Goal: Task Accomplishment & Management: Manage account settings

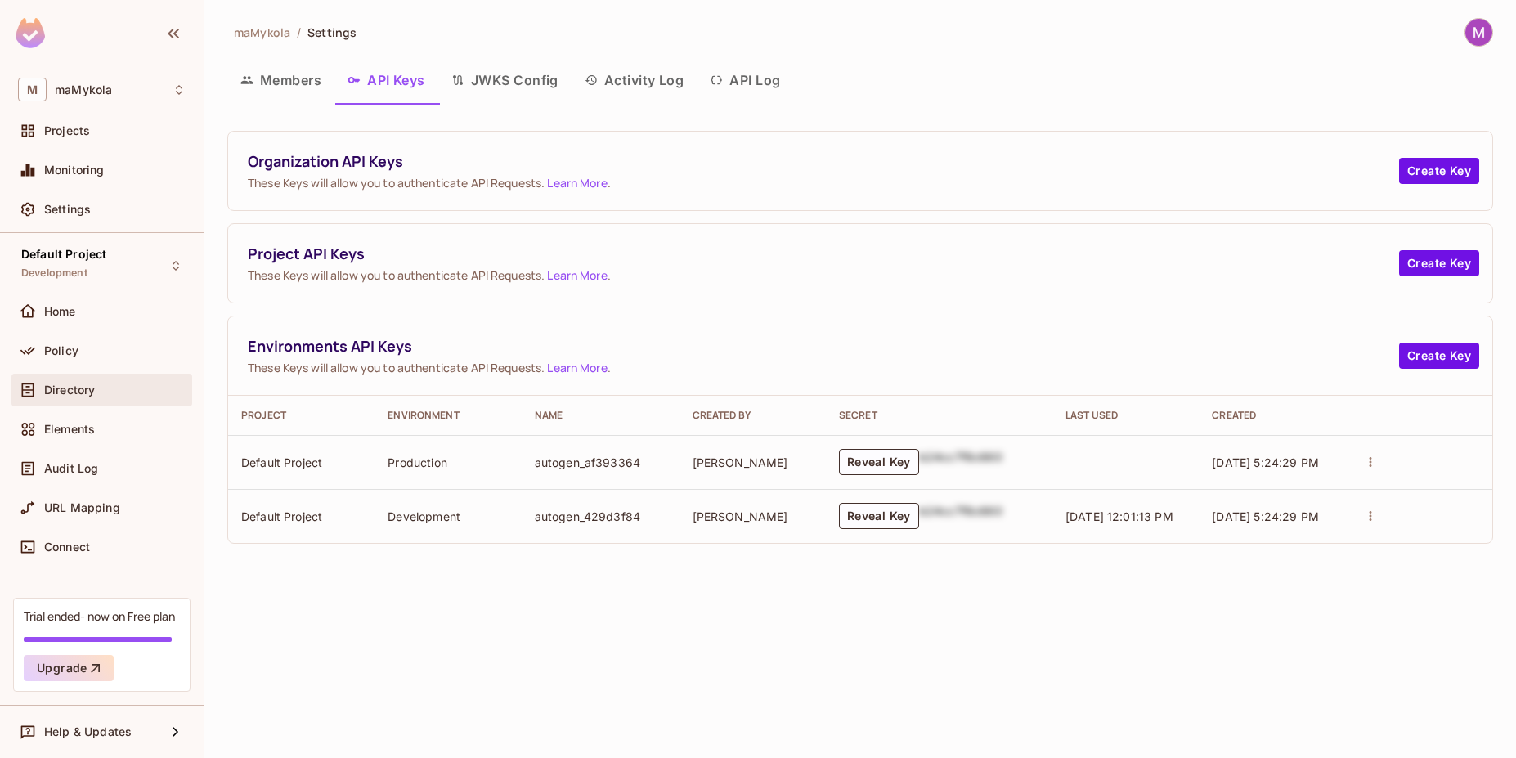
click at [108, 390] on div "Directory" at bounding box center [114, 390] width 141 height 13
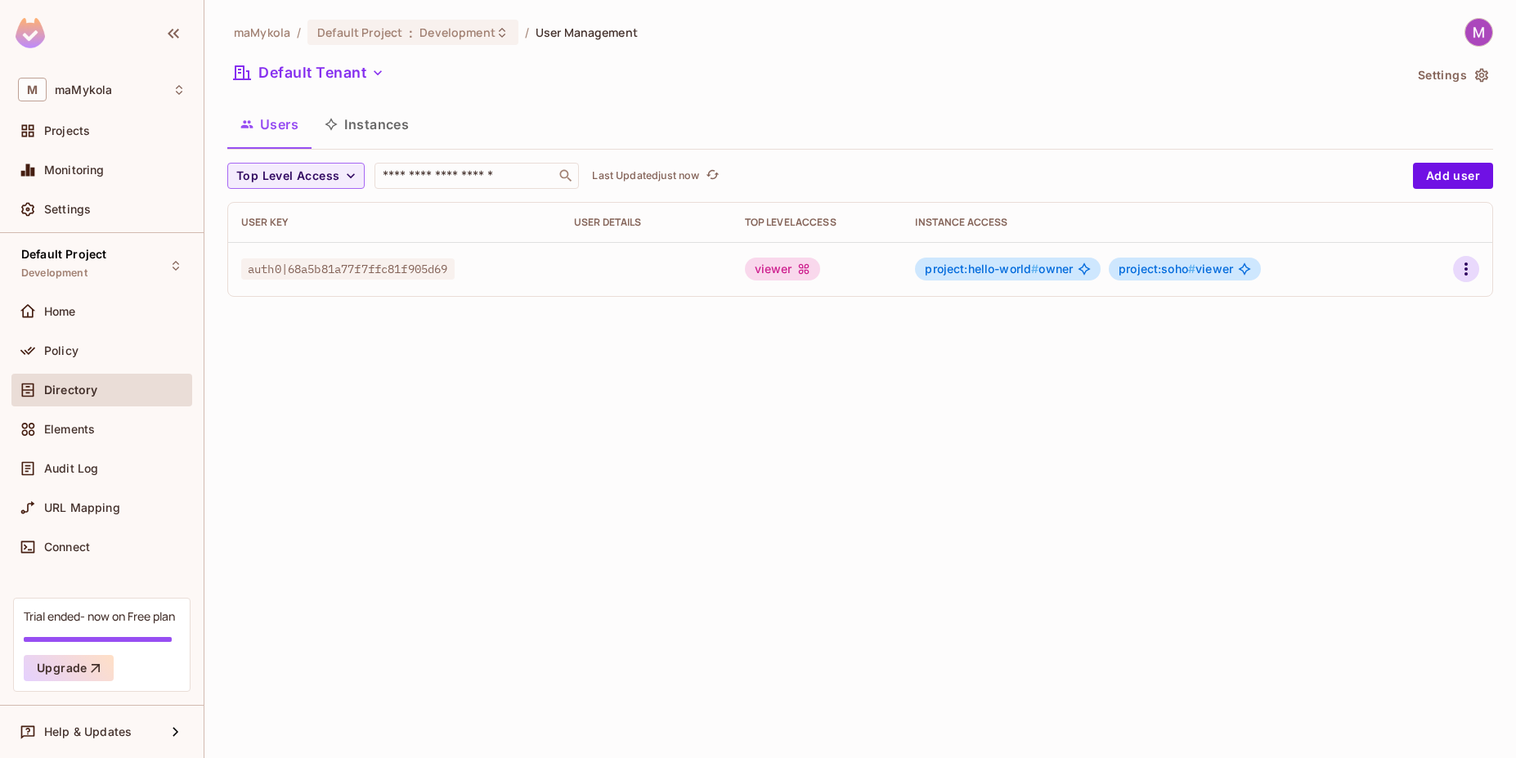
click at [1470, 270] on icon "button" at bounding box center [1466, 269] width 20 height 20
click at [1059, 362] on div at bounding box center [758, 379] width 1516 height 758
click at [991, 271] on span "project:hello-world #" at bounding box center [982, 269] width 114 height 14
click at [1027, 270] on body "M maMykola Projects Monitoring Settings Default Project Development Home Policy…" at bounding box center [758, 379] width 1516 height 758
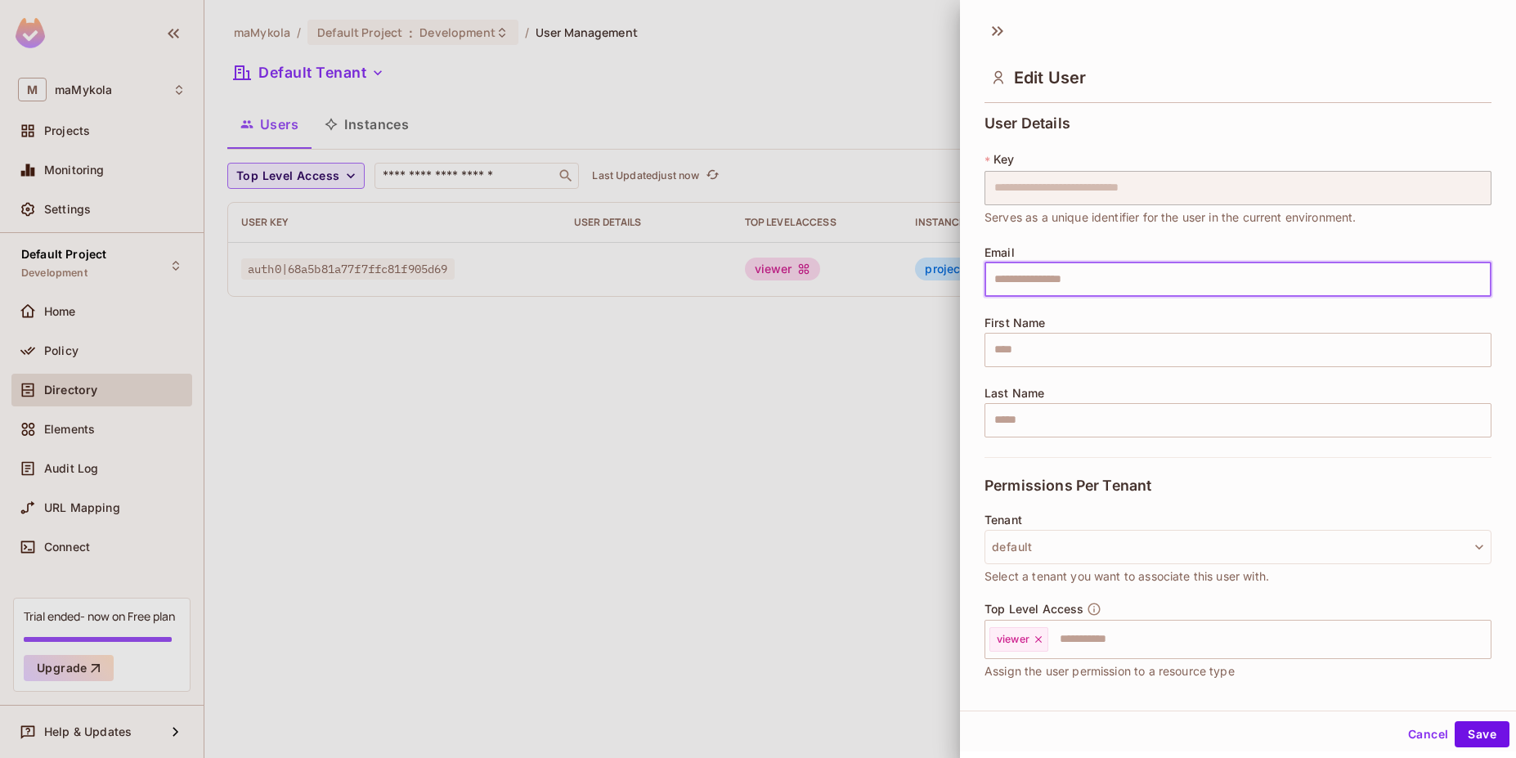
click at [1029, 270] on input "text" at bounding box center [1238, 279] width 507 height 34
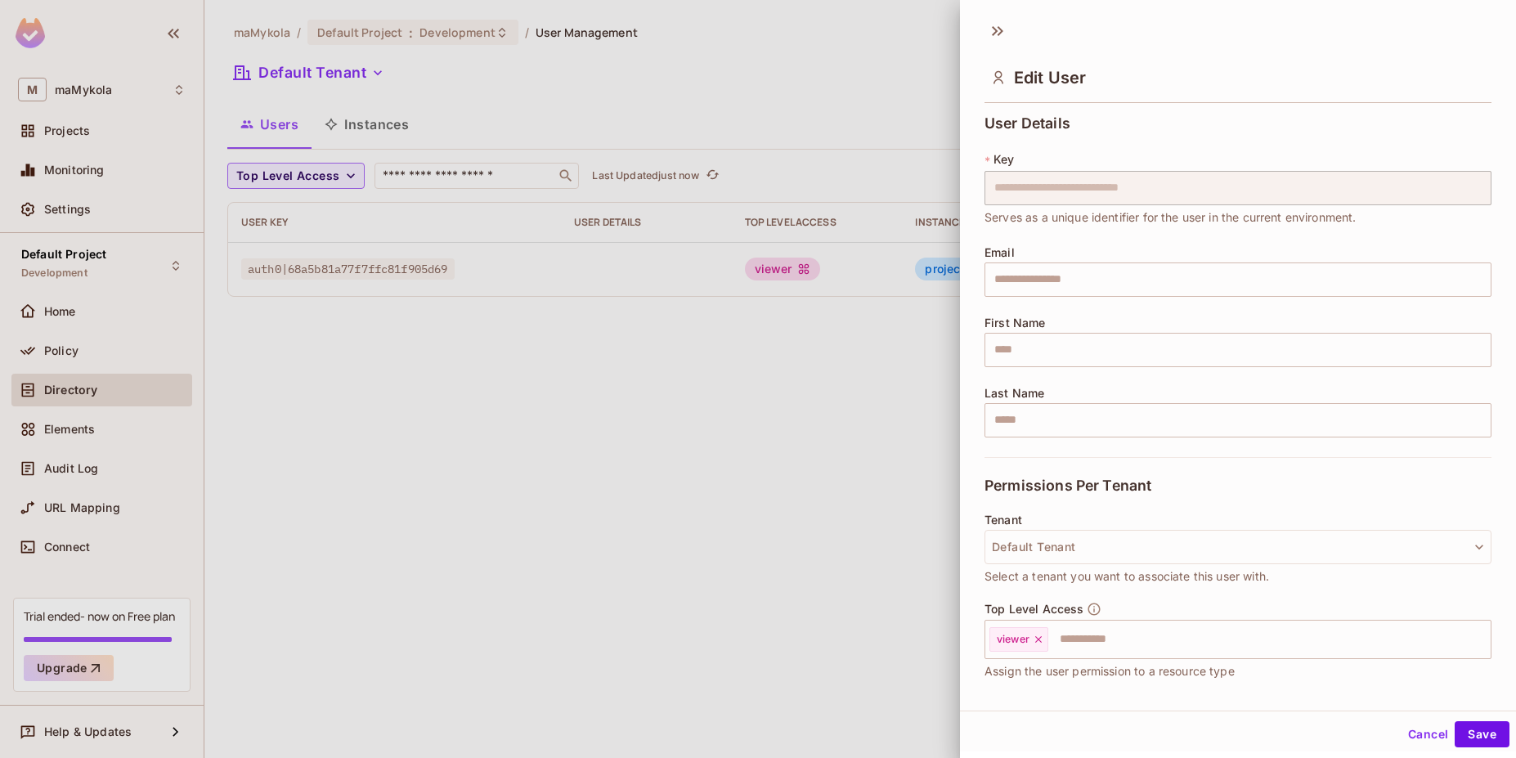
click at [867, 374] on div at bounding box center [758, 379] width 1516 height 758
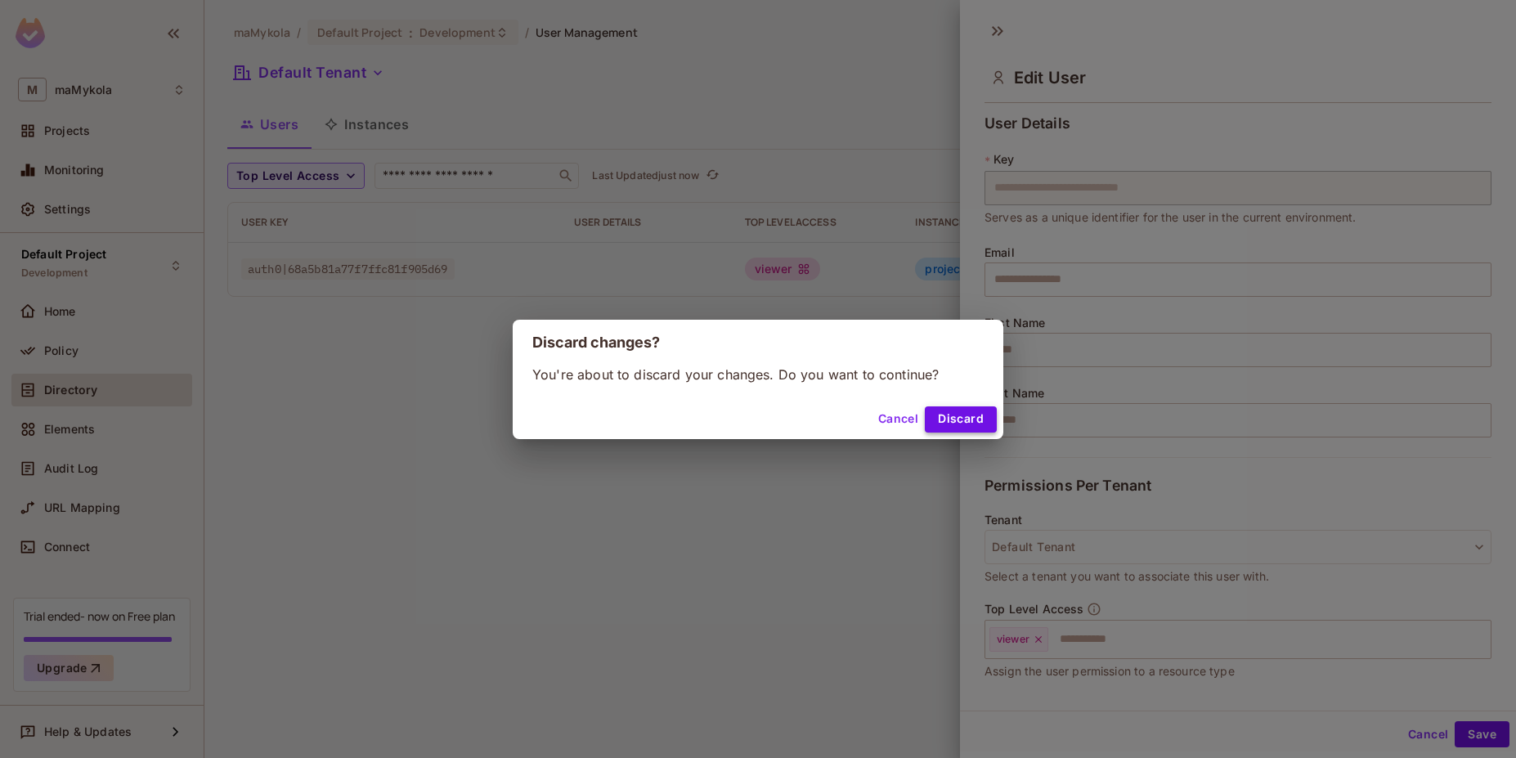
click at [949, 419] on button "Discard" at bounding box center [961, 419] width 72 height 26
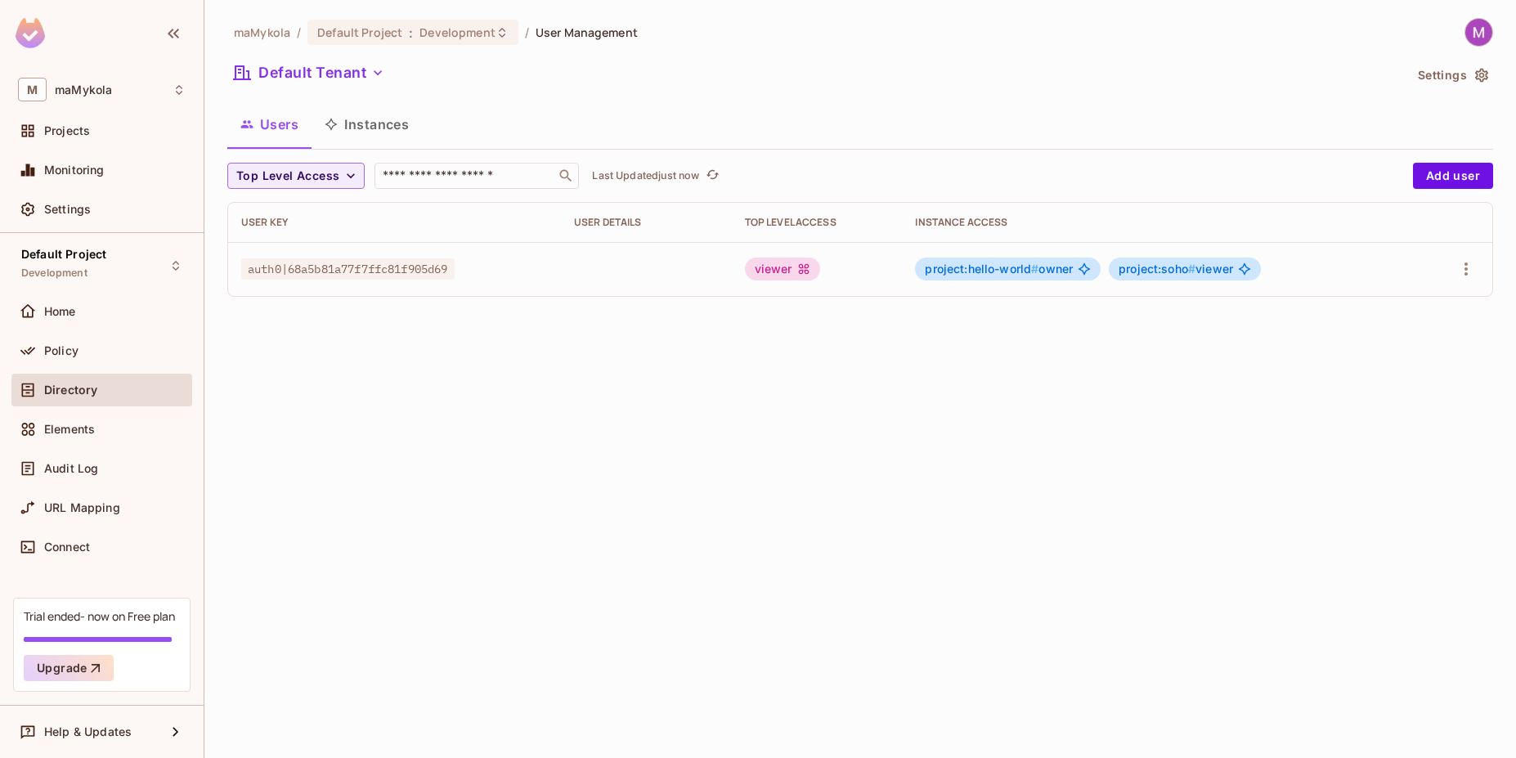
click at [889, 470] on div "maMykola / Default Project : Development / User Management Default Tenant Setti…" at bounding box center [860, 379] width 1312 height 758
click at [745, 468] on div "maMykola / Default Project : Development / User Management Default Tenant Setti…" at bounding box center [860, 379] width 1312 height 758
click at [802, 272] on div "viewer" at bounding box center [782, 269] width 75 height 23
click at [35, 350] on body "M maMykola Projects Monitoring Settings Default Project Development Home Policy…" at bounding box center [758, 379] width 1516 height 758
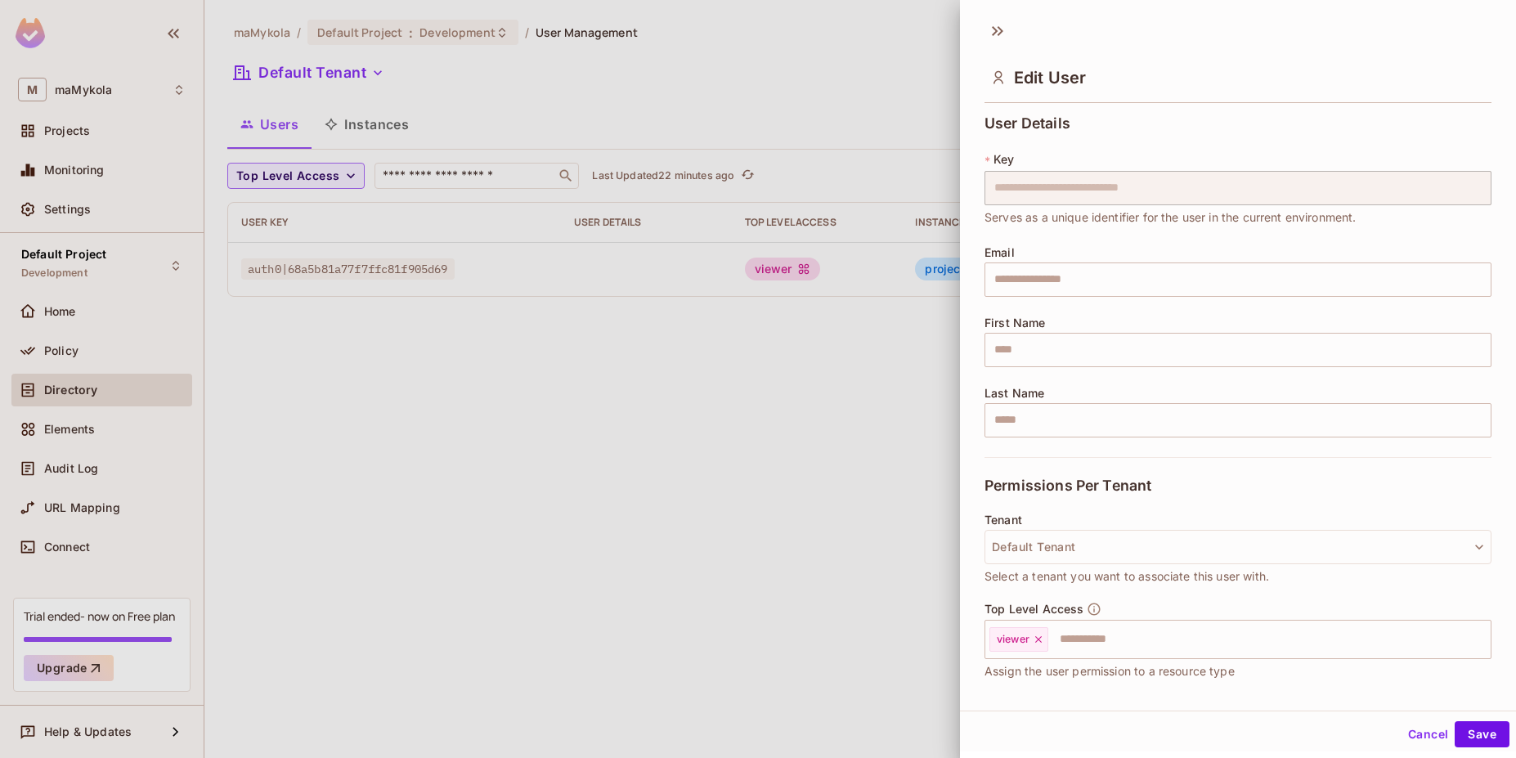
click at [581, 474] on div at bounding box center [758, 379] width 1516 height 758
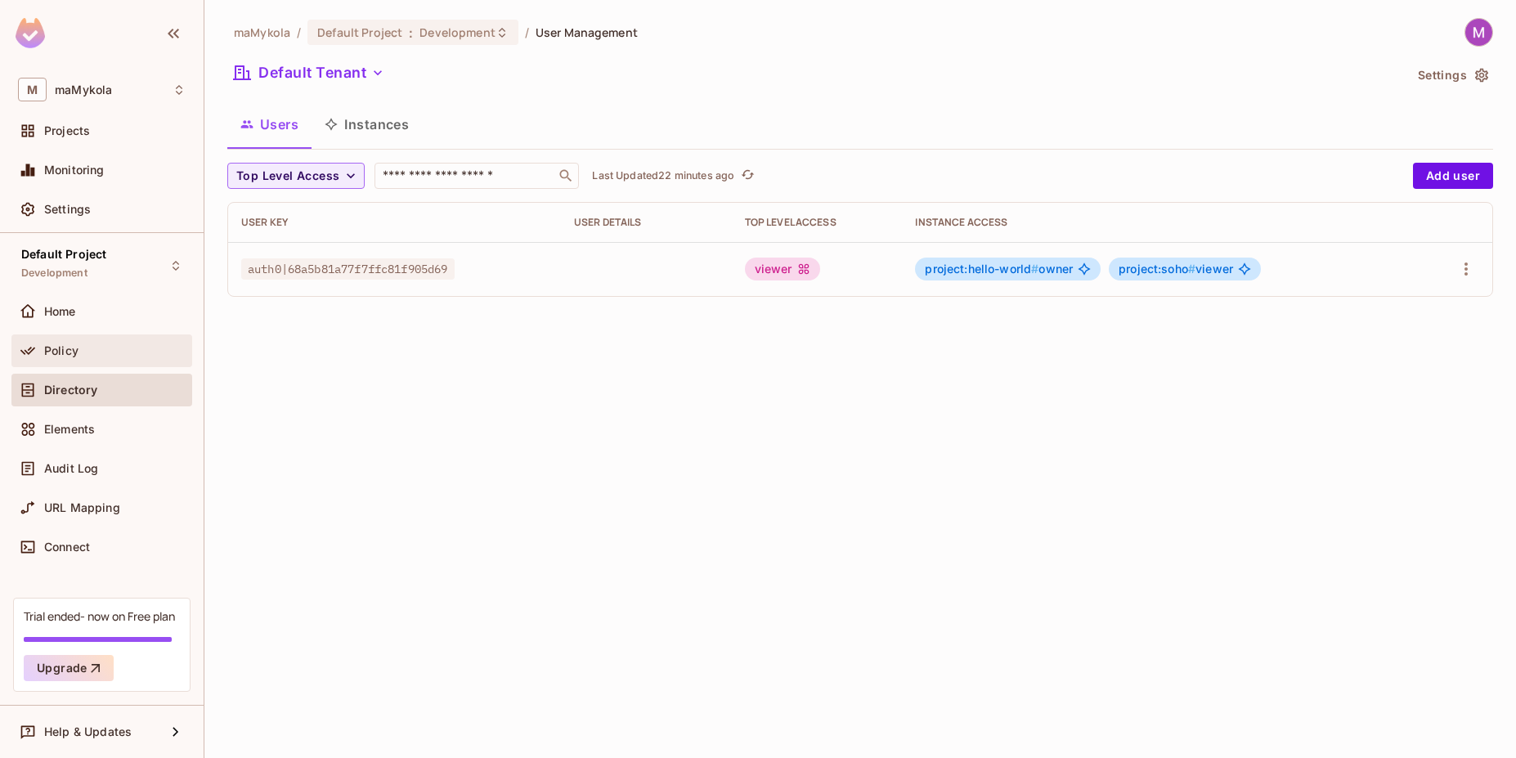
click at [113, 356] on div "Policy" at bounding box center [114, 350] width 141 height 13
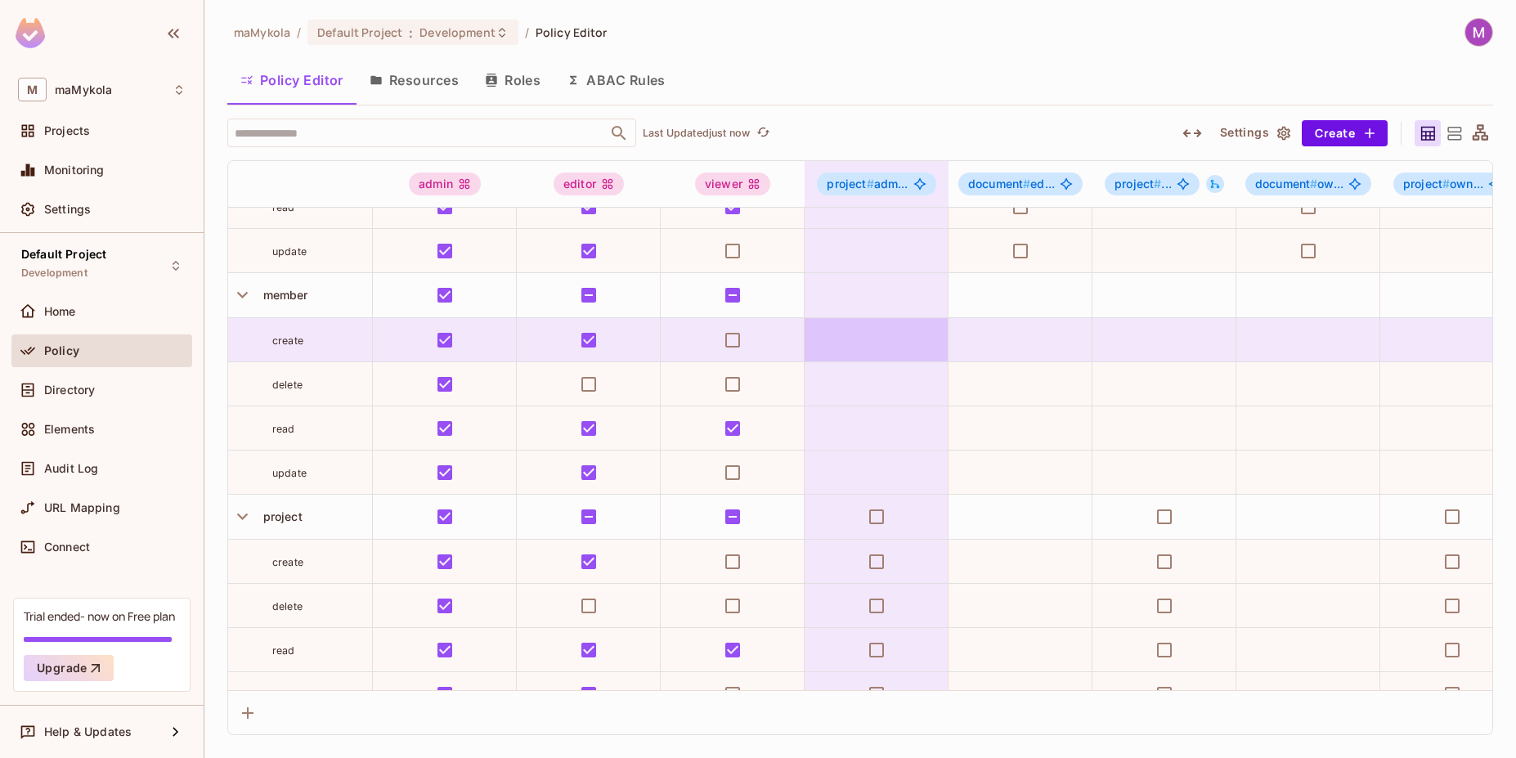
scroll to position [195, 0]
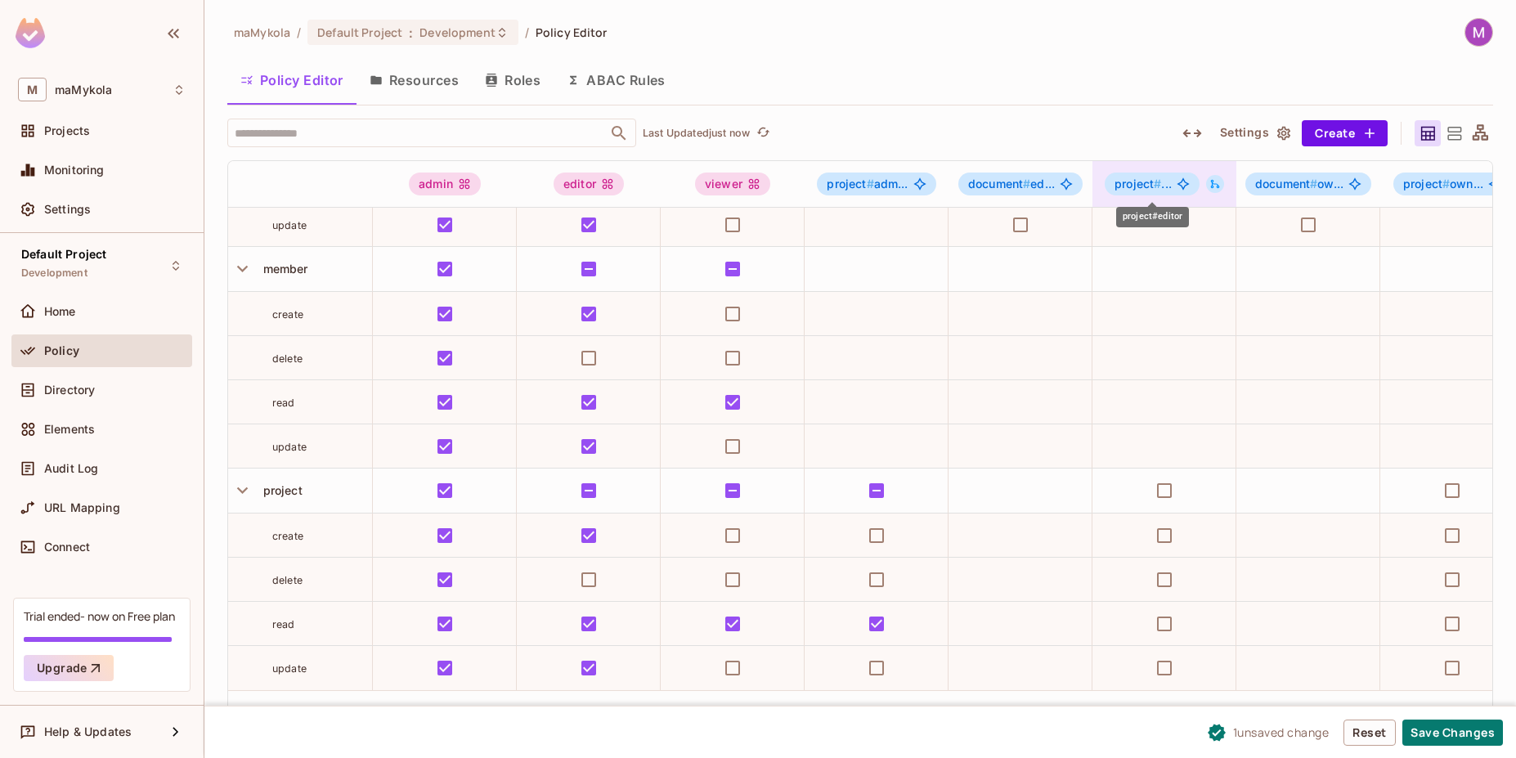
click at [1148, 186] on span "project #" at bounding box center [1138, 184] width 47 height 14
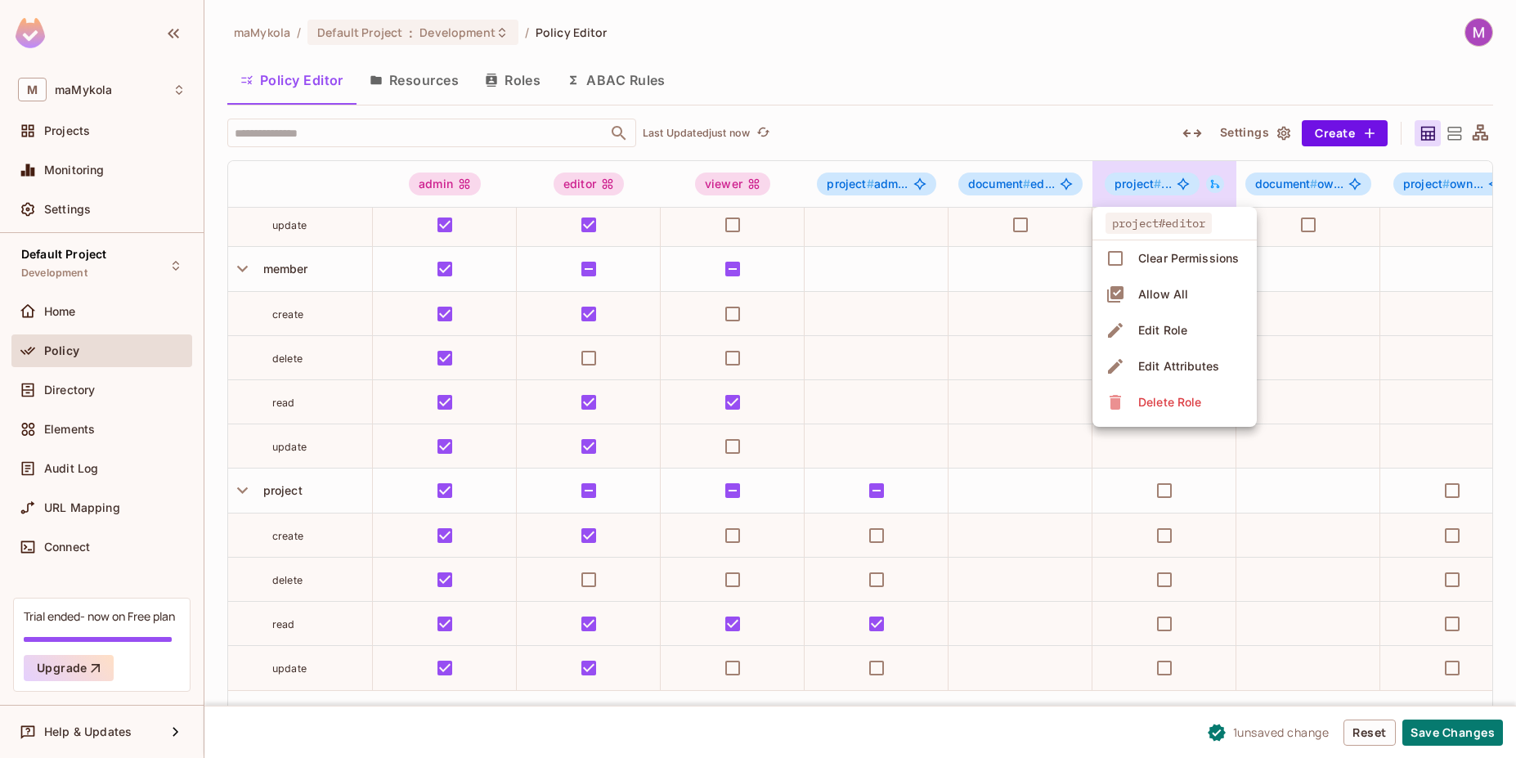
click at [1125, 585] on div at bounding box center [758, 379] width 1516 height 758
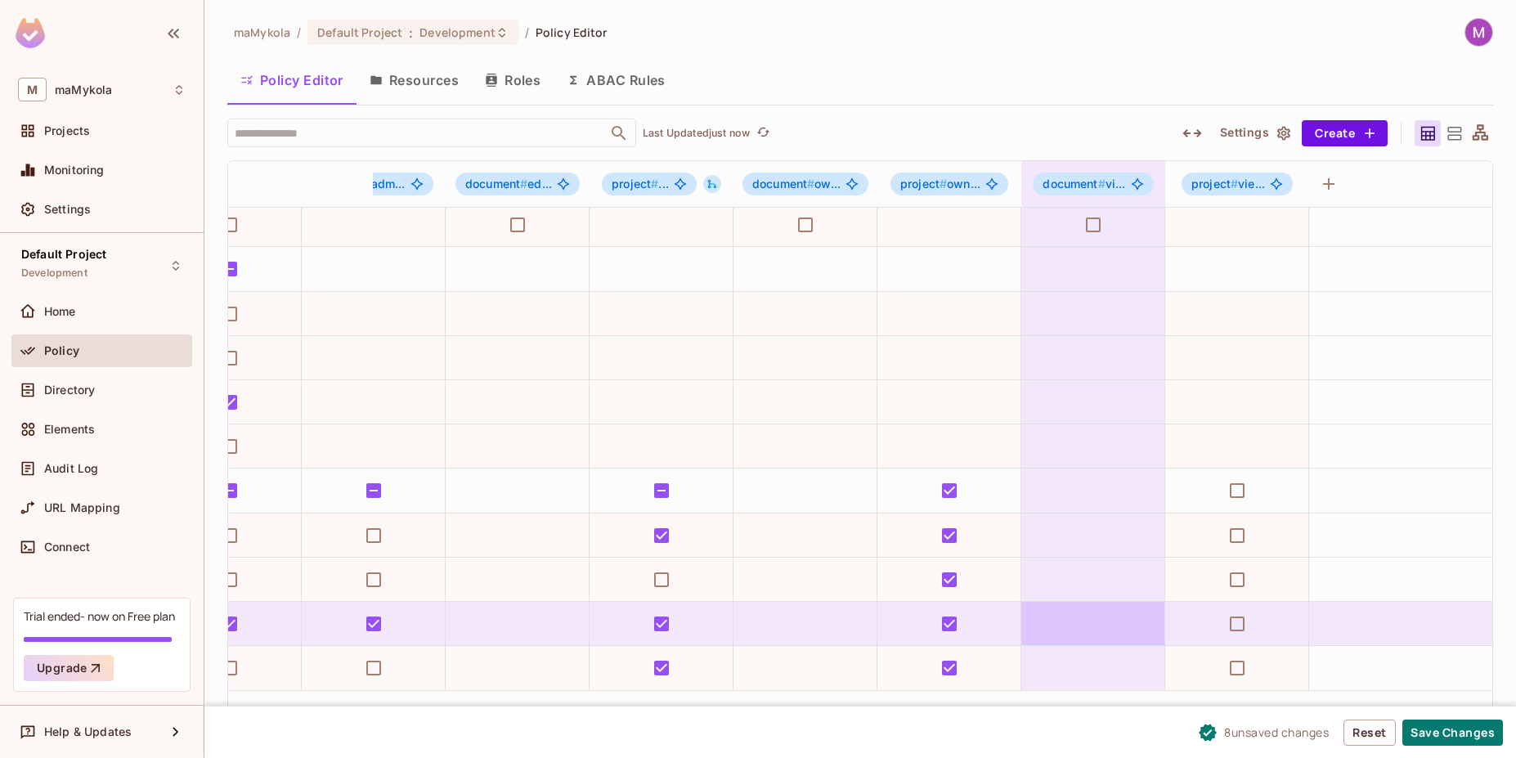
scroll to position [195, 515]
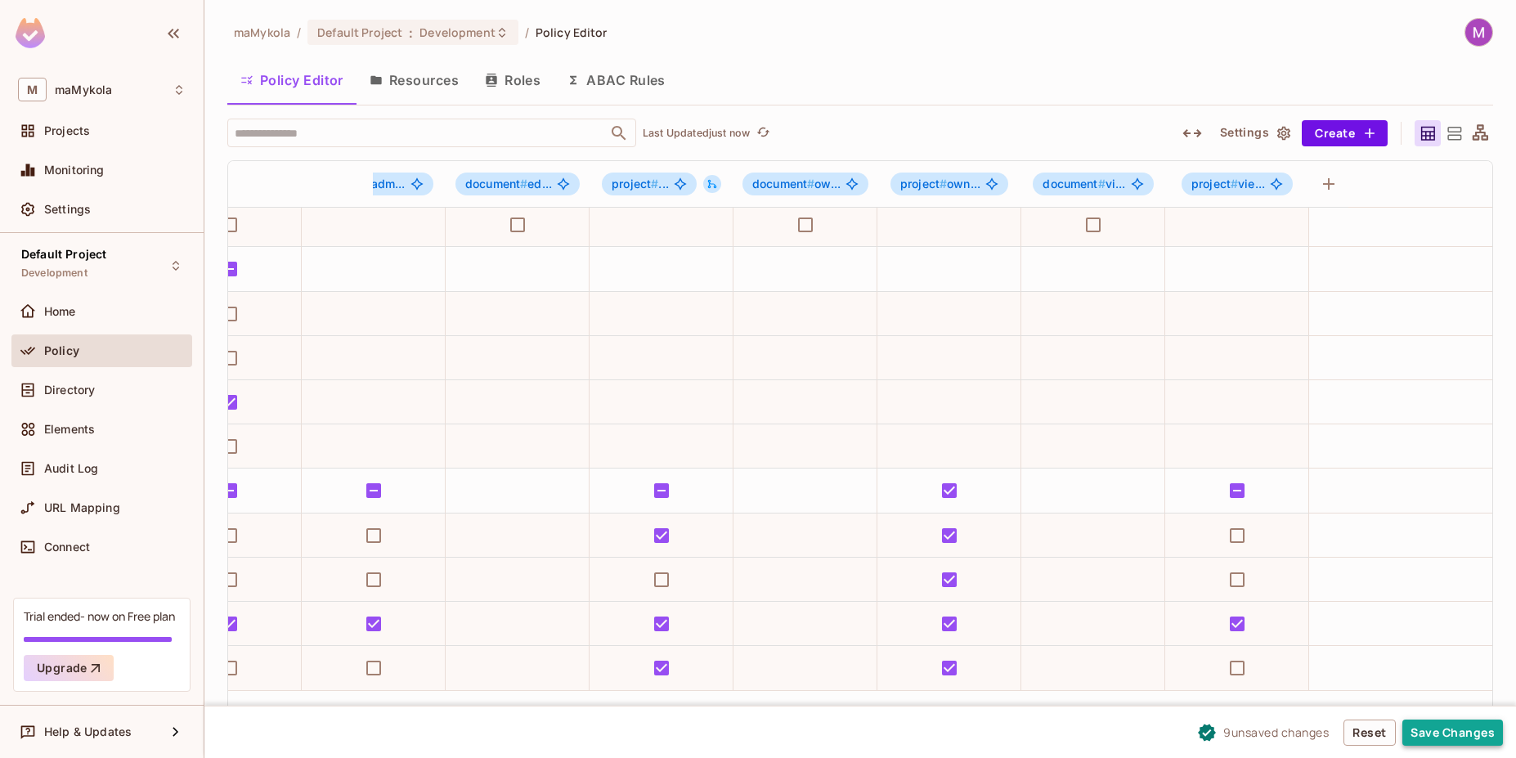
click at [1492, 735] on button "Save Changes" at bounding box center [1452, 733] width 101 height 26
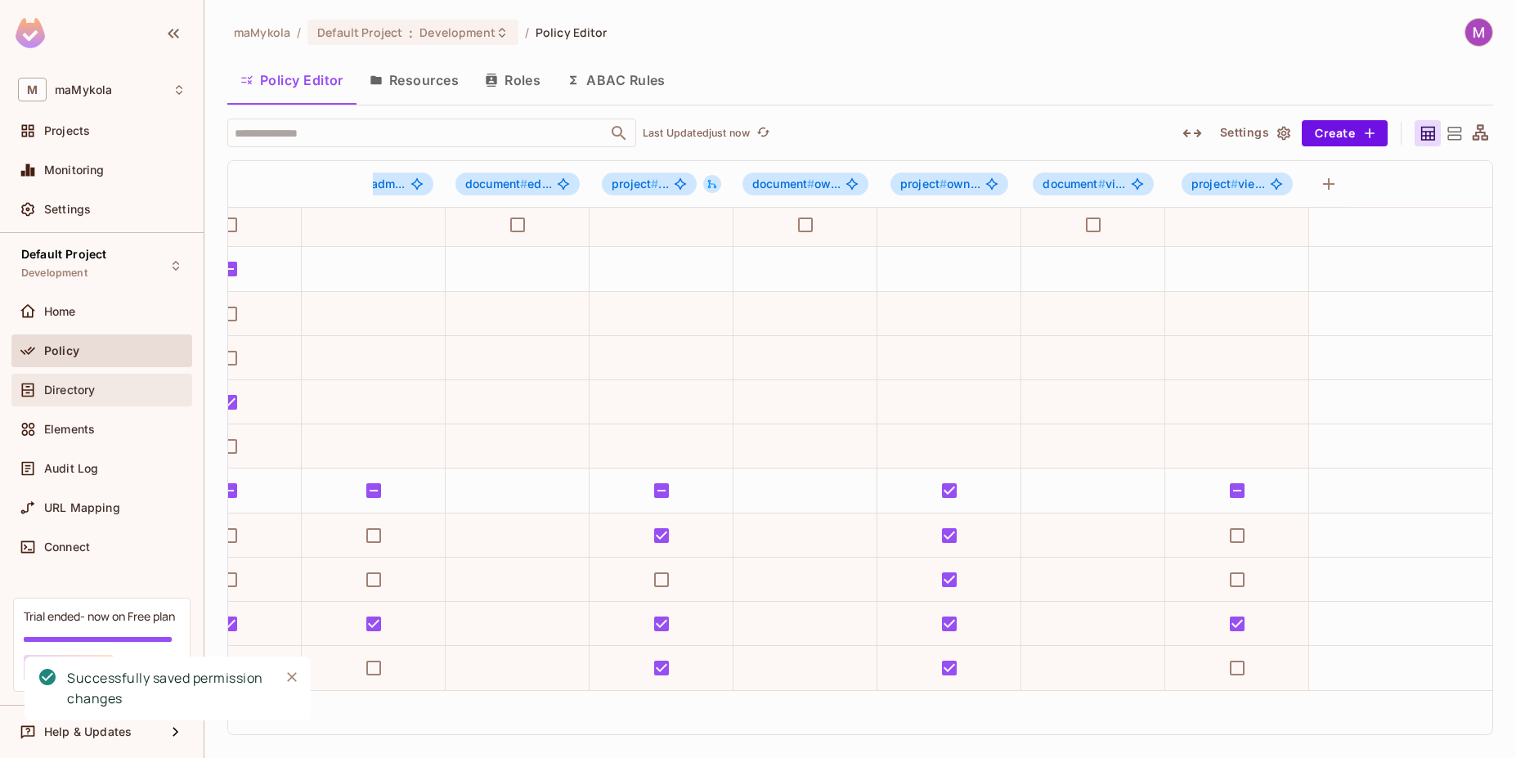
click at [64, 393] on span "Directory" at bounding box center [69, 390] width 51 height 13
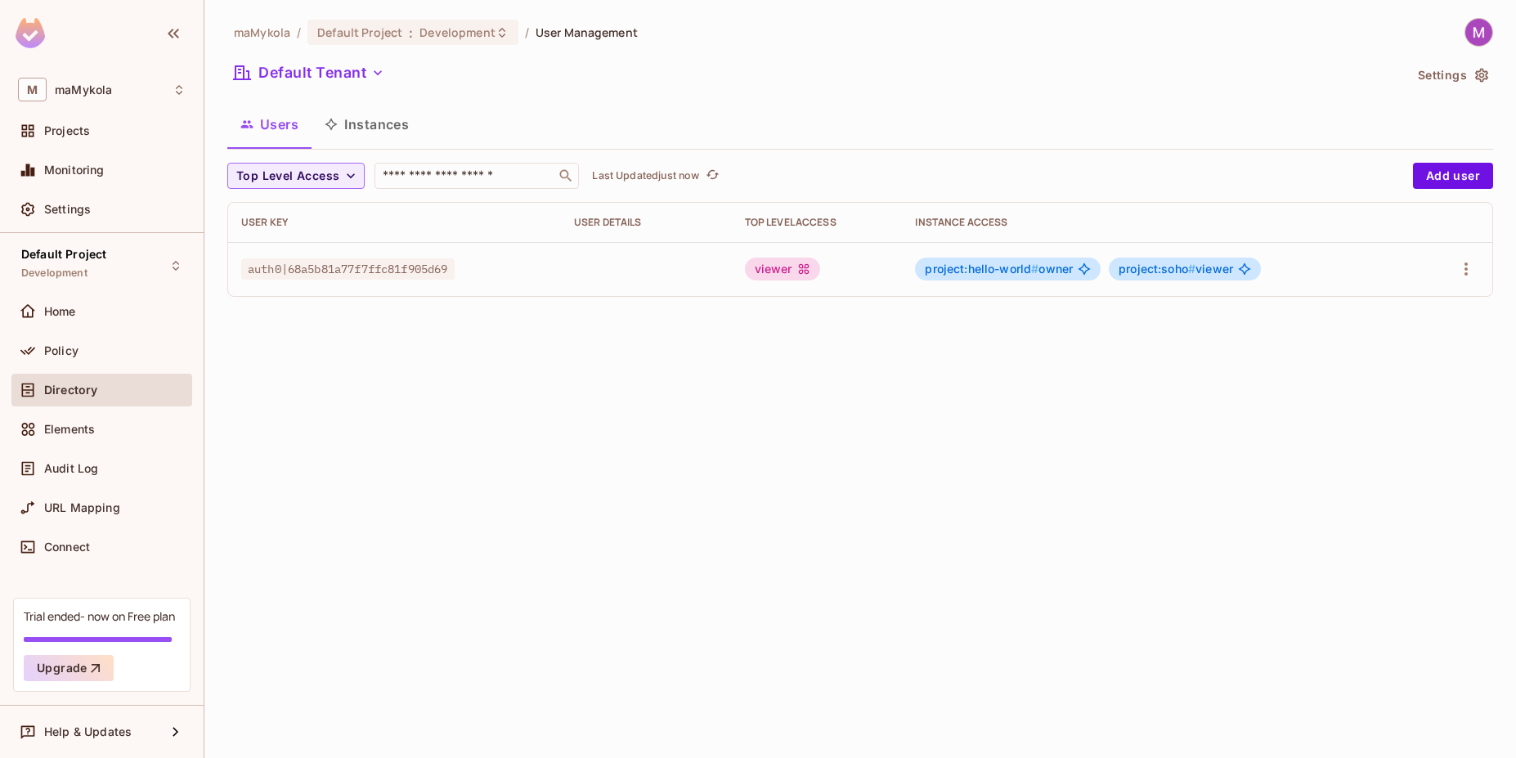
click at [1481, 276] on td at bounding box center [1456, 269] width 73 height 54
click at [1471, 273] on icon "button" at bounding box center [1466, 269] width 20 height 20
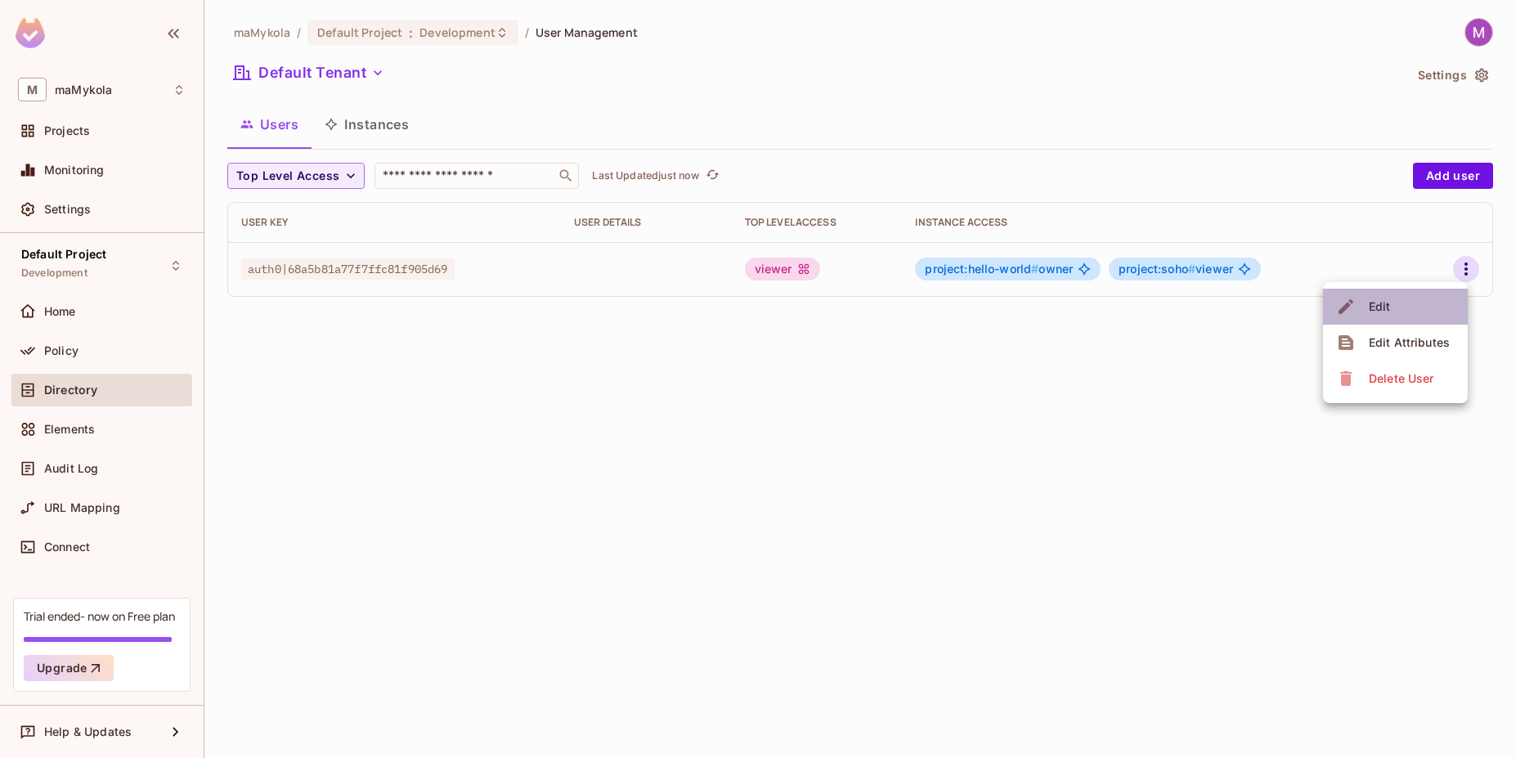
click at [1423, 312] on li "Edit" at bounding box center [1395, 307] width 145 height 36
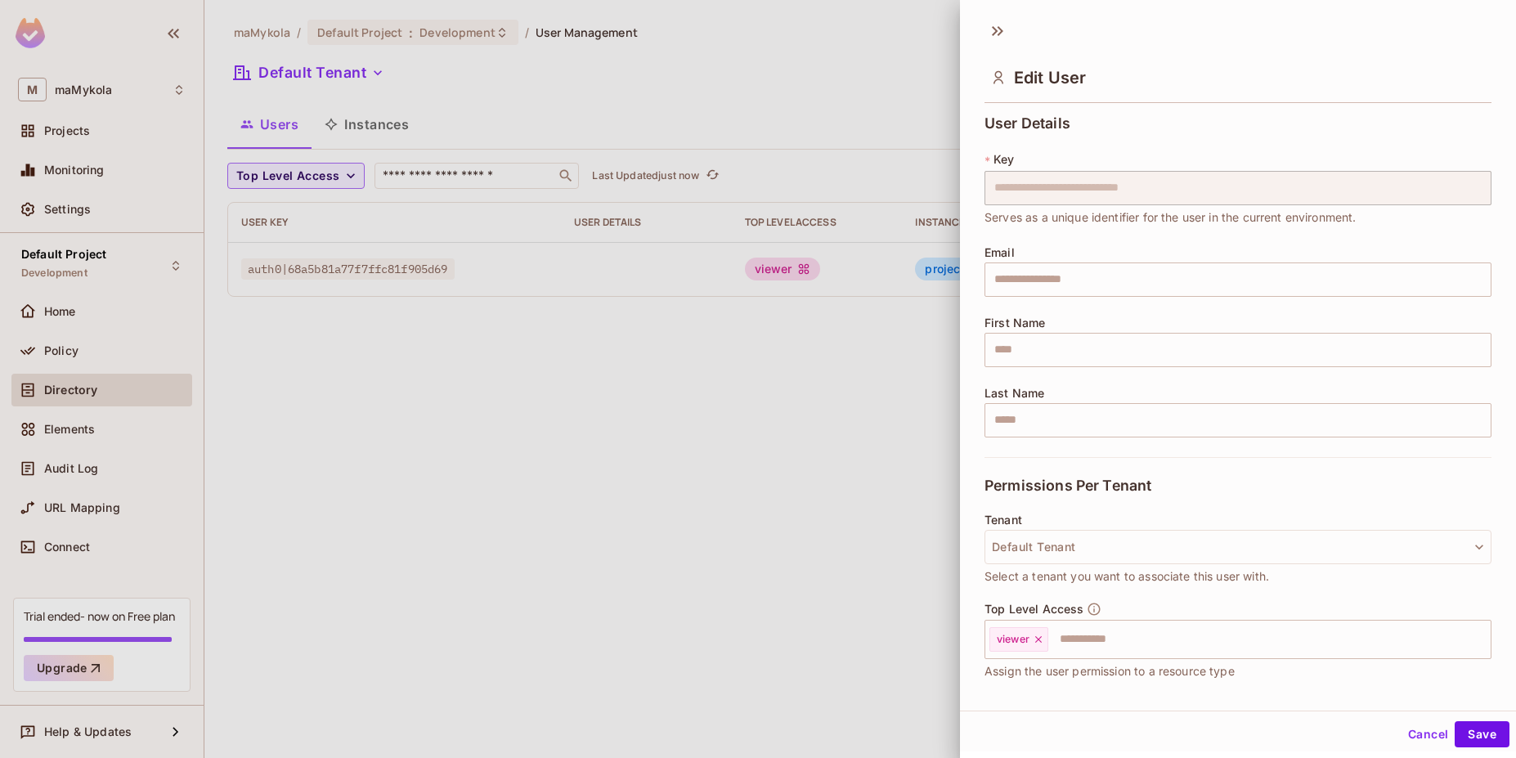
scroll to position [207, 0]
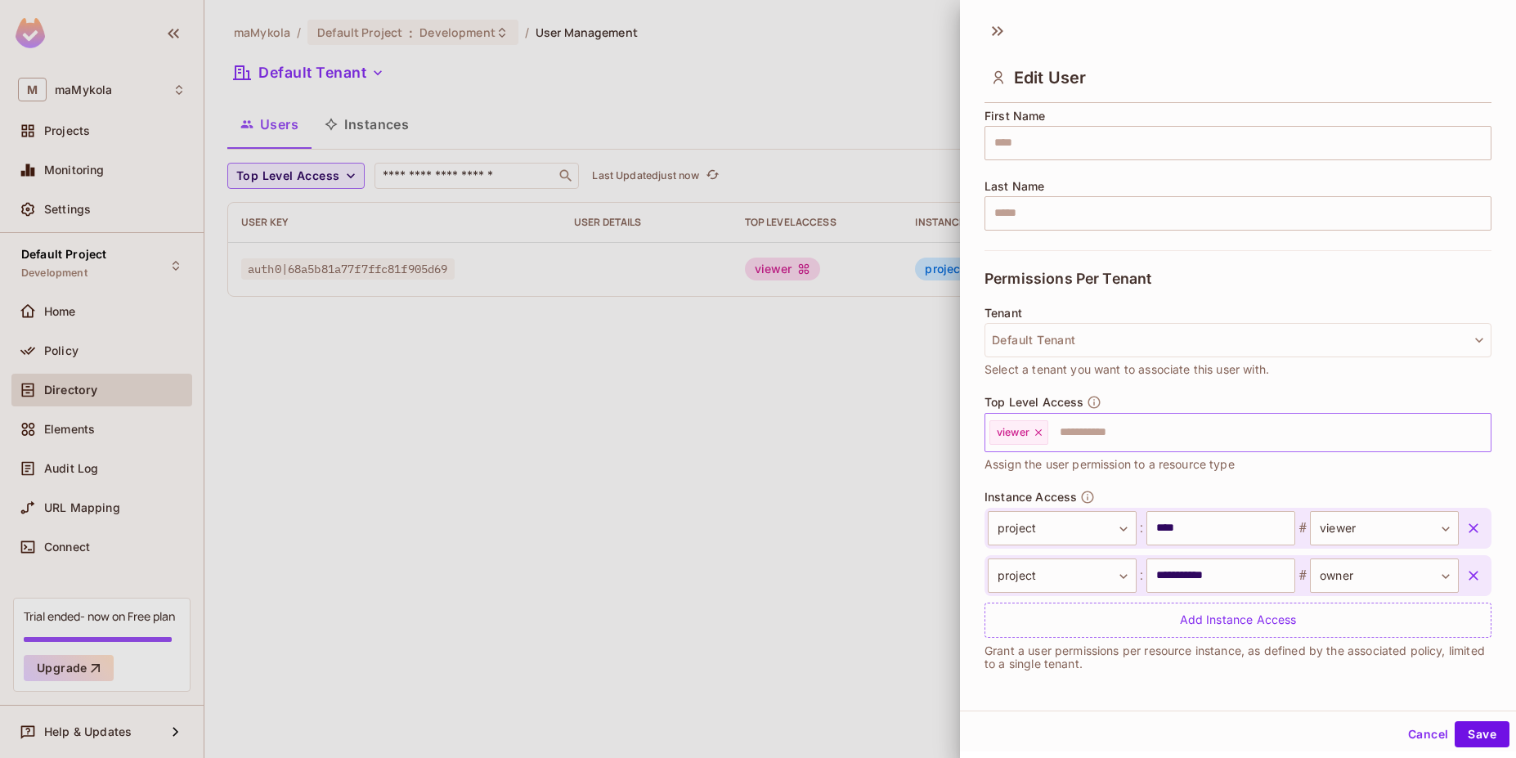
click at [1151, 436] on input "text" at bounding box center [1255, 432] width 410 height 33
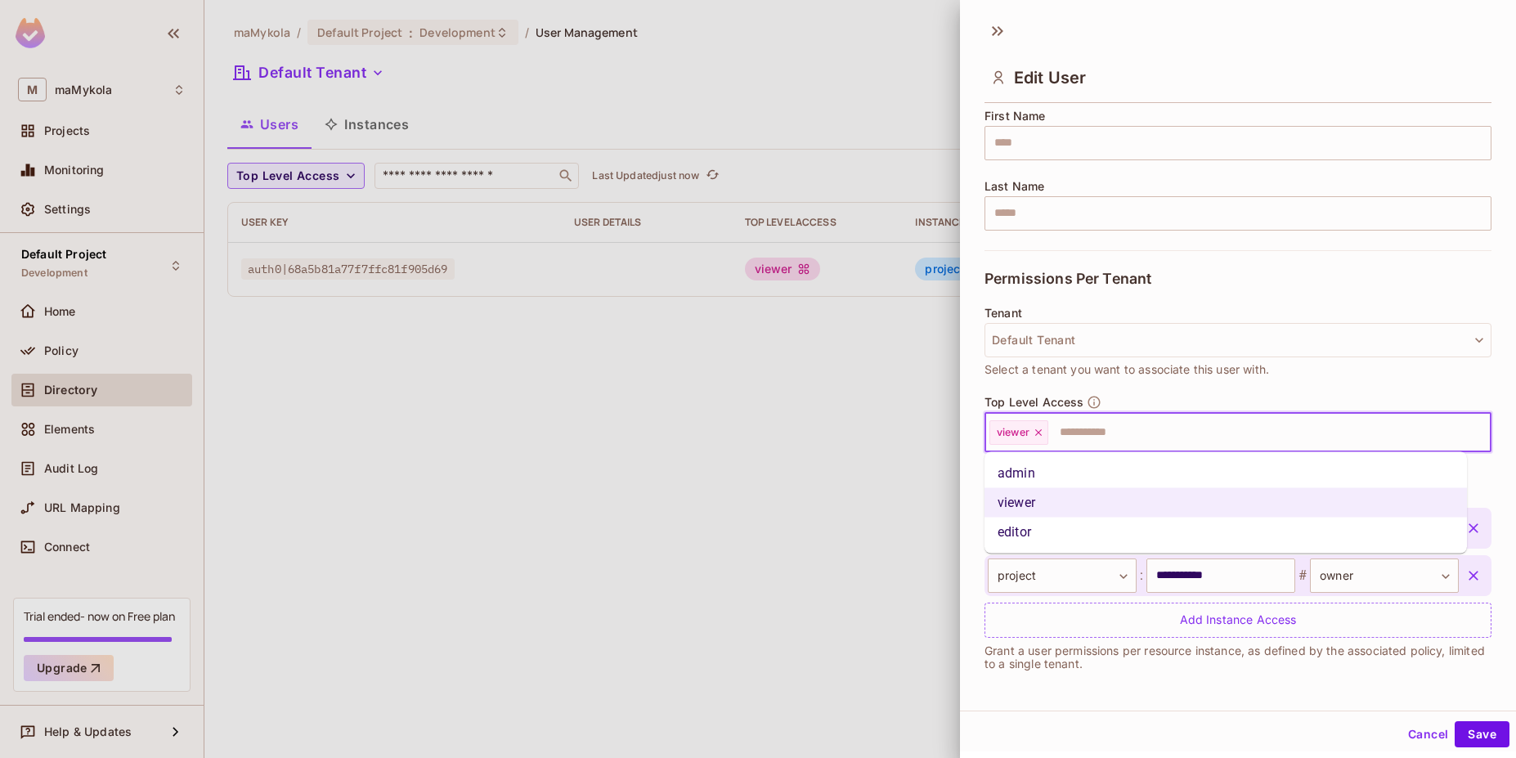
click at [1078, 478] on li "admin" at bounding box center [1226, 473] width 482 height 29
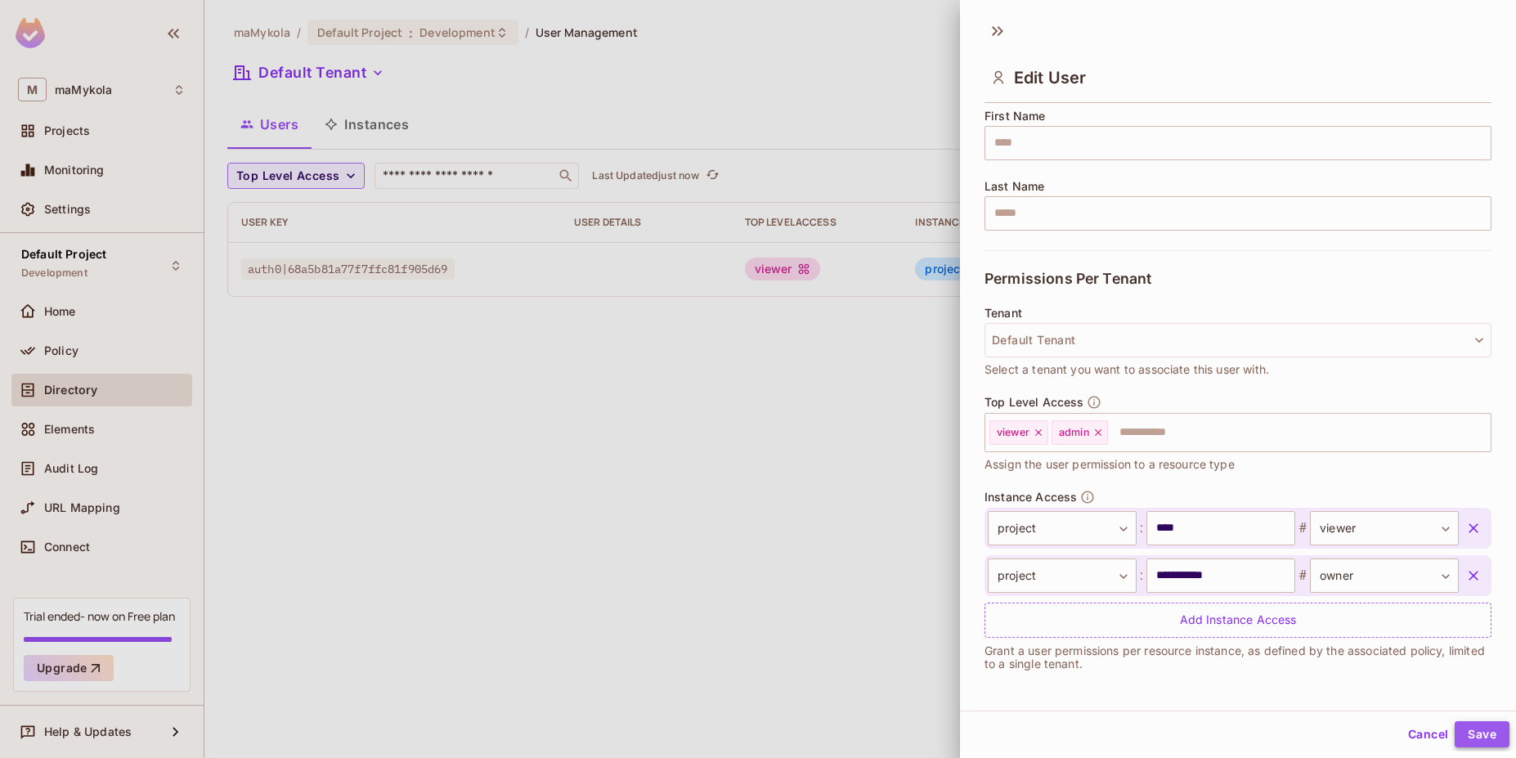
click at [1458, 730] on button "Save" at bounding box center [1482, 734] width 55 height 26
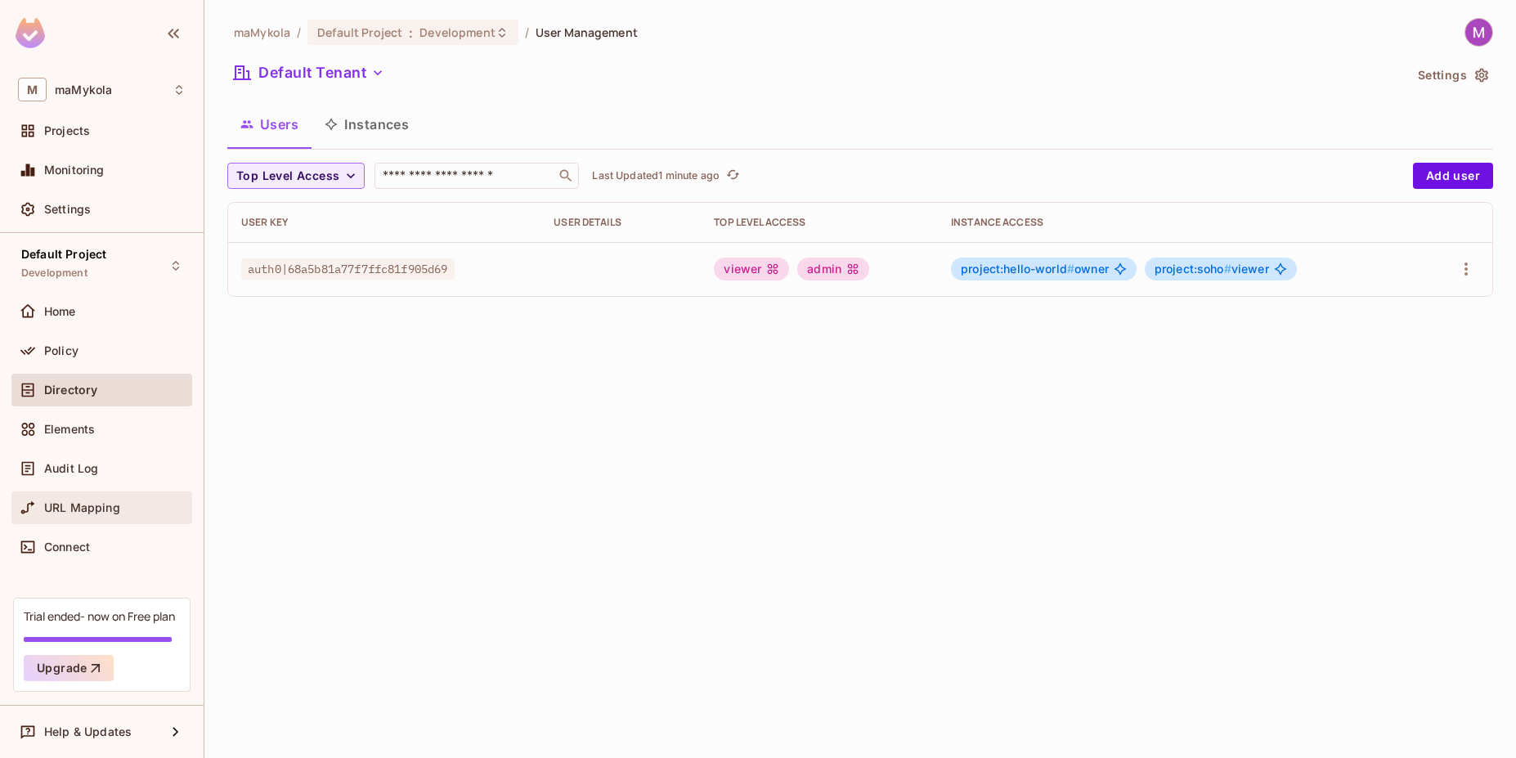
click at [99, 518] on div "URL Mapping" at bounding box center [101, 507] width 181 height 33
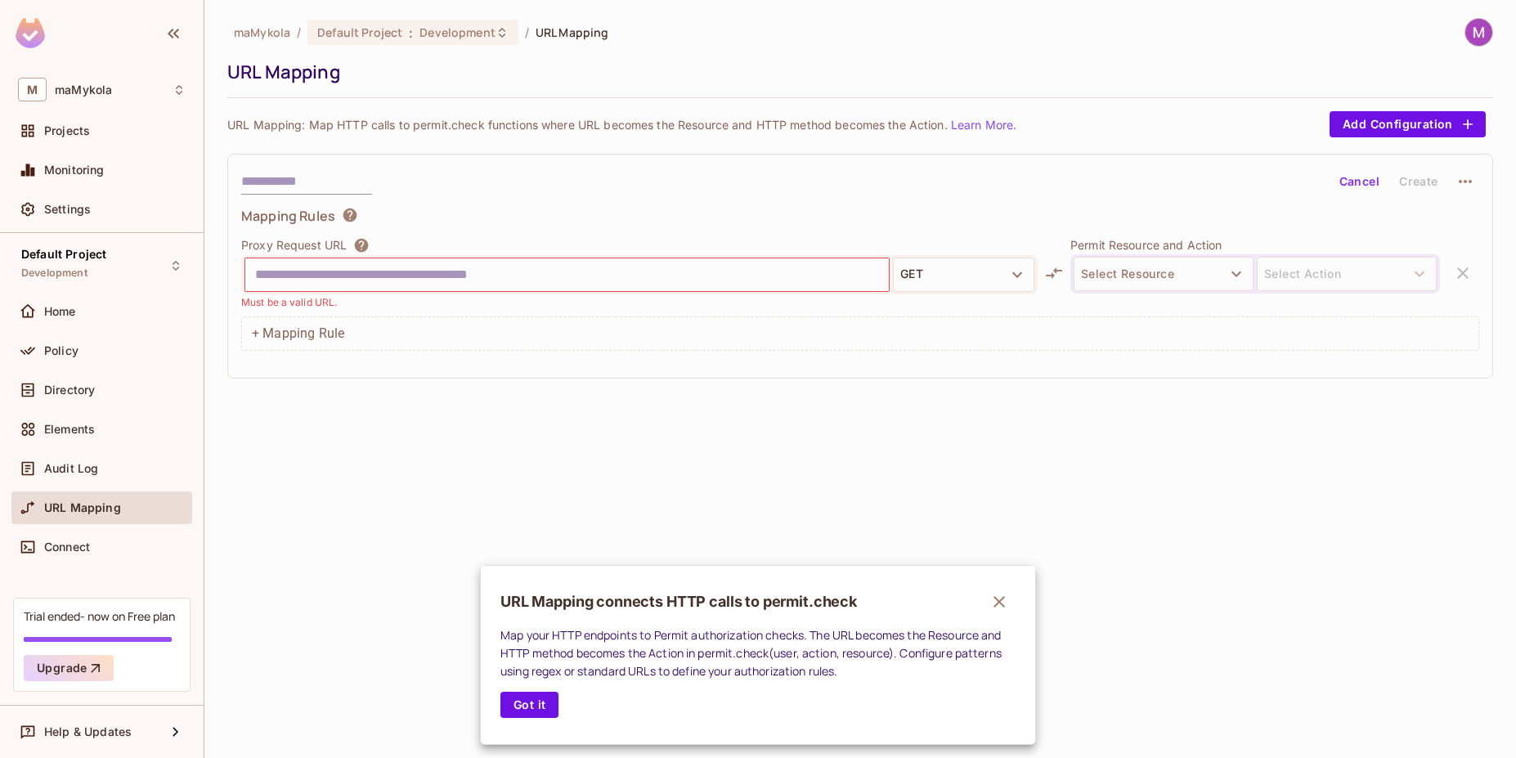
click at [1181, 282] on div at bounding box center [758, 379] width 1516 height 758
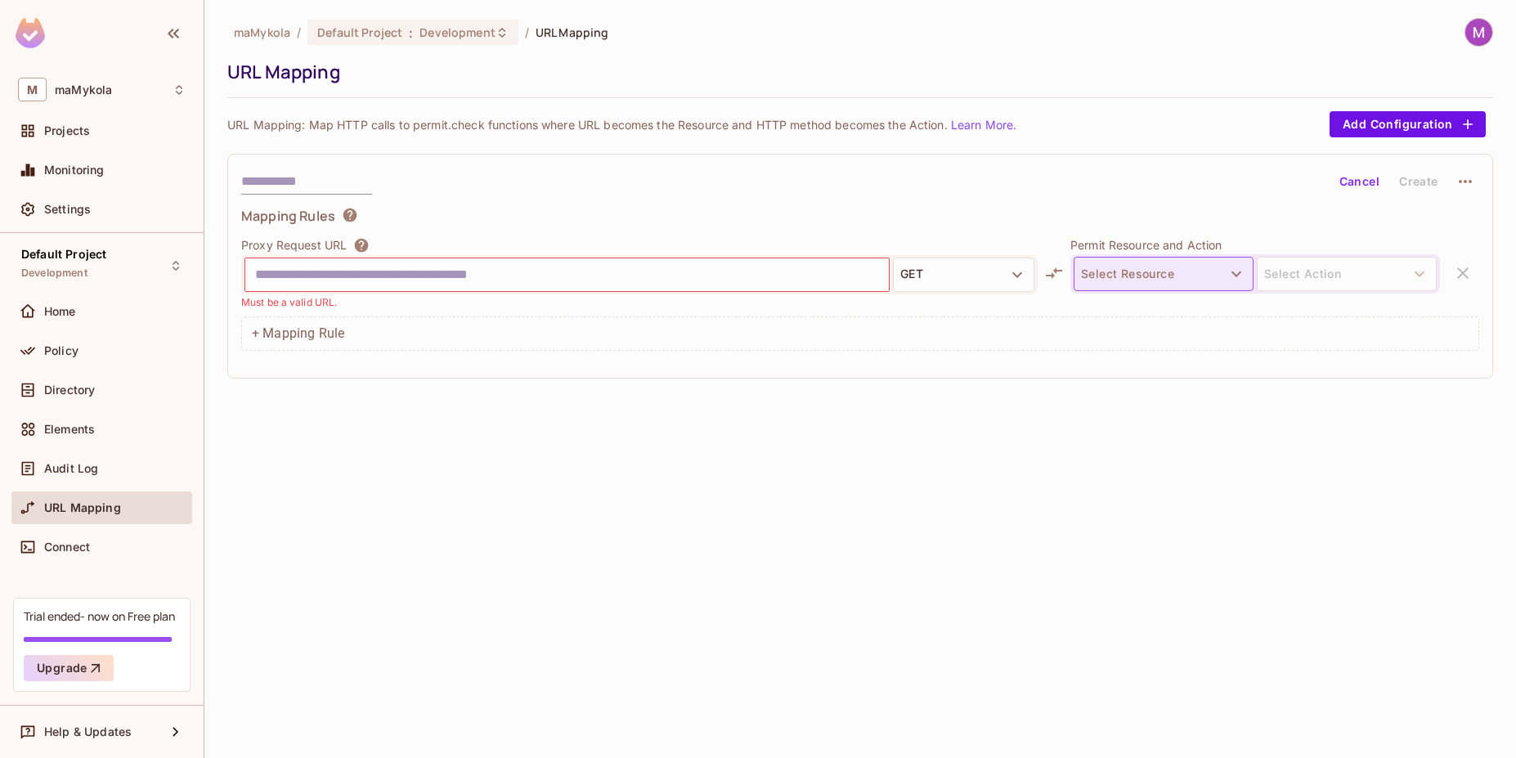
click at [1242, 271] on icon "button" at bounding box center [1237, 274] width 20 height 20
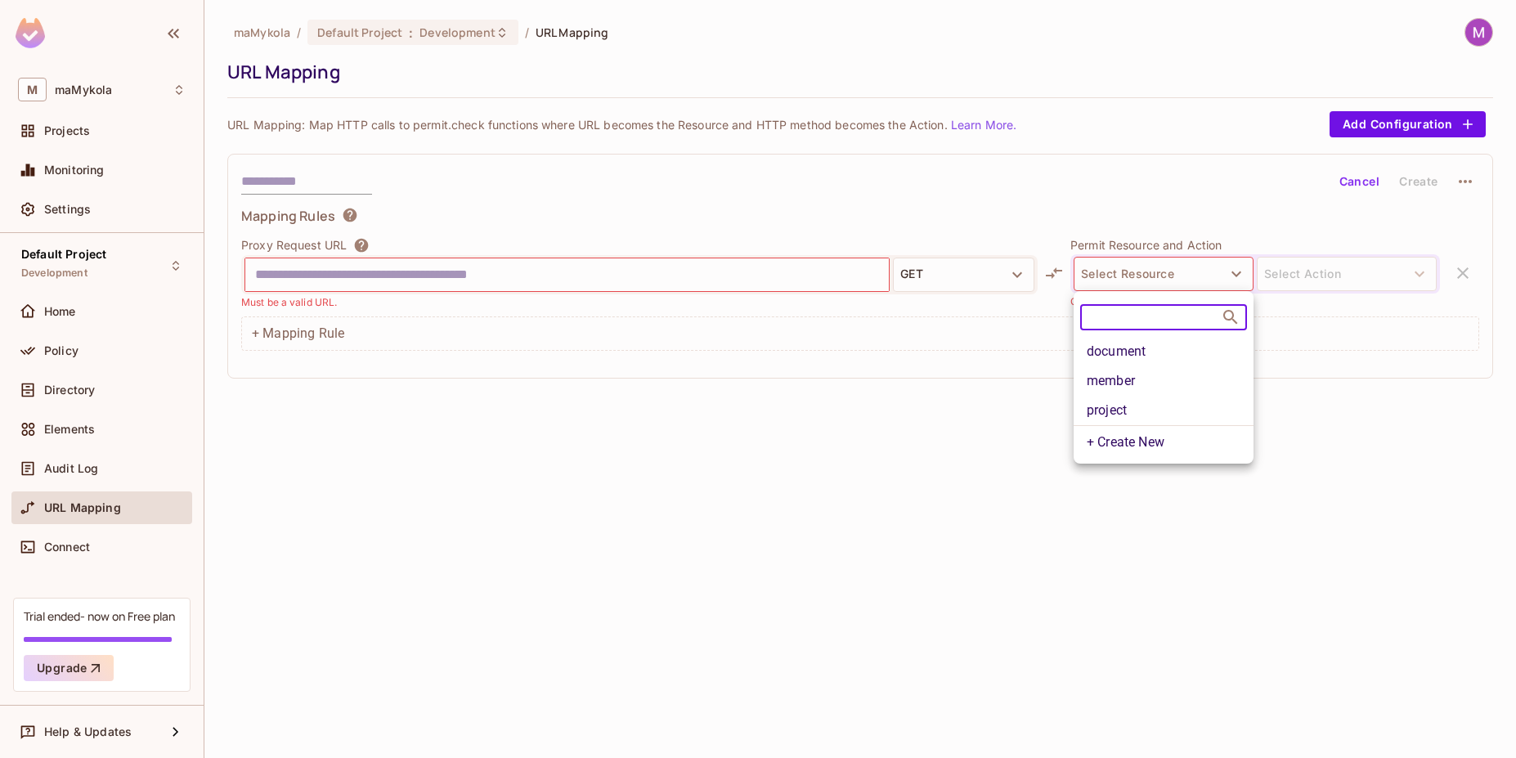
click at [1230, 271] on div at bounding box center [758, 379] width 1516 height 758
click at [659, 519] on div "maMykola / Default Project : Development / URL Mapping URL Mapping URL Mapping:…" at bounding box center [860, 379] width 1312 height 758
click at [294, 404] on div "maMykola / Default Project : Development / URL Mapping URL Mapping URL Mapping:…" at bounding box center [860, 379] width 1312 height 758
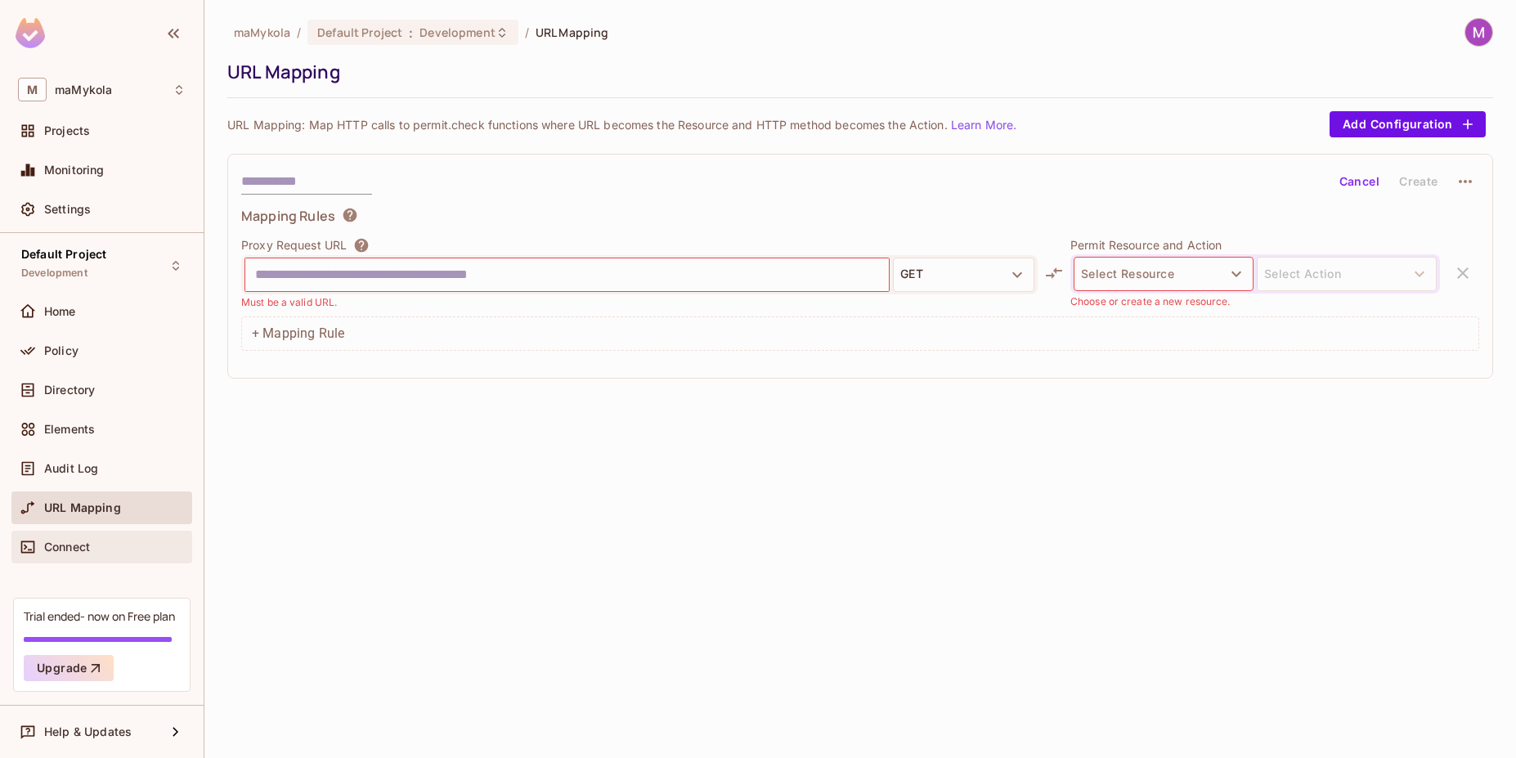
click at [59, 545] on span "Connect" at bounding box center [67, 546] width 46 height 13
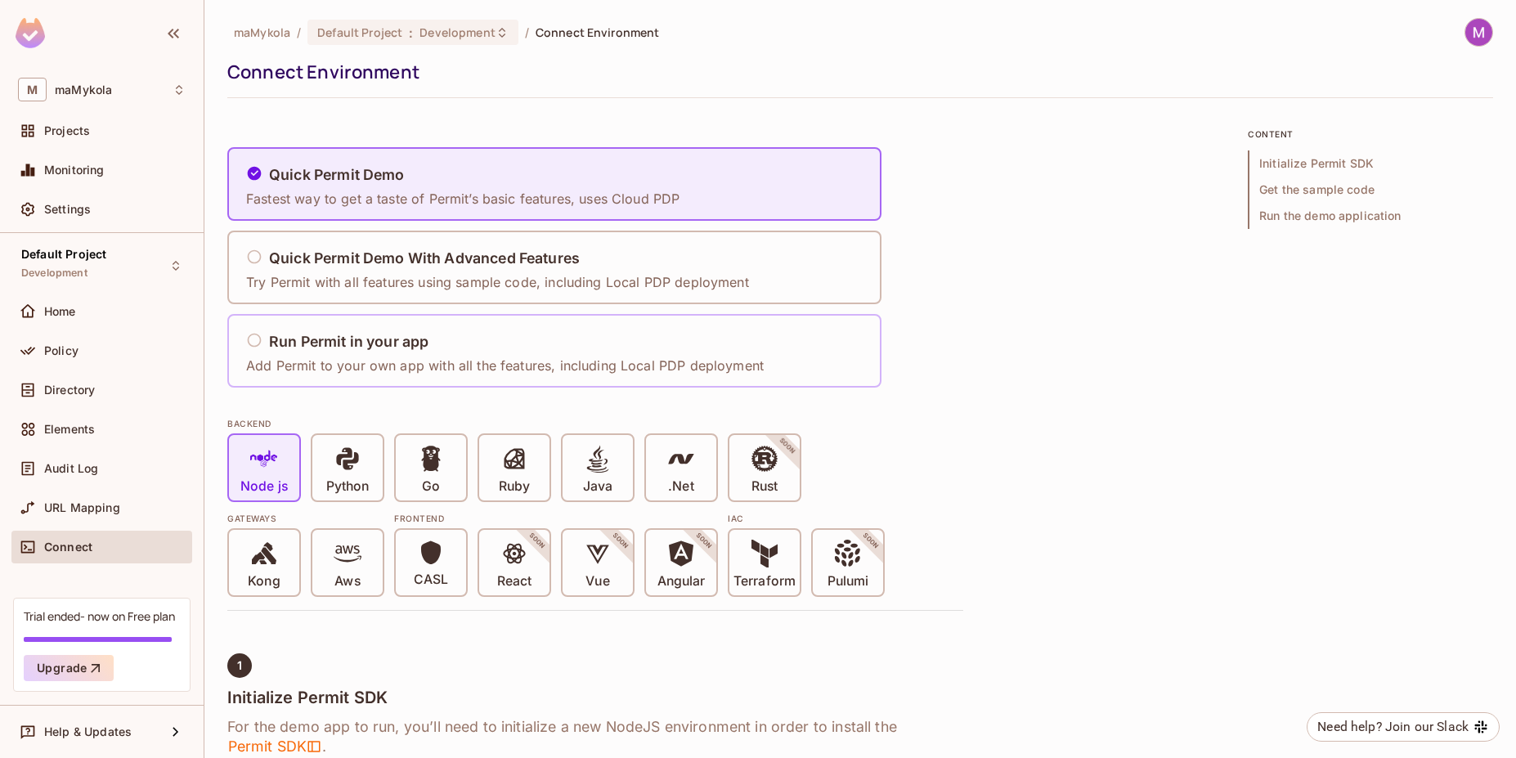
click at [414, 334] on h5 "Run Permit in your app" at bounding box center [348, 342] width 159 height 16
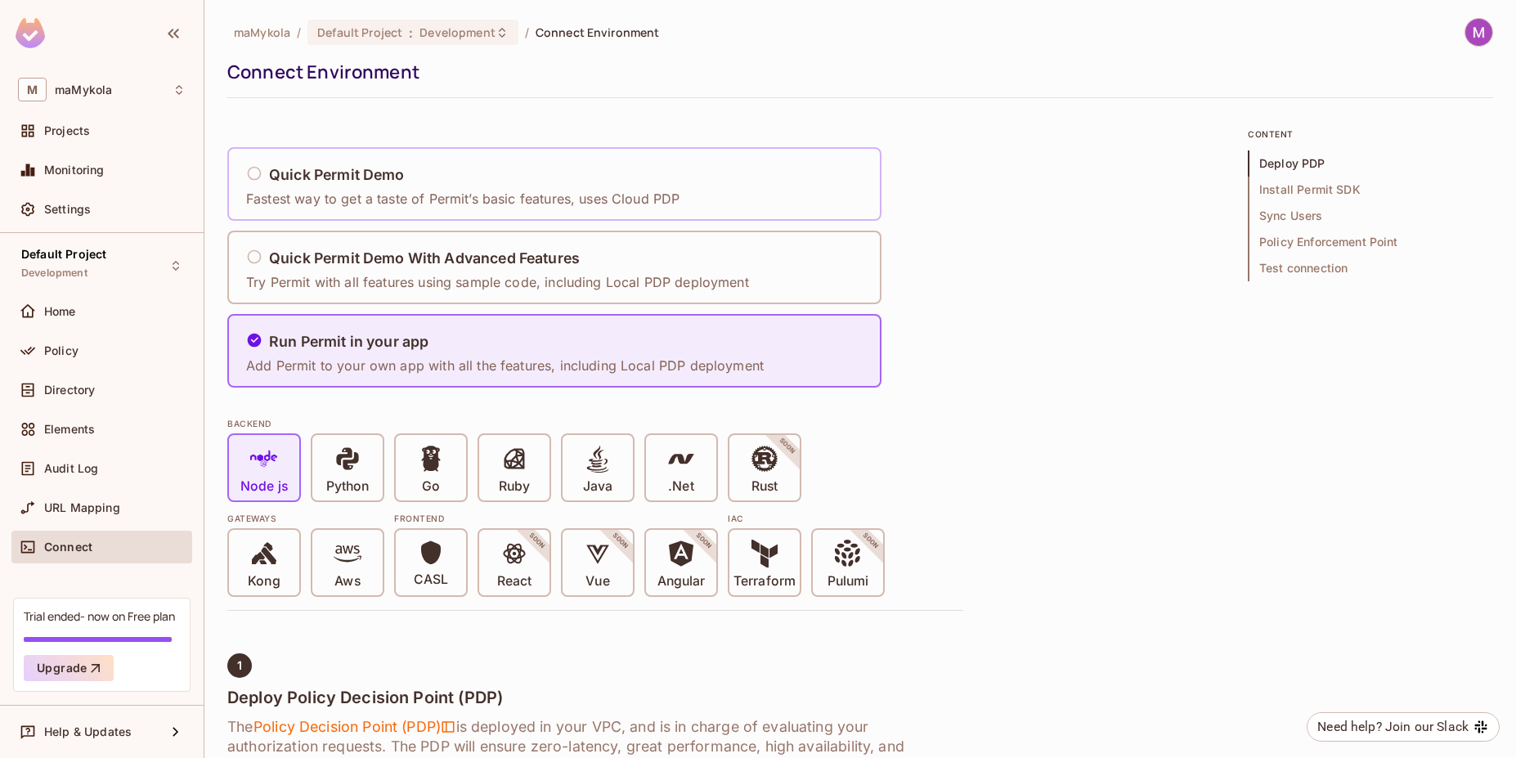
click at [322, 183] on h5 "Quick Permit Demo" at bounding box center [337, 175] width 136 height 16
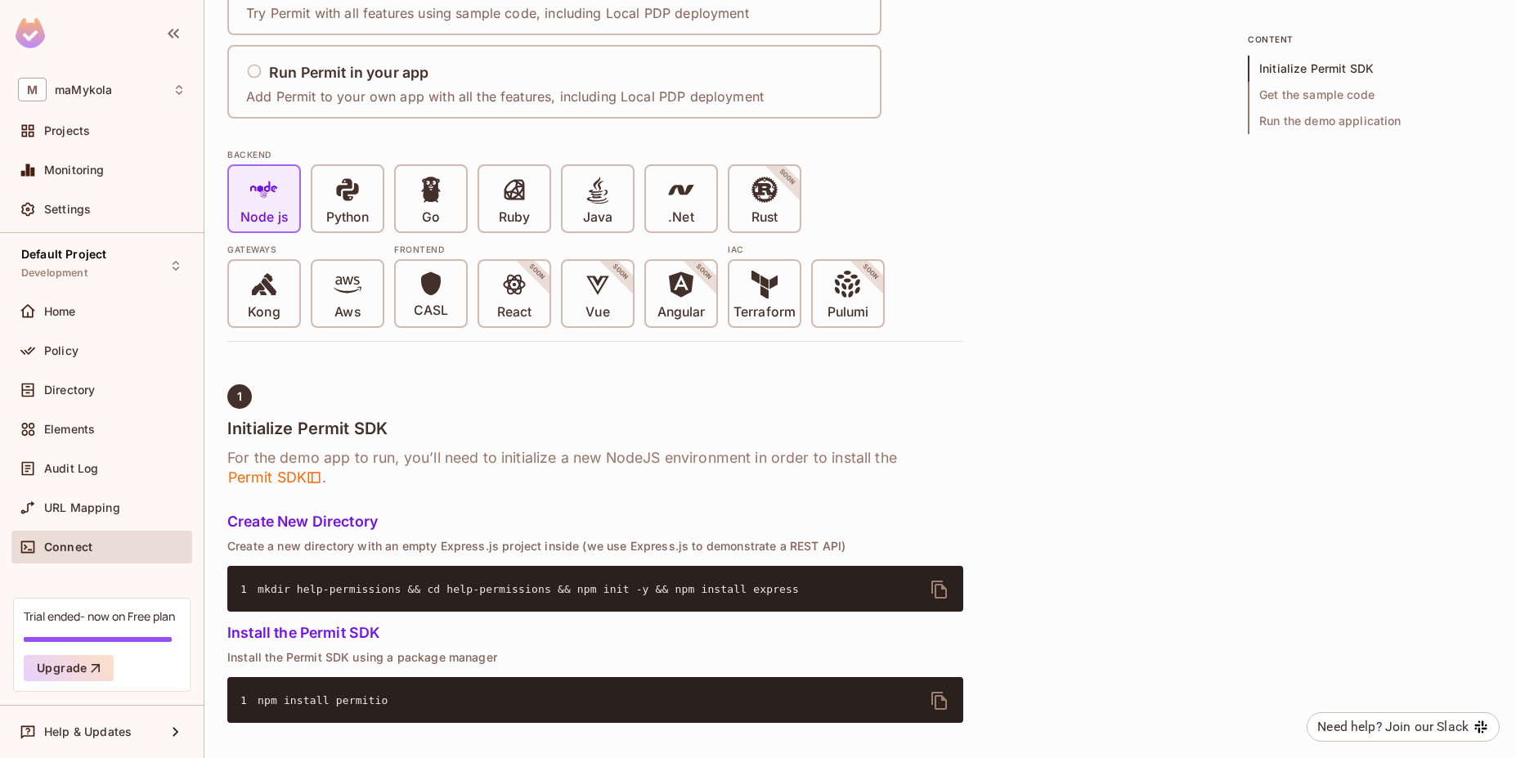
scroll to position [392, 0]
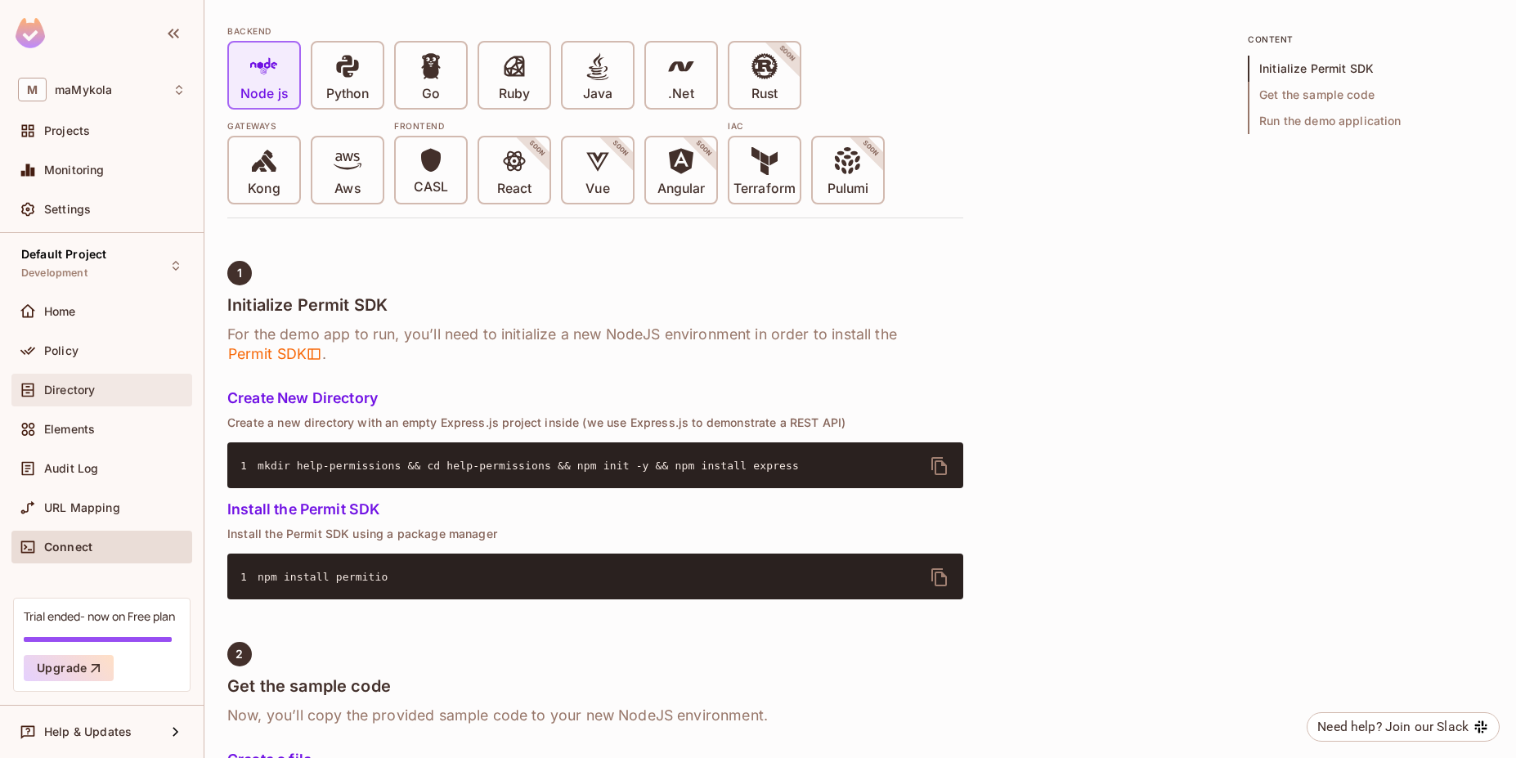
click at [96, 389] on div "Directory" at bounding box center [114, 390] width 141 height 13
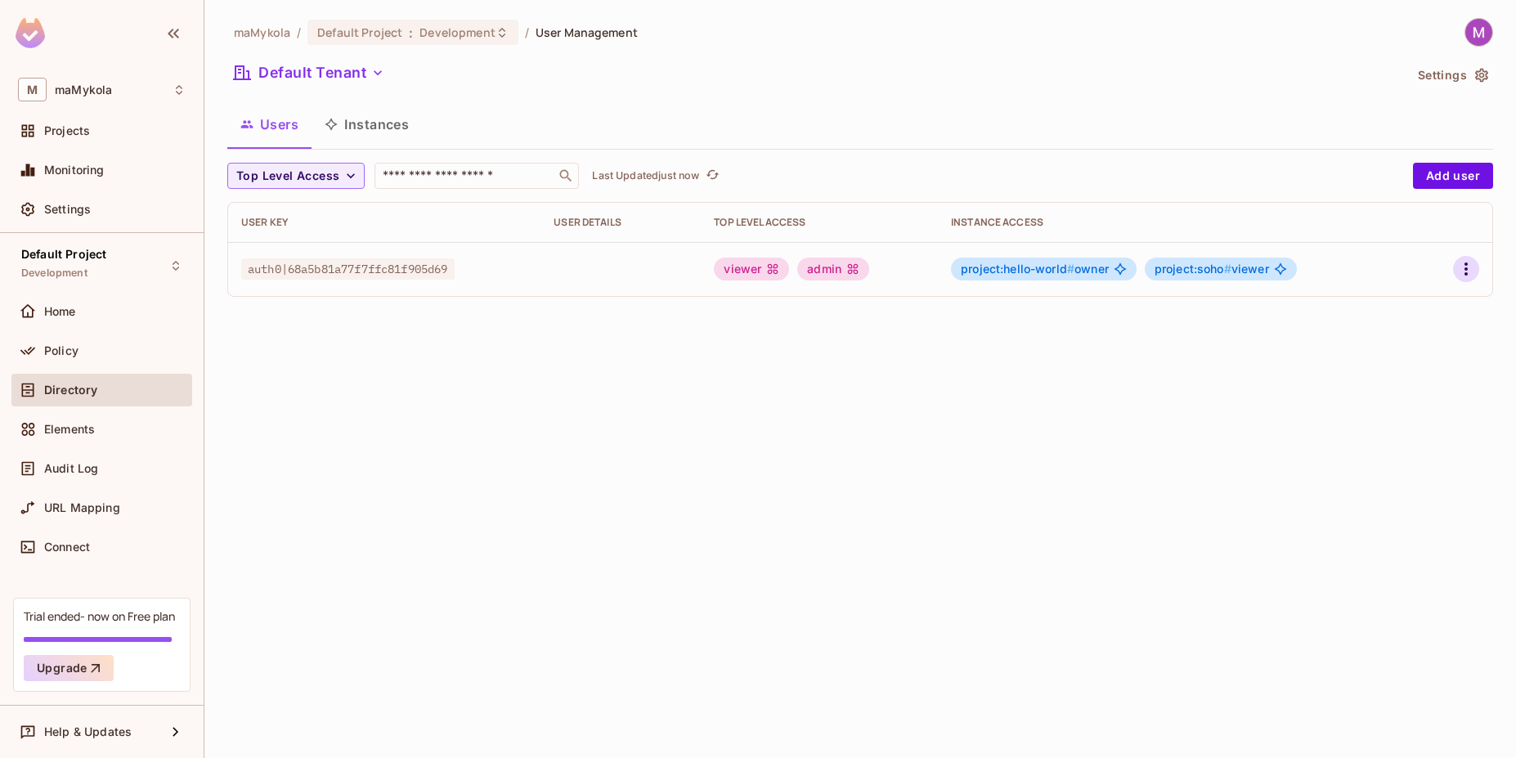
click at [1464, 271] on icon "button" at bounding box center [1466, 269] width 20 height 20
click at [350, 133] on div at bounding box center [758, 379] width 1516 height 758
click at [394, 127] on button "Instances" at bounding box center [367, 124] width 110 height 41
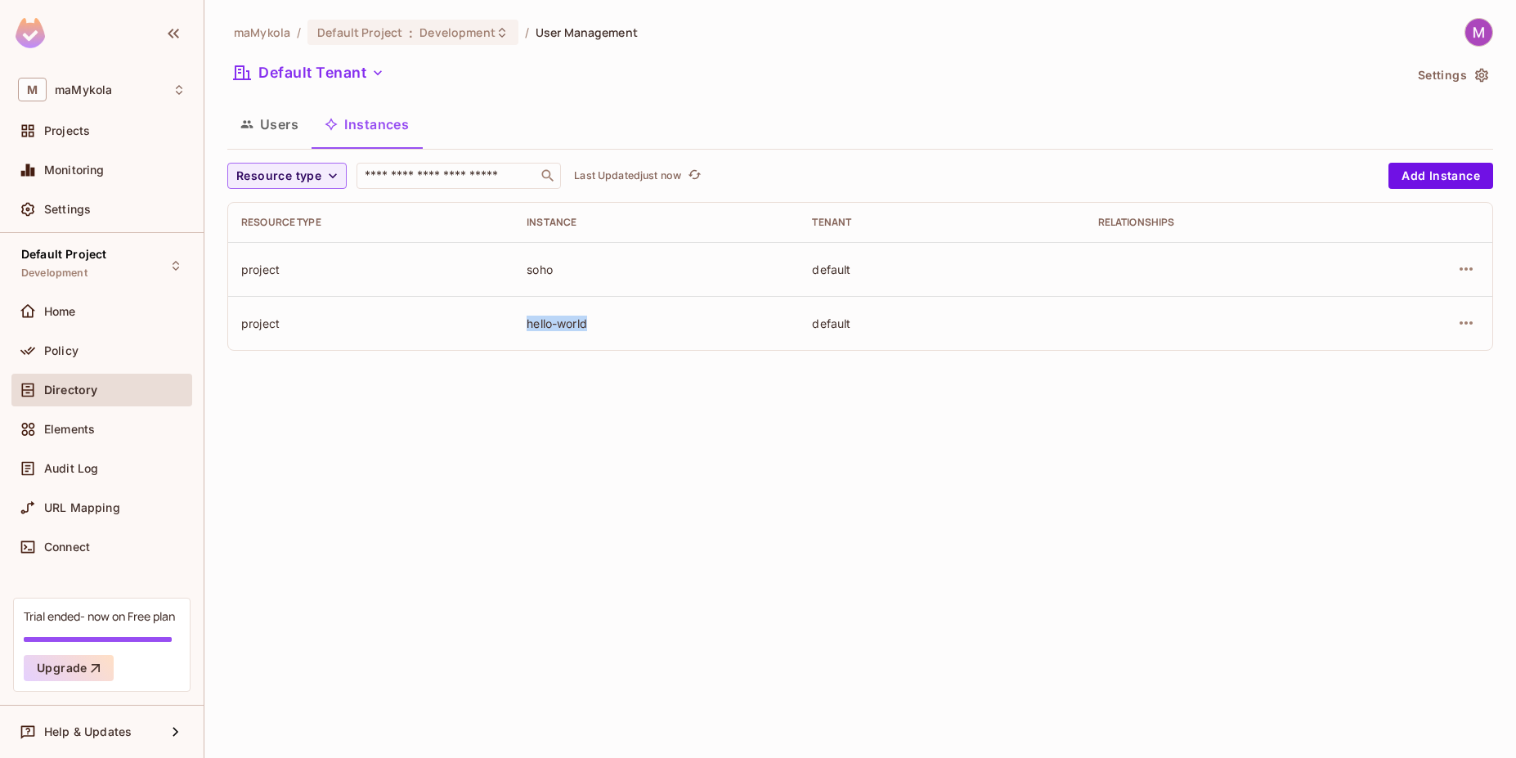
drag, startPoint x: 506, startPoint y: 327, endPoint x: 787, endPoint y: 333, distance: 281.3
click at [754, 333] on tr "project hello-world default" at bounding box center [860, 323] width 1264 height 54
click at [1478, 327] on button "button" at bounding box center [1466, 323] width 26 height 26
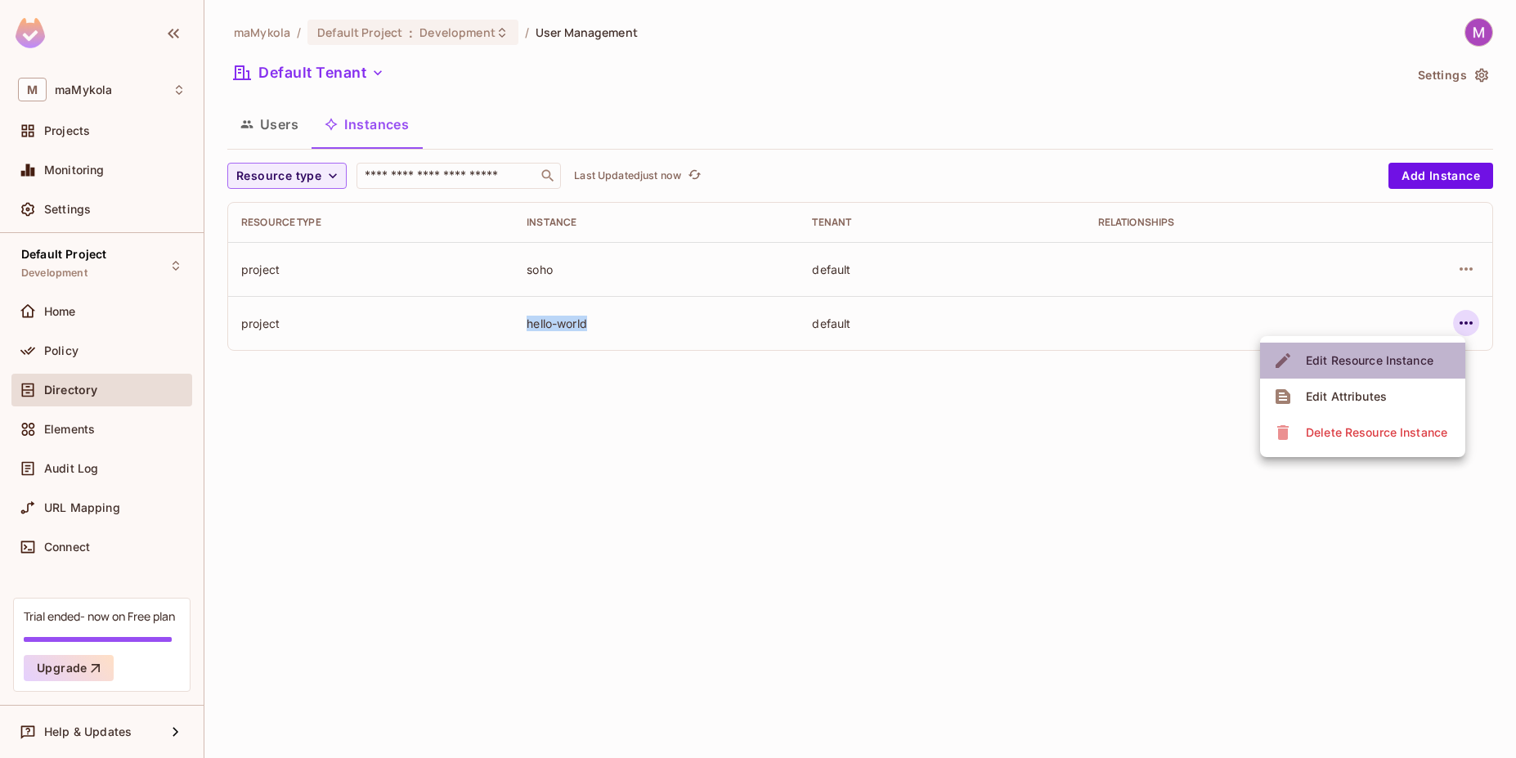
click at [1428, 369] on span "Edit Resource Instance" at bounding box center [1369, 361] width 137 height 26
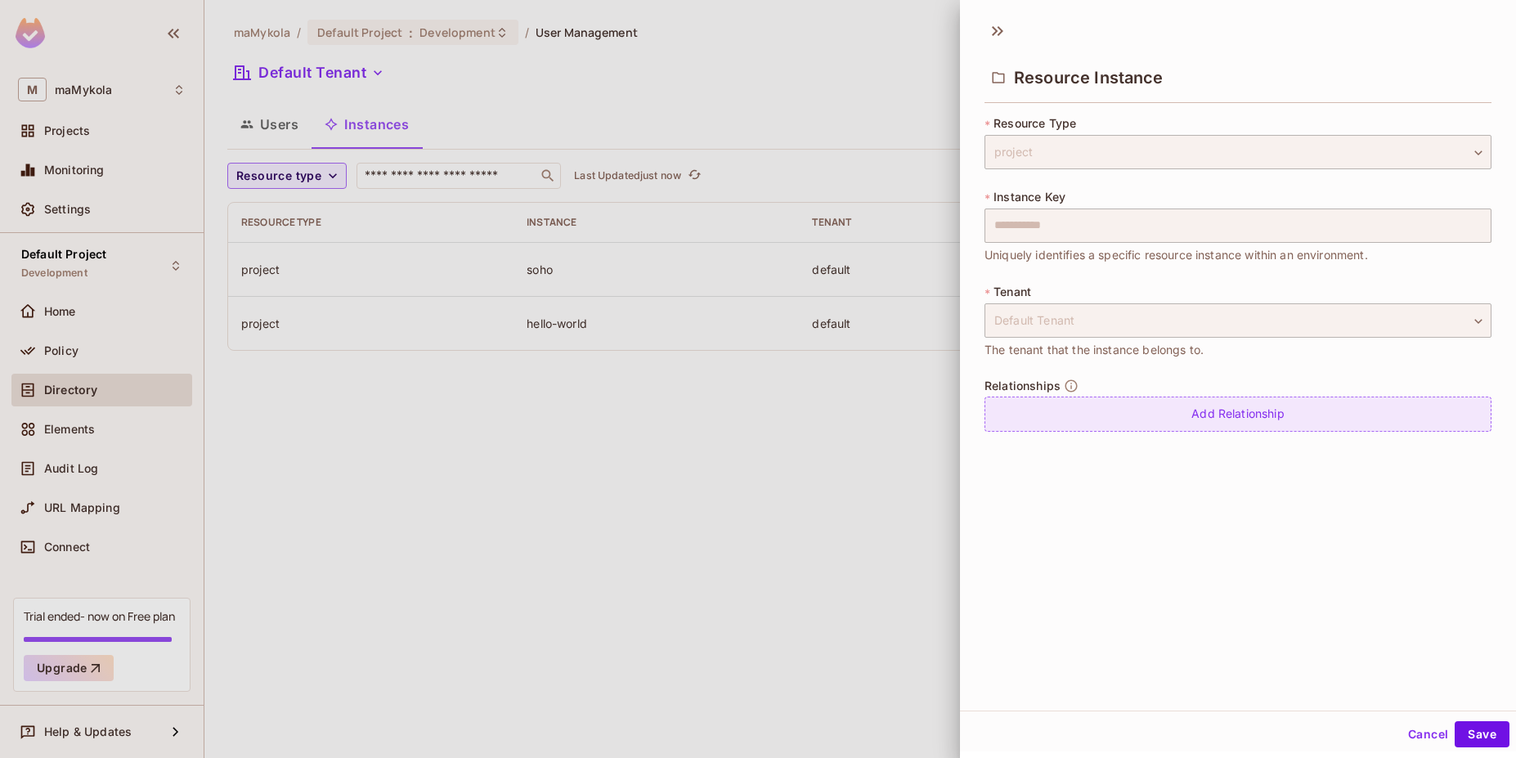
click at [1197, 415] on div "Add Relationship" at bounding box center [1238, 414] width 507 height 35
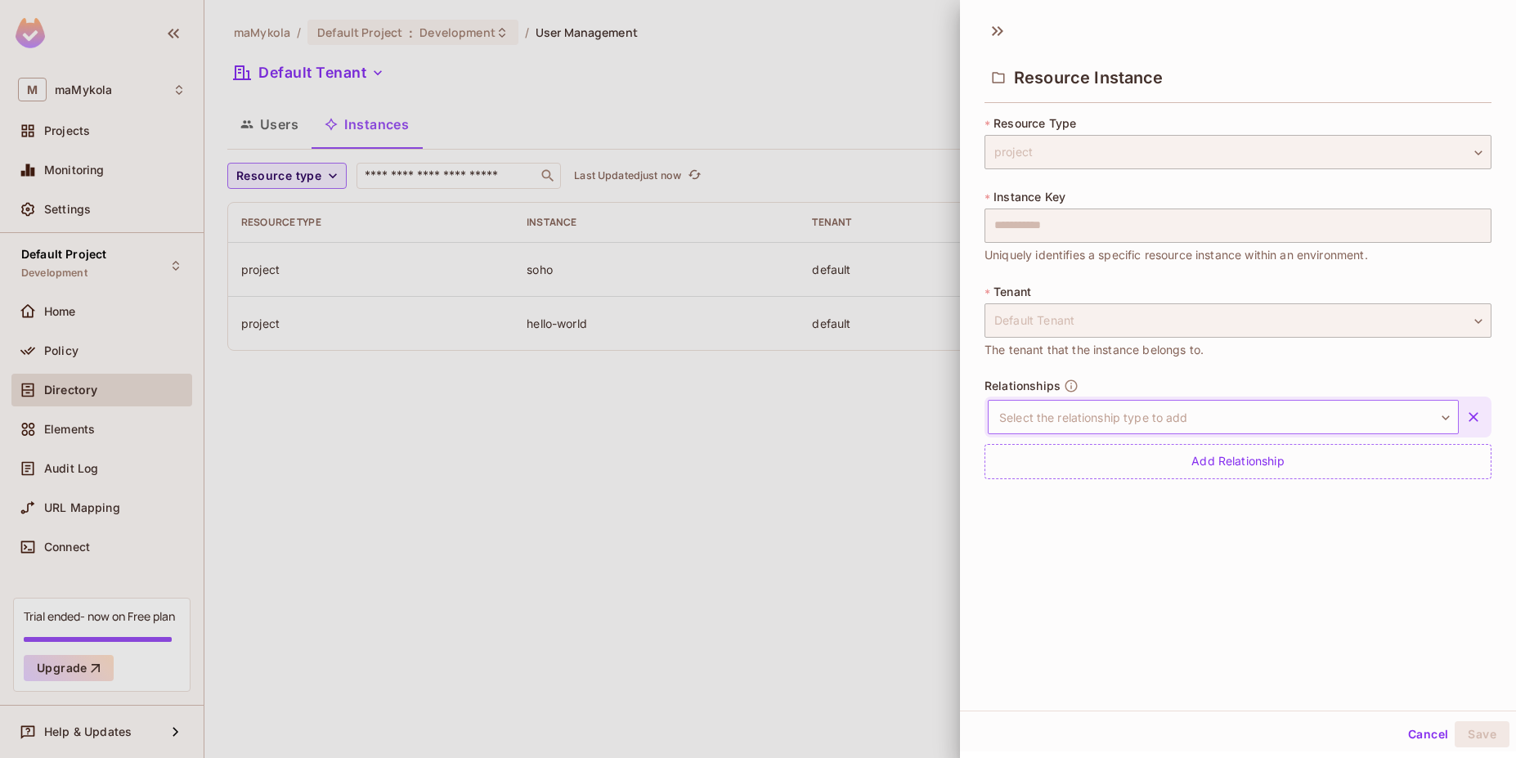
click at [1177, 408] on body "**********" at bounding box center [758, 379] width 1516 height 758
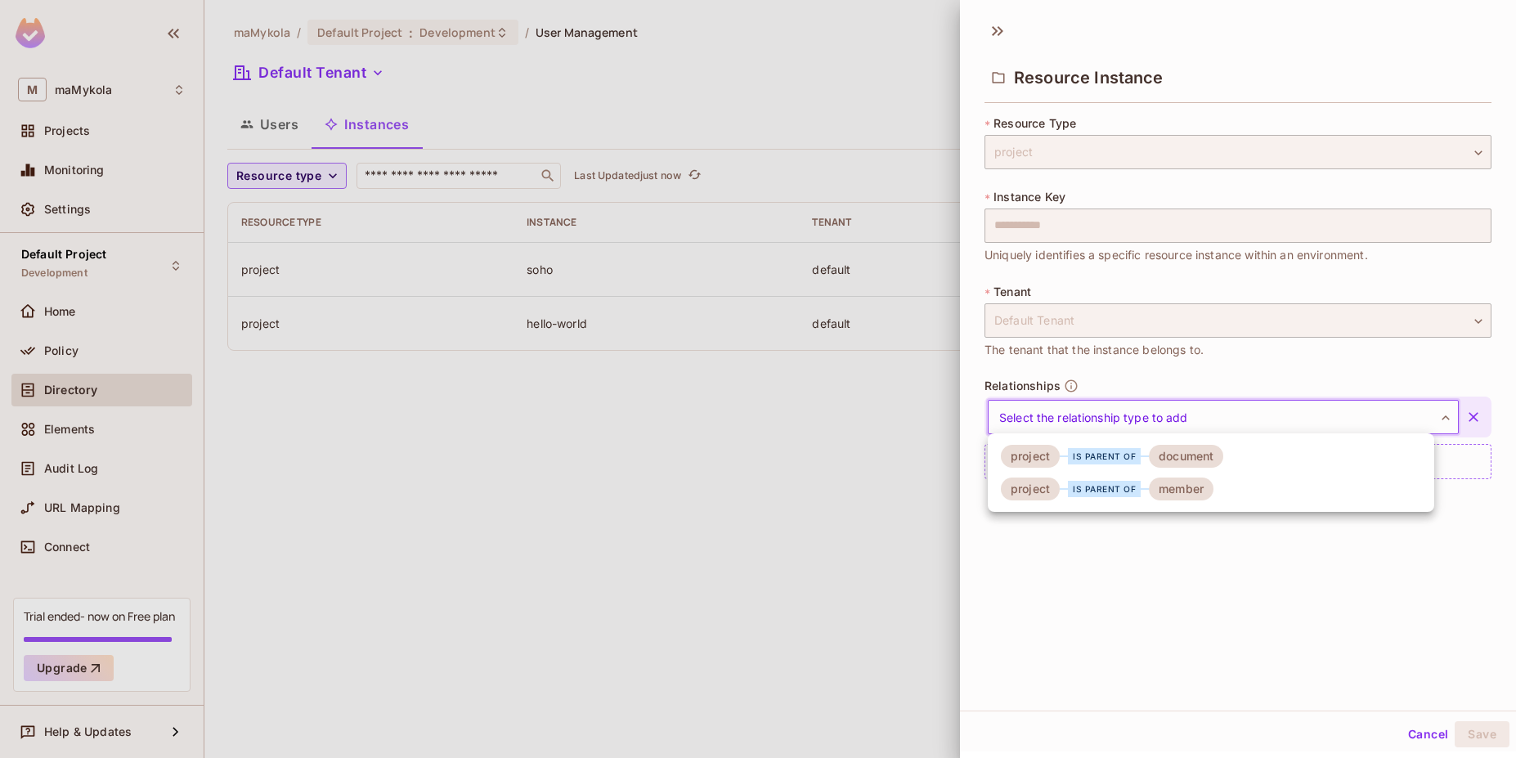
click at [1199, 464] on div "document" at bounding box center [1186, 456] width 74 height 23
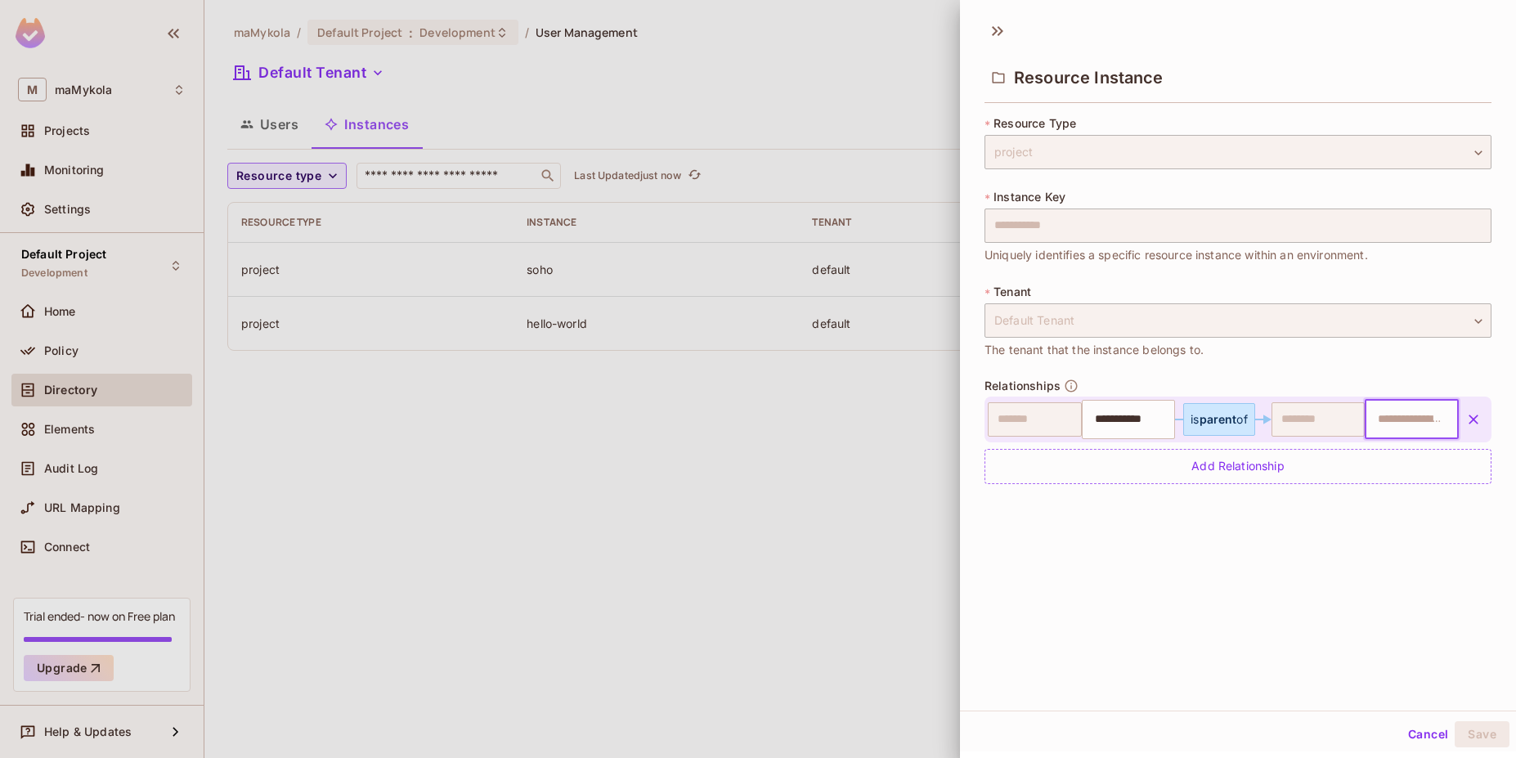
click at [1401, 428] on input "text" at bounding box center [1409, 419] width 83 height 33
click at [1459, 422] on button "button" at bounding box center [1473, 419] width 29 height 29
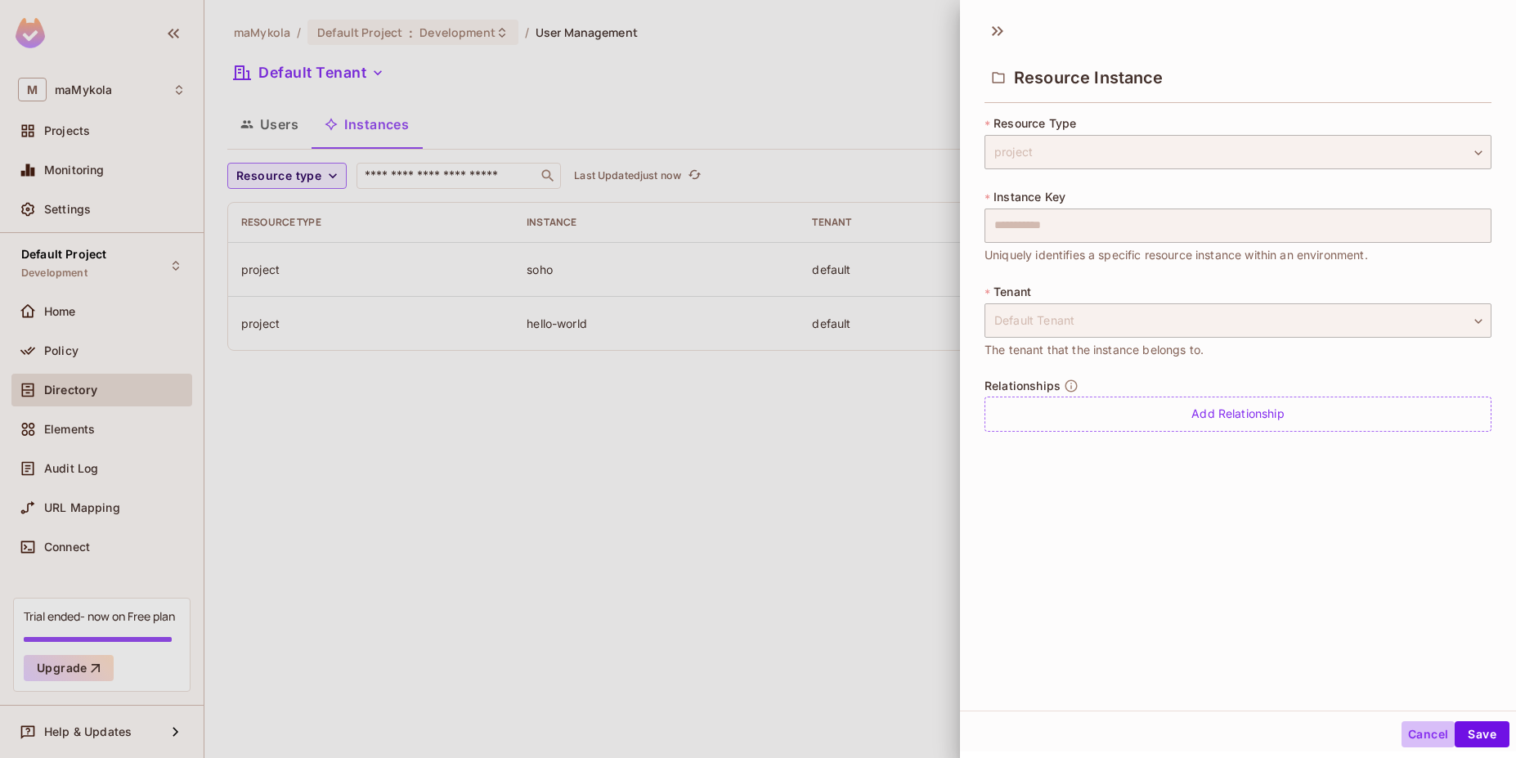
click at [1408, 729] on button "Cancel" at bounding box center [1428, 734] width 53 height 26
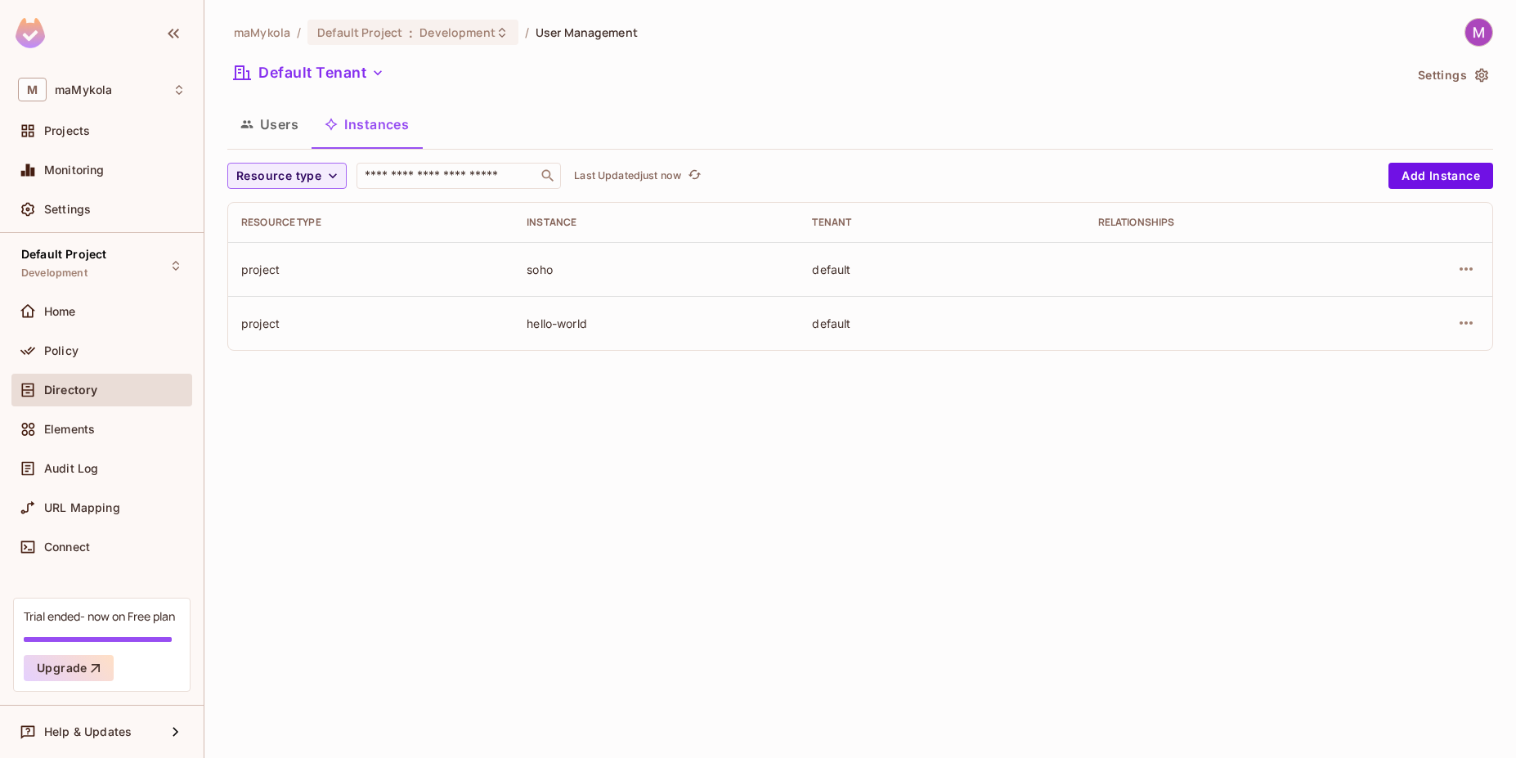
click at [515, 325] on td "hello-world" at bounding box center [656, 323] width 285 height 54
click at [517, 325] on td "hello-world" at bounding box center [656, 323] width 285 height 54
click at [457, 392] on div "maMykola / Default Project : Development / User Management Default Tenant Setti…" at bounding box center [860, 379] width 1312 height 758
click at [318, 171] on span "Resource type" at bounding box center [278, 176] width 85 height 20
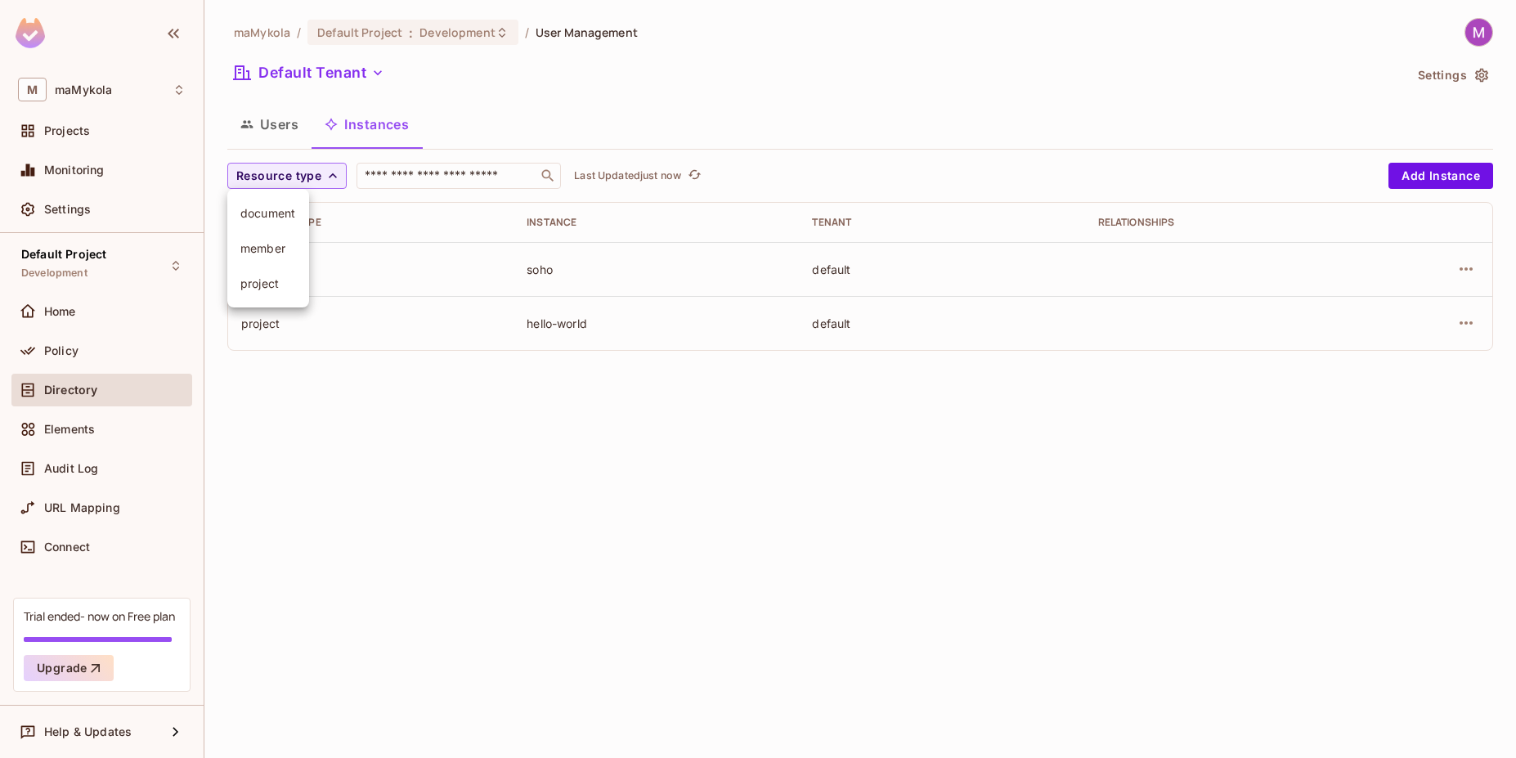
click at [268, 280] on span "project" at bounding box center [268, 284] width 56 height 16
click at [288, 176] on icon "button" at bounding box center [290, 176] width 10 height 10
click at [281, 136] on button "Users" at bounding box center [269, 124] width 84 height 41
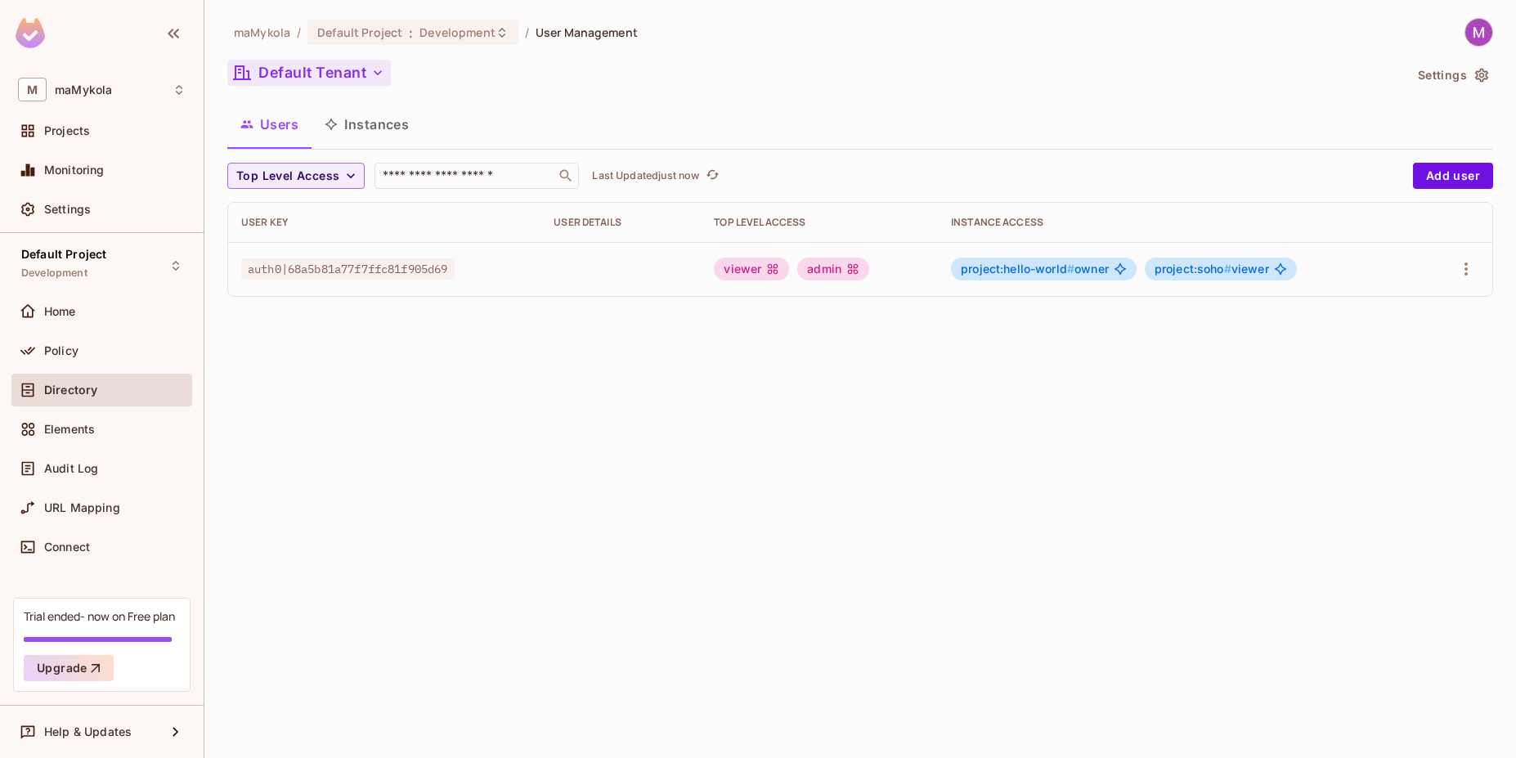
click at [367, 76] on button "Default Tenant" at bounding box center [309, 73] width 164 height 26
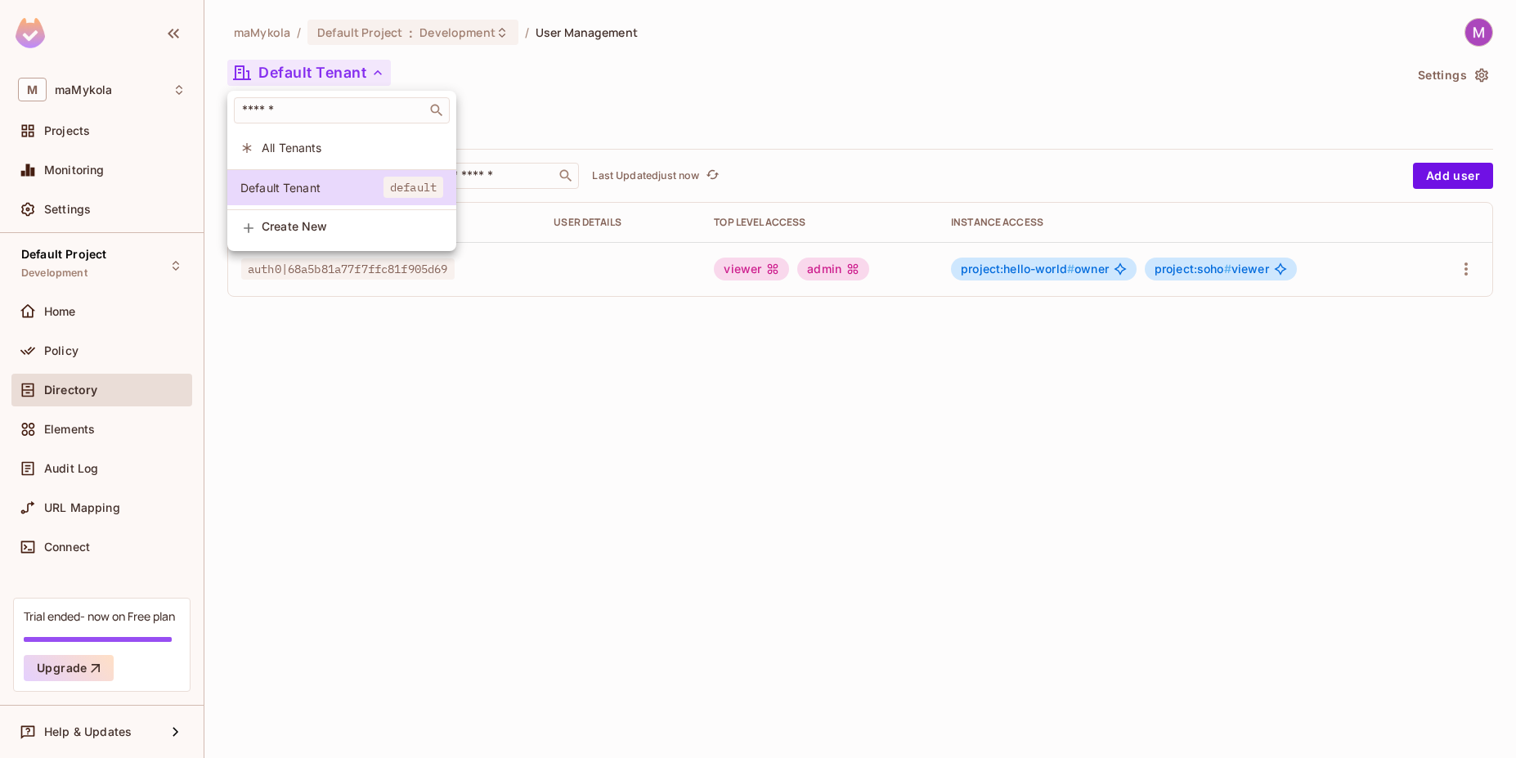
click at [370, 487] on div at bounding box center [758, 379] width 1516 height 758
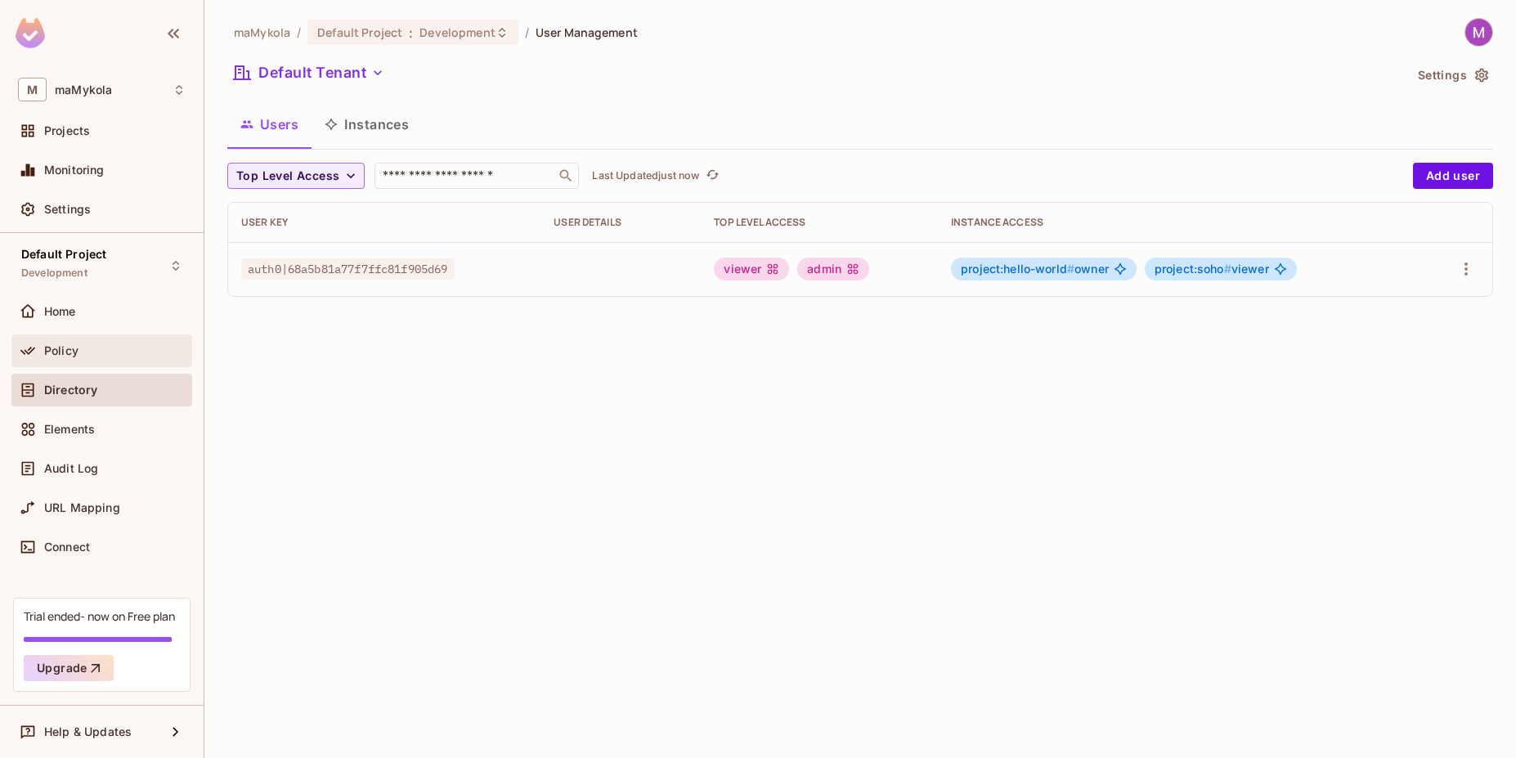
click at [61, 356] on span "Policy" at bounding box center [61, 350] width 34 height 13
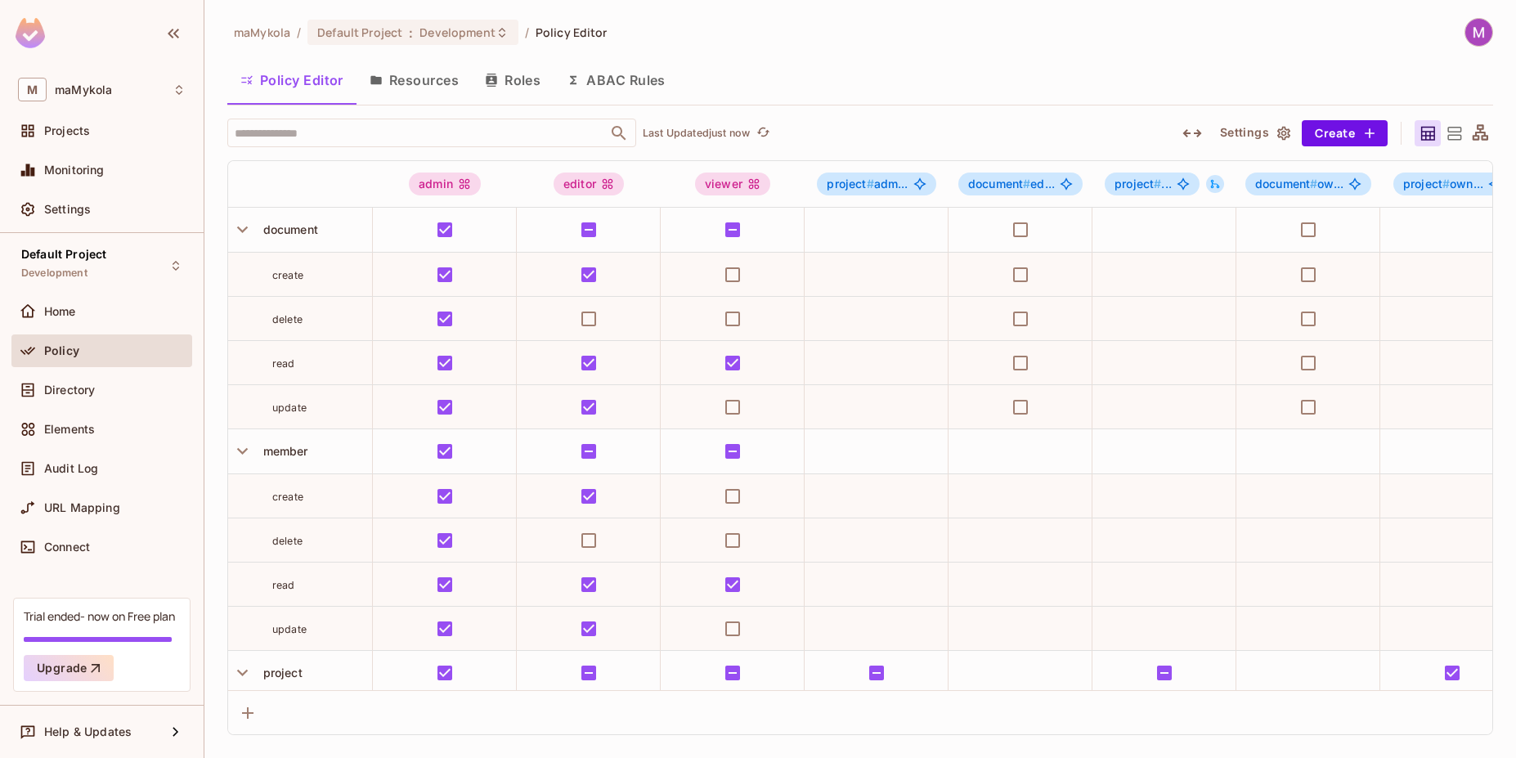
click at [433, 76] on button "Resources" at bounding box center [414, 80] width 115 height 41
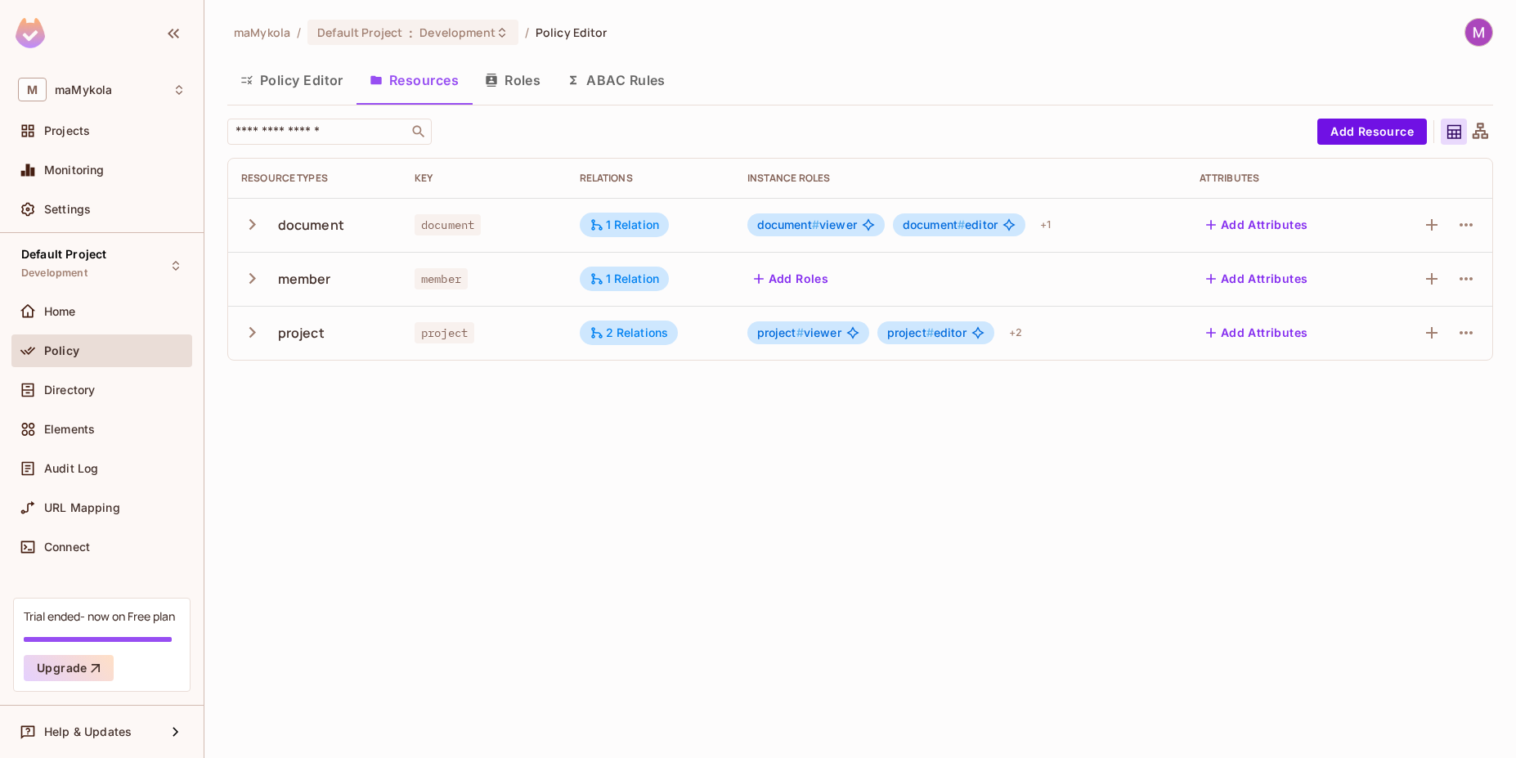
click at [250, 332] on icon "button" at bounding box center [252, 332] width 22 height 22
click at [620, 334] on div "2 Relations" at bounding box center [629, 332] width 79 height 15
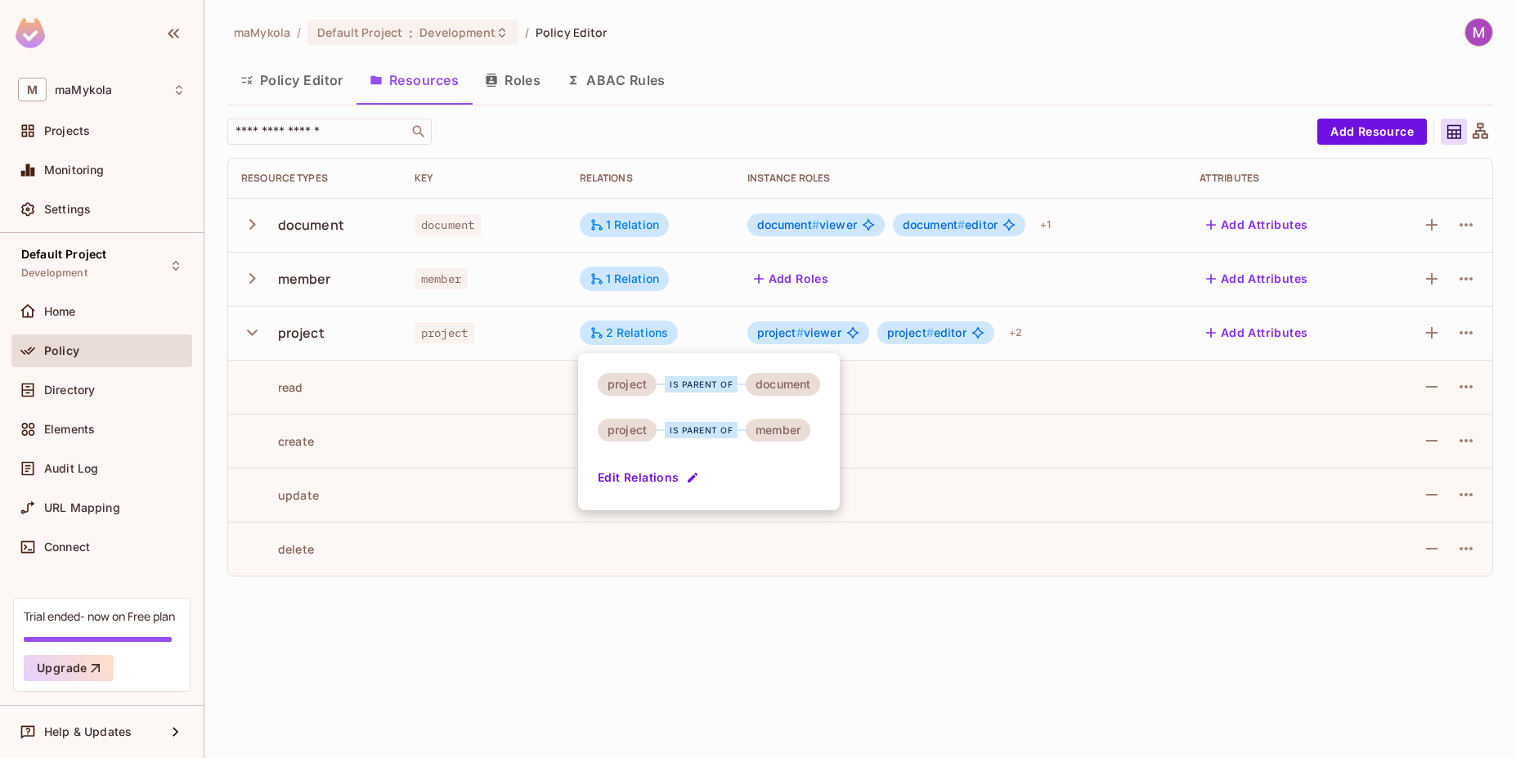
click at [784, 336] on div at bounding box center [758, 379] width 1516 height 758
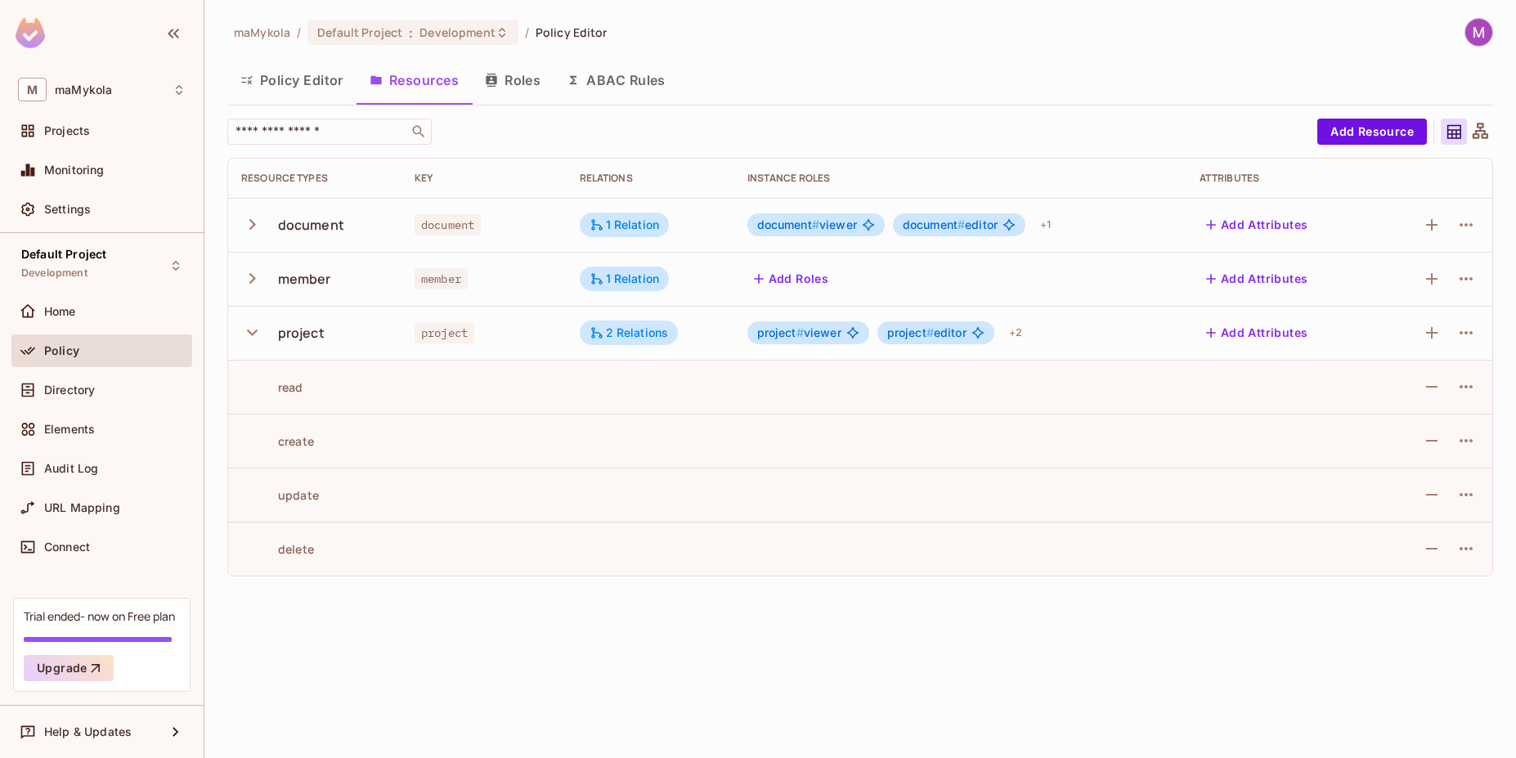
click at [799, 333] on span "#" at bounding box center [799, 332] width 7 height 14
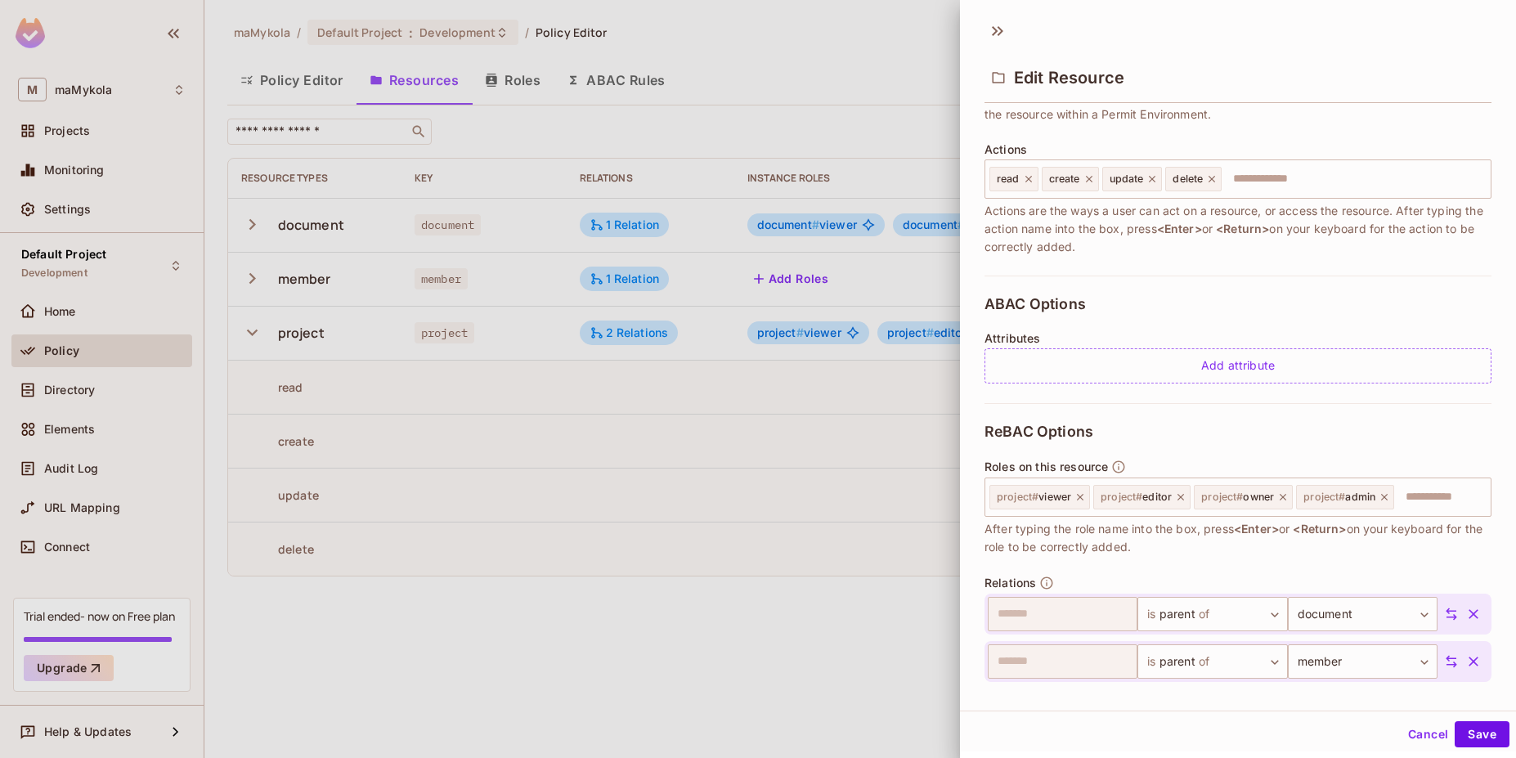
scroll to position [236, 0]
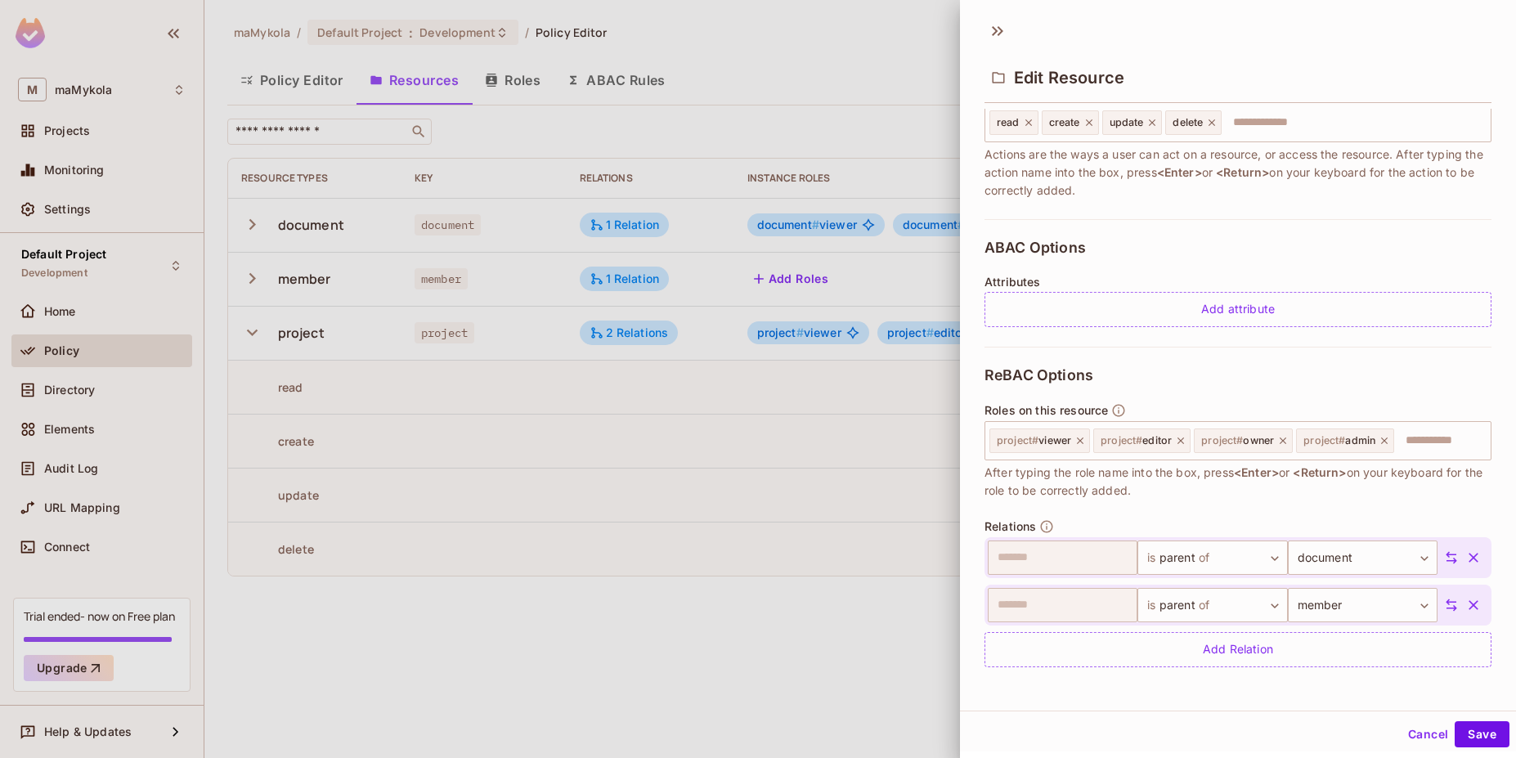
click at [854, 455] on div at bounding box center [758, 379] width 1516 height 758
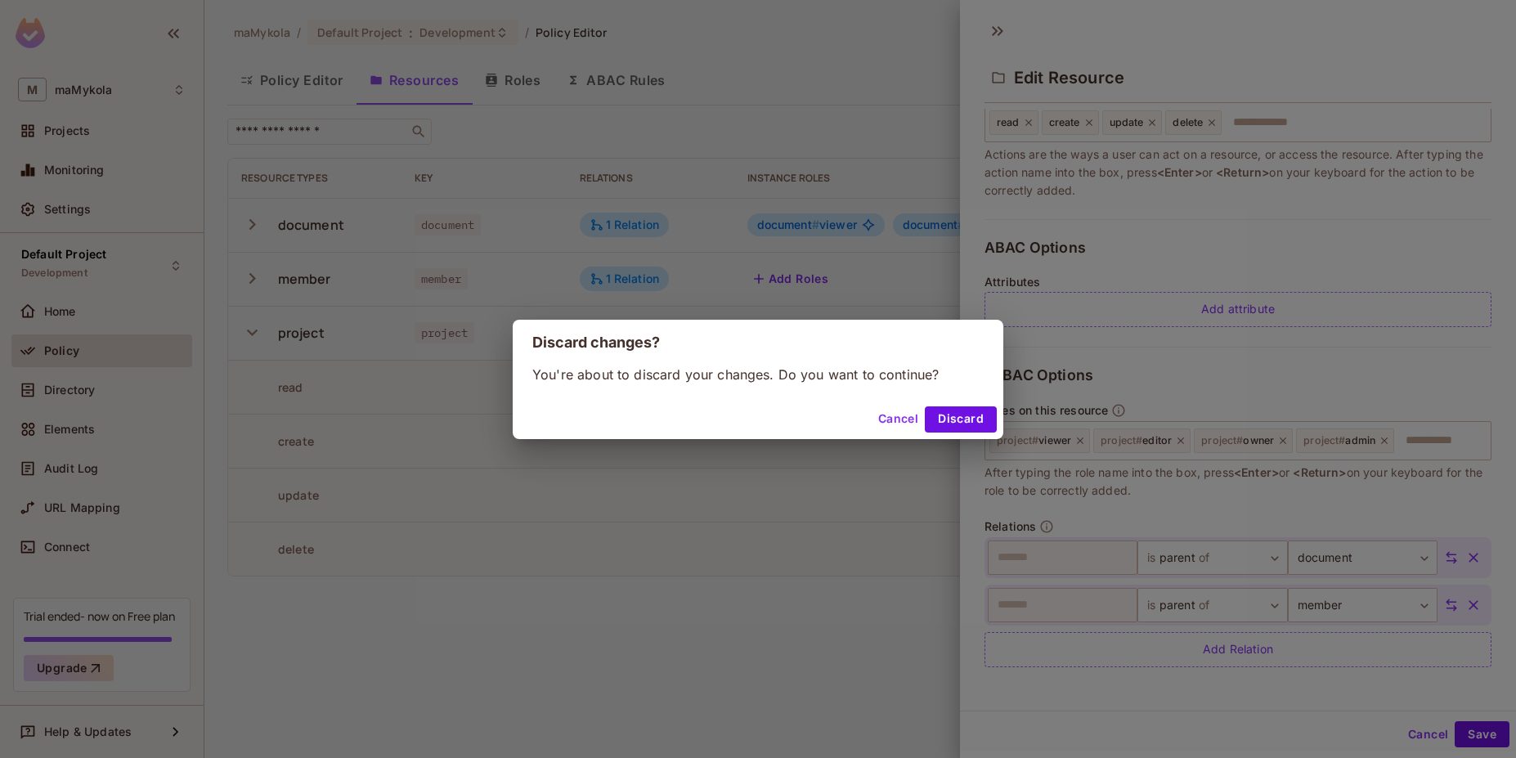
click at [940, 424] on button "Discard" at bounding box center [961, 419] width 72 height 26
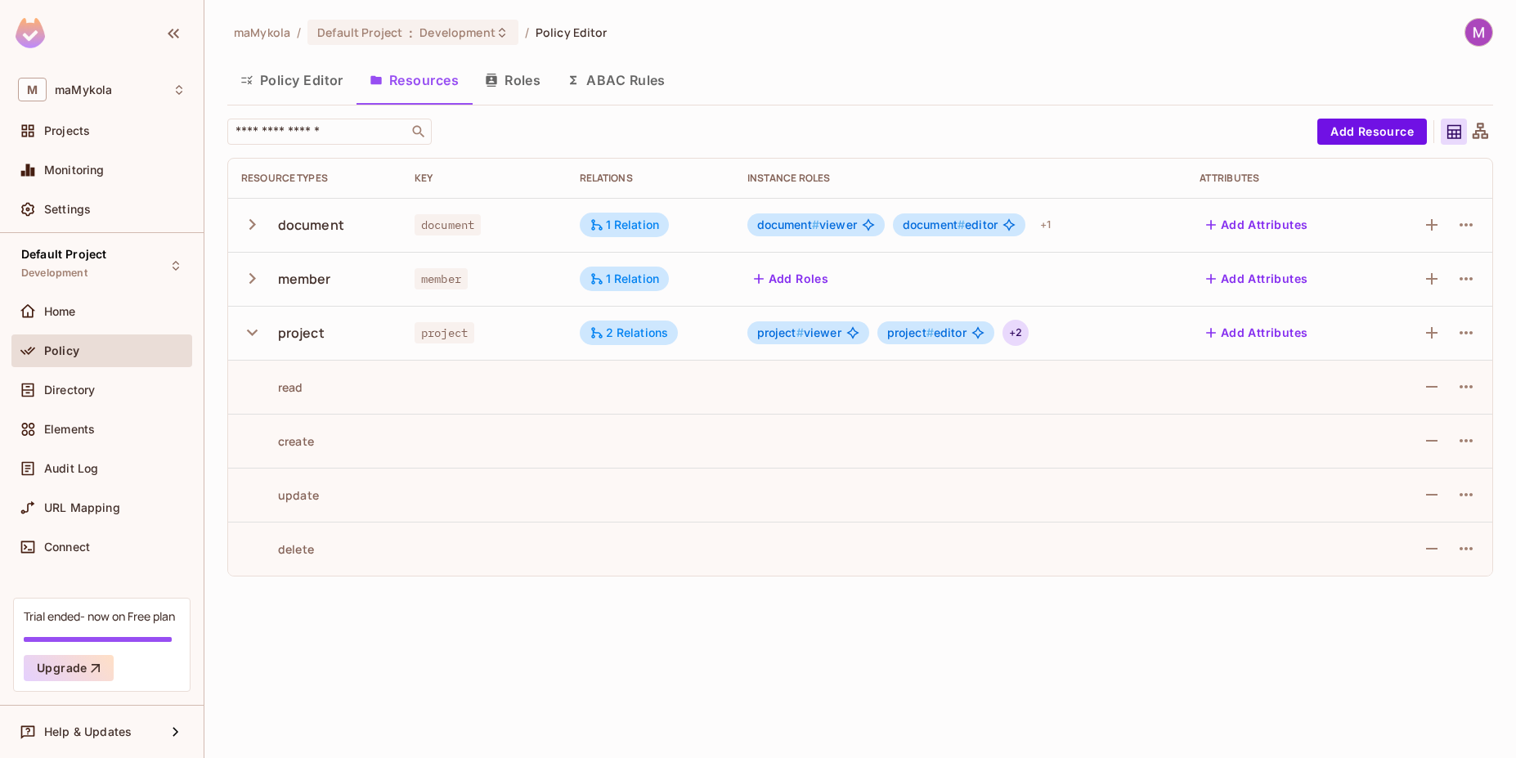
click at [1013, 333] on div "+ 2" at bounding box center [1015, 333] width 26 height 26
click at [792, 335] on div at bounding box center [758, 379] width 1516 height 758
click at [1473, 330] on icon "button" at bounding box center [1466, 333] width 20 height 20
click at [1429, 397] on div "Edit Resource" at bounding box center [1395, 397] width 77 height 16
click at [1468, 326] on icon "button" at bounding box center [1466, 333] width 20 height 20
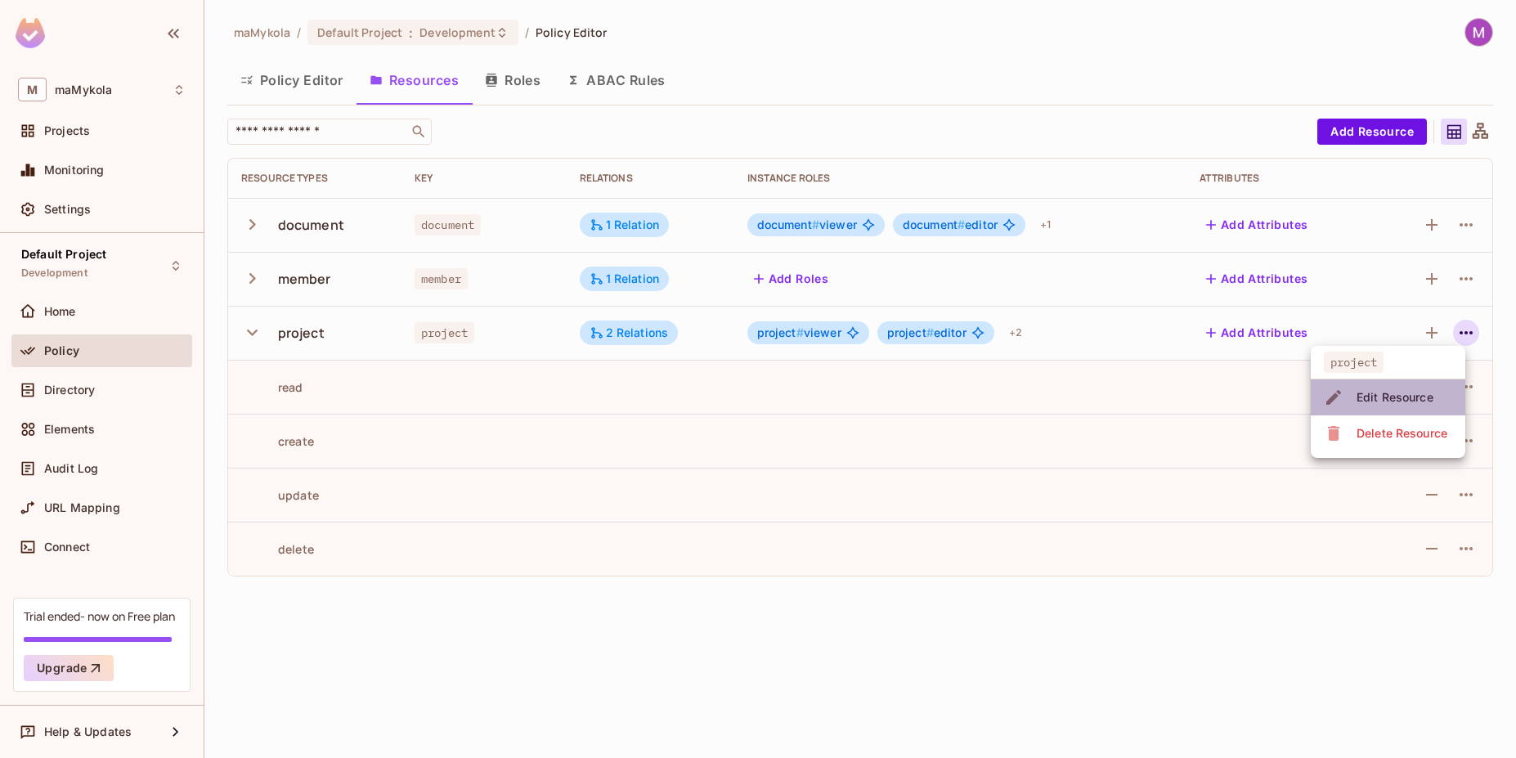
click at [1411, 401] on div "Edit Resource" at bounding box center [1395, 397] width 77 height 16
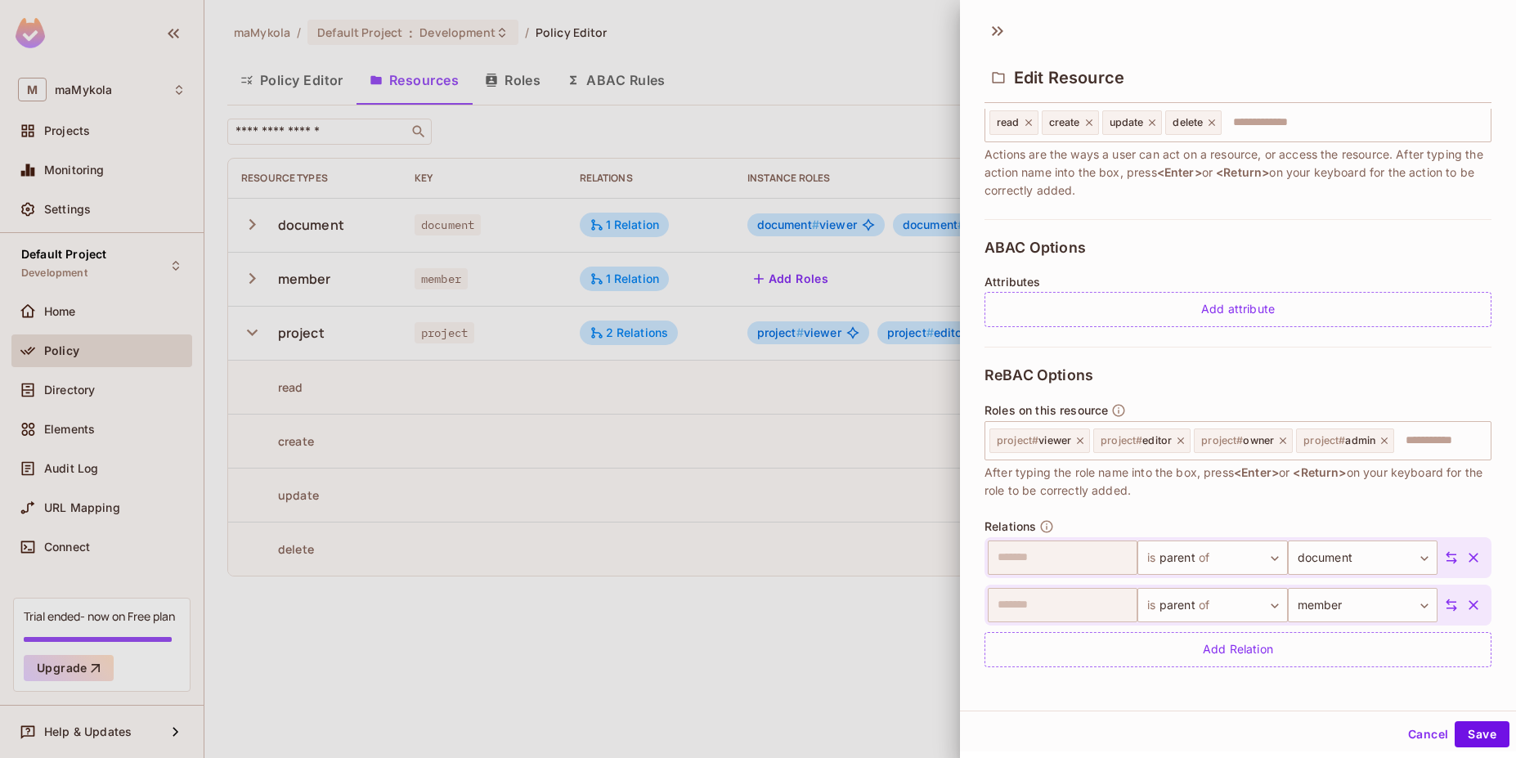
click at [1420, 737] on button "Cancel" at bounding box center [1428, 734] width 53 height 26
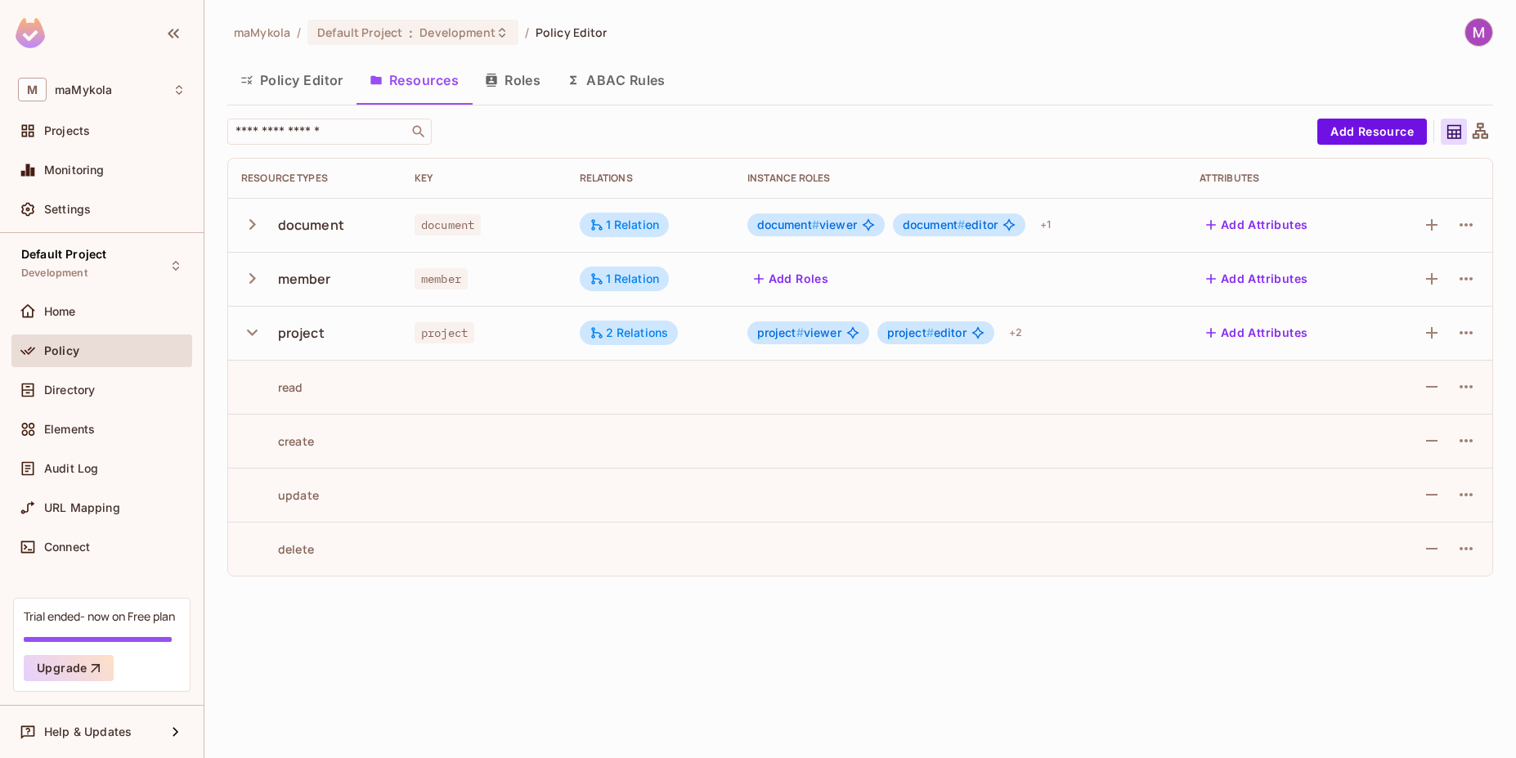
click at [517, 86] on button "Roles" at bounding box center [513, 80] width 82 height 41
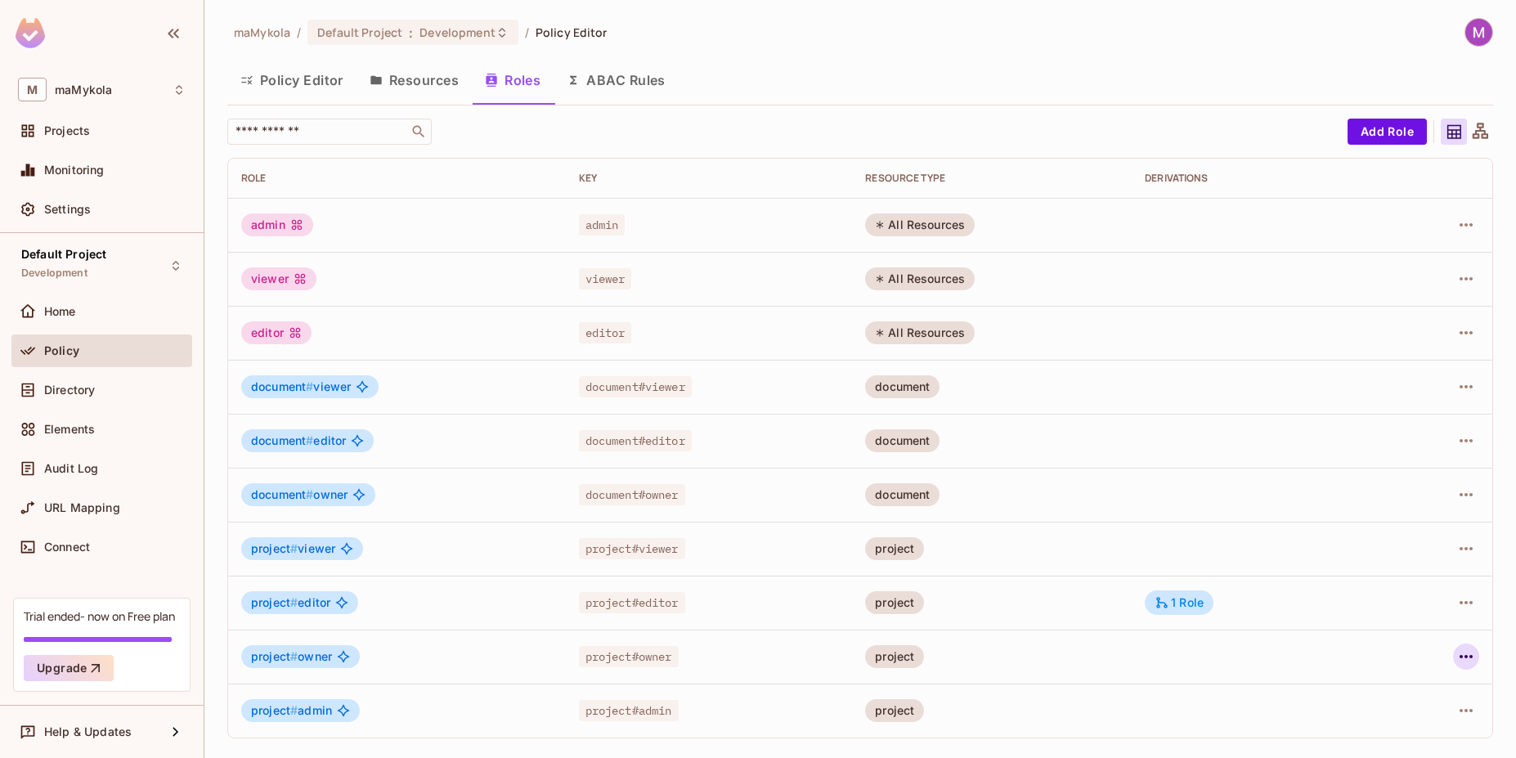
click at [1467, 663] on icon "button" at bounding box center [1466, 657] width 20 height 20
click at [1424, 654] on li "Edit Role" at bounding box center [1395, 648] width 145 height 36
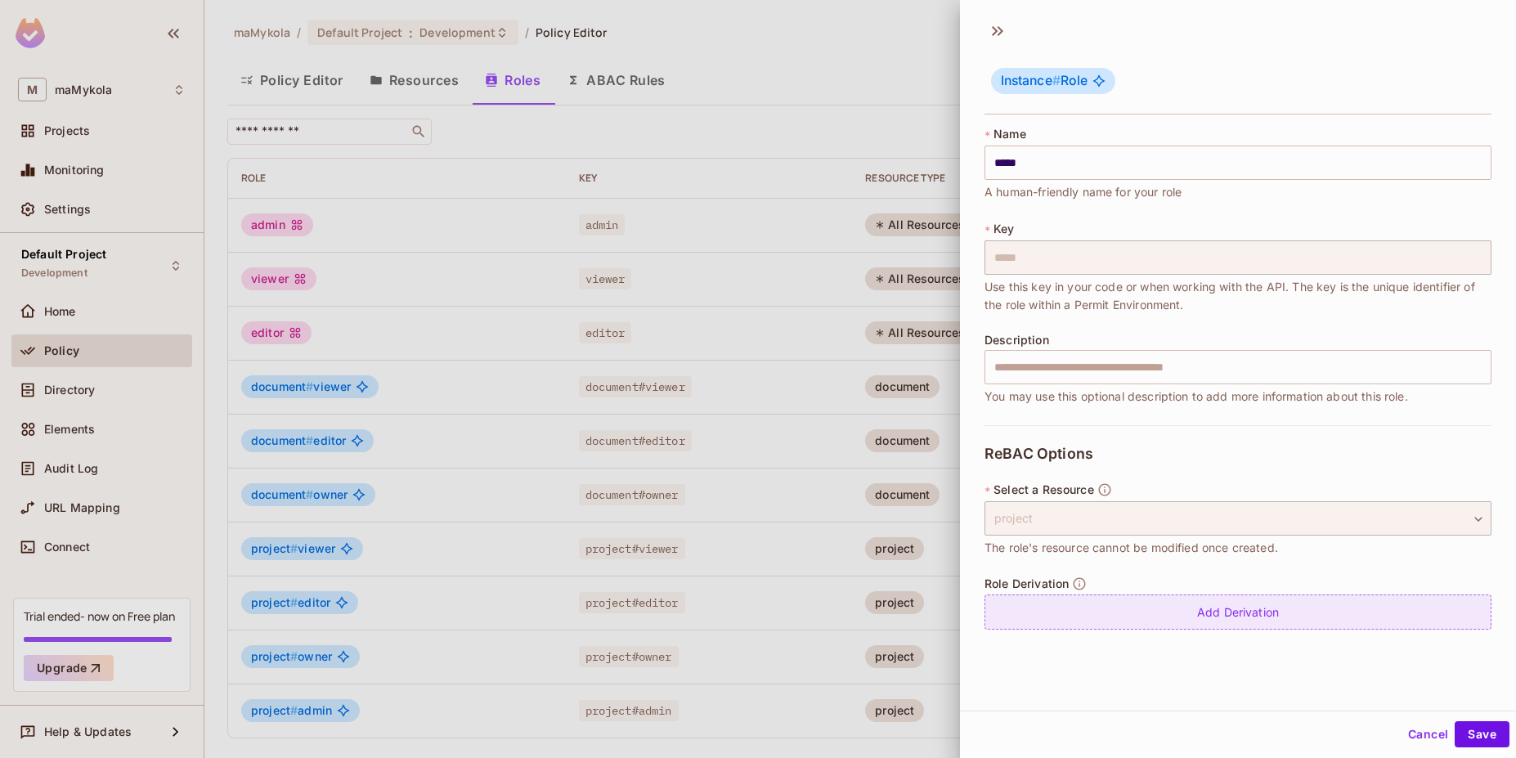
click at [1258, 617] on div "Add Derivation" at bounding box center [1238, 611] width 507 height 35
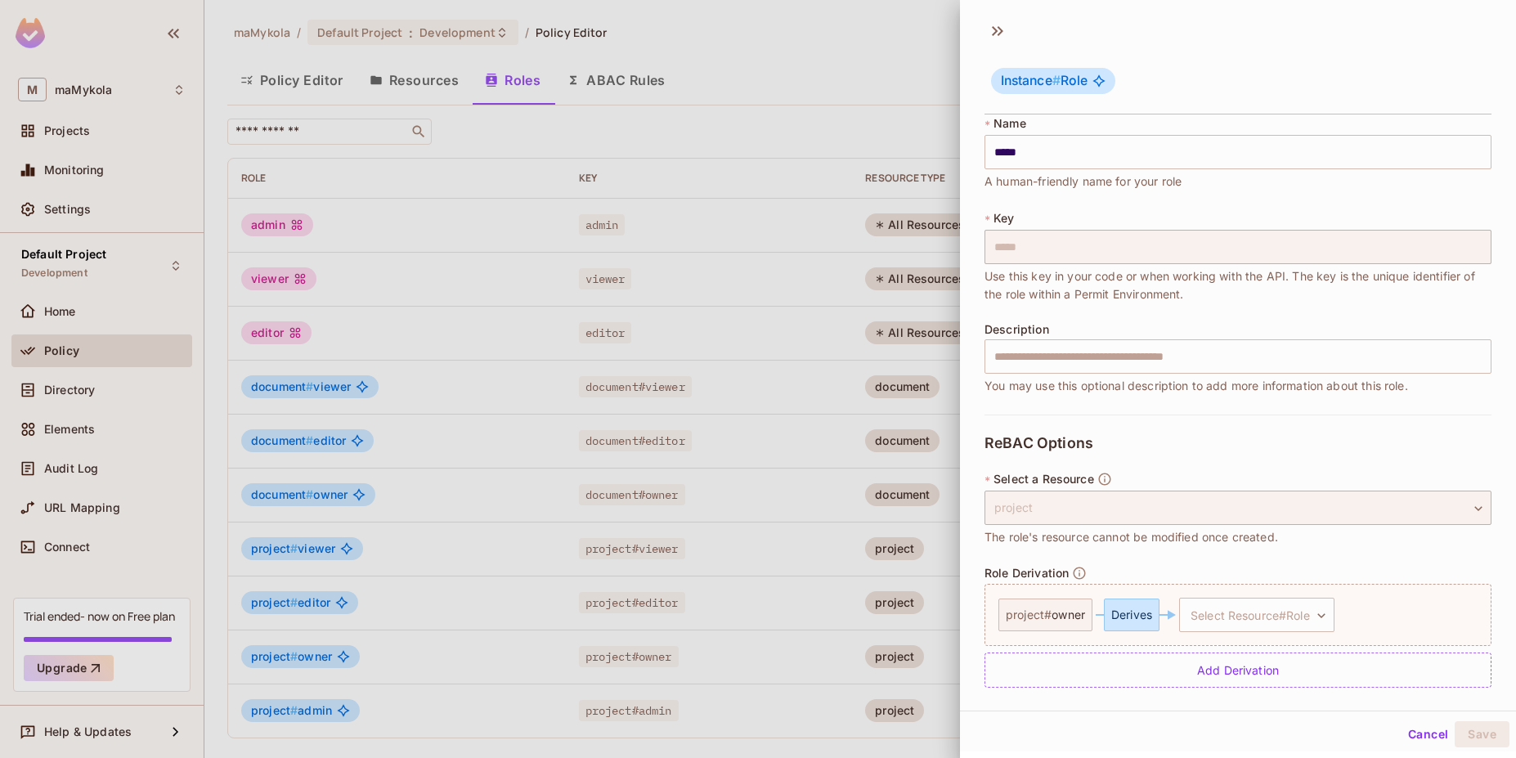
scroll to position [20, 0]
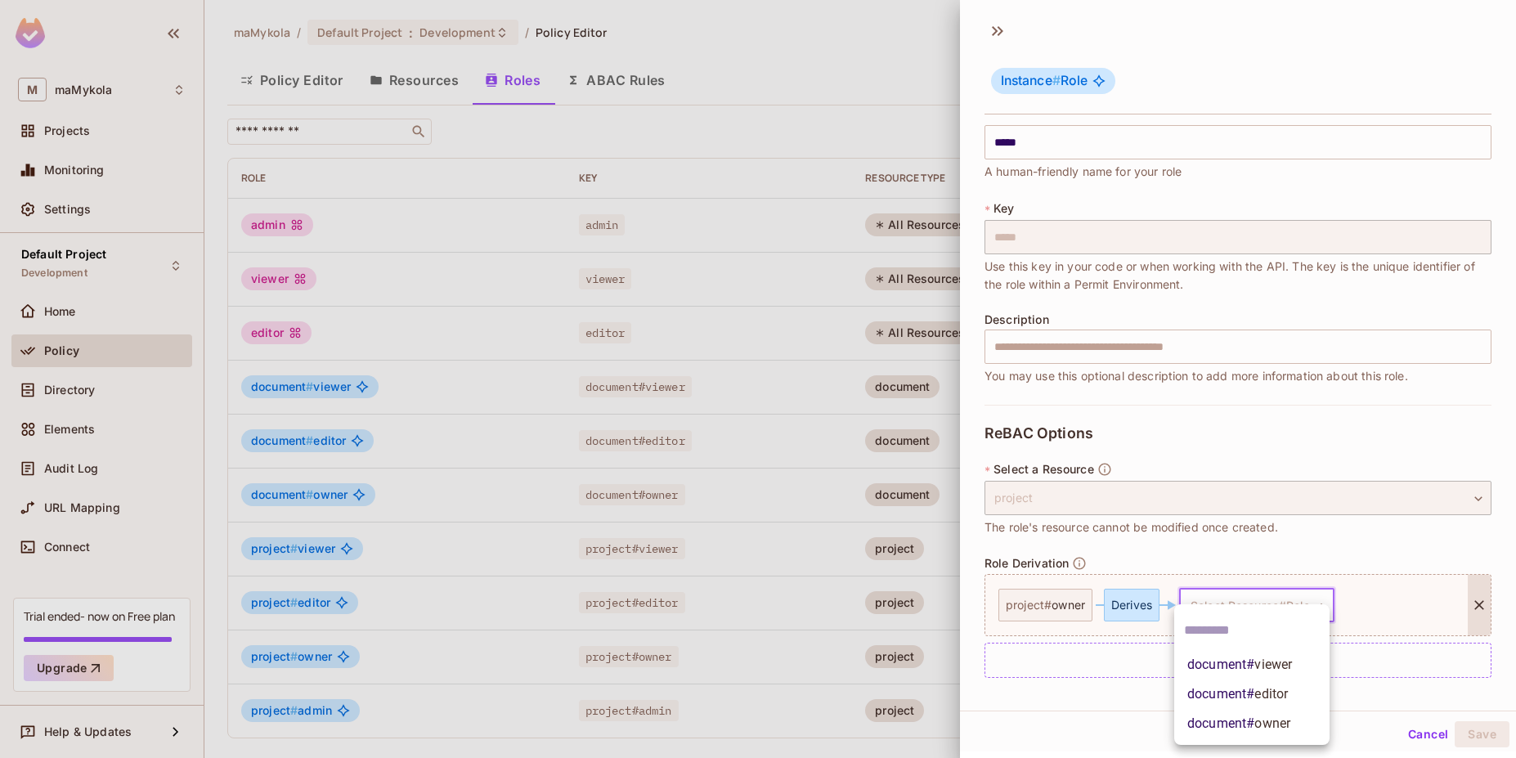
click at [1245, 612] on body "M maMykola Projects Monitoring Settings Default Project Development Home Policy…" at bounding box center [758, 379] width 1516 height 758
click at [1089, 707] on div at bounding box center [758, 379] width 1516 height 758
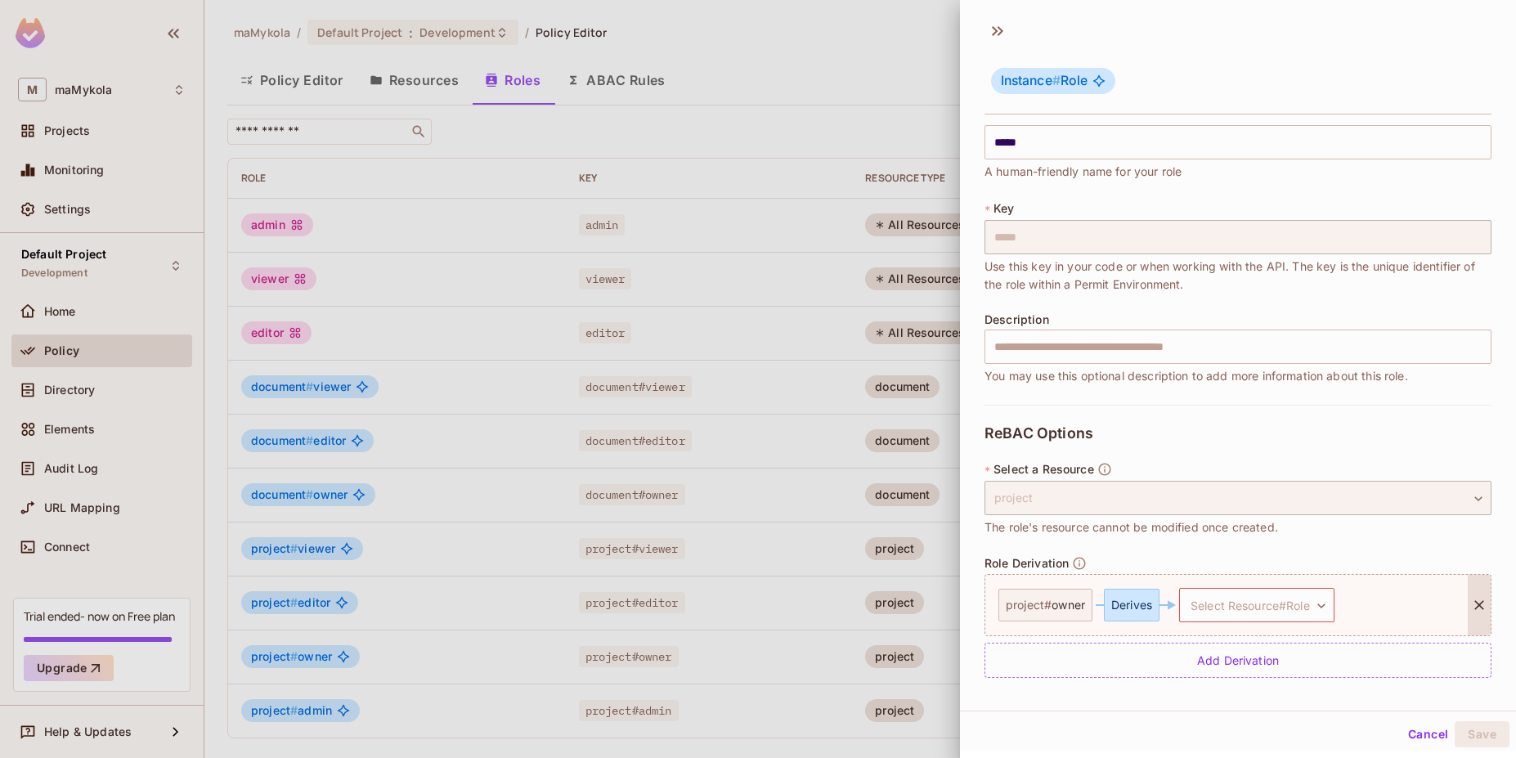
click at [1137, 700] on div "Instance # Role * Name ***** ​ A human-friendly name for your role * Key ***** …" at bounding box center [1238, 360] width 556 height 699
click at [1242, 608] on body "M maMykola Projects Monitoring Settings Default Project Development Home Policy…" at bounding box center [758, 379] width 1516 height 758
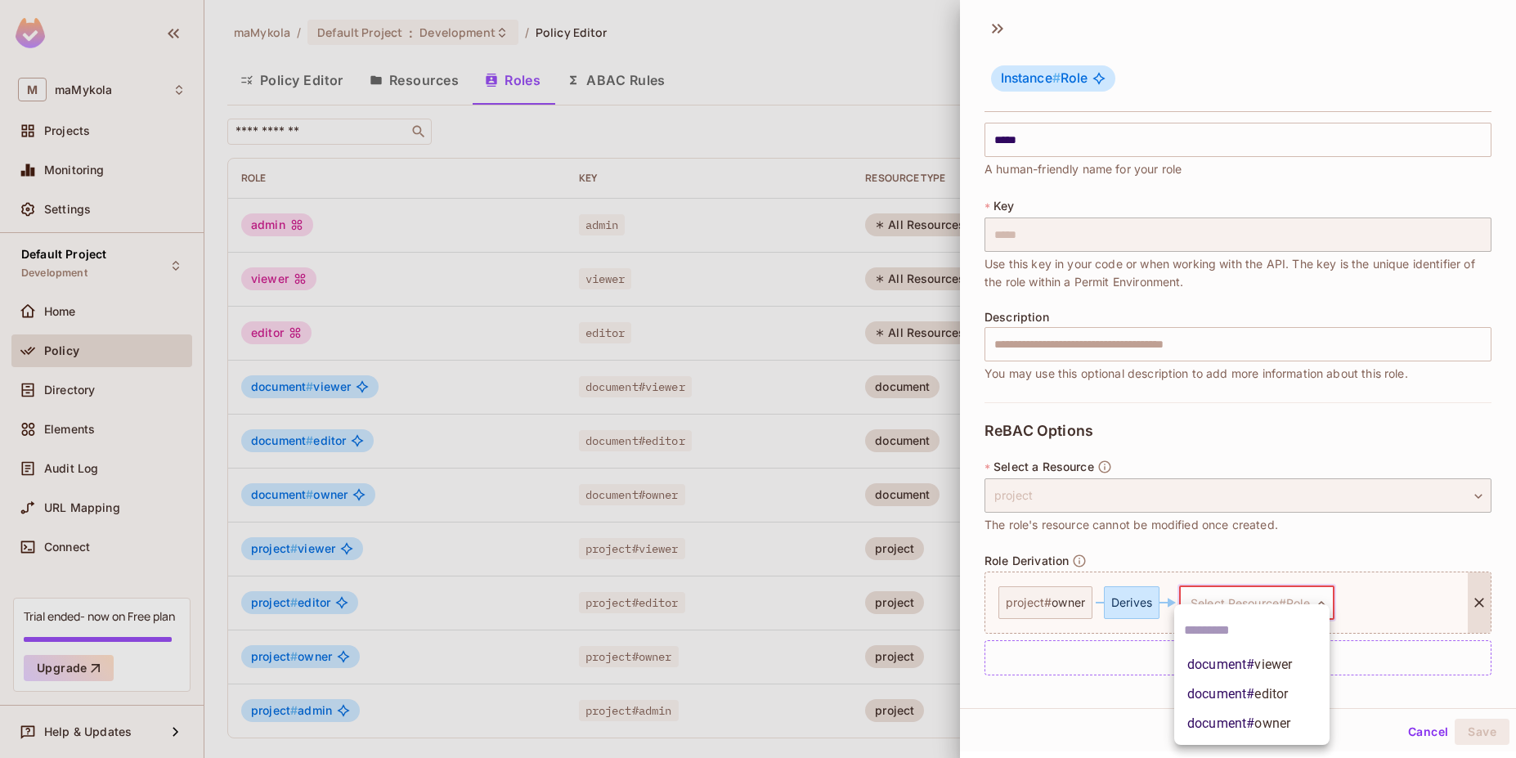
click at [1026, 699] on div at bounding box center [758, 379] width 1516 height 758
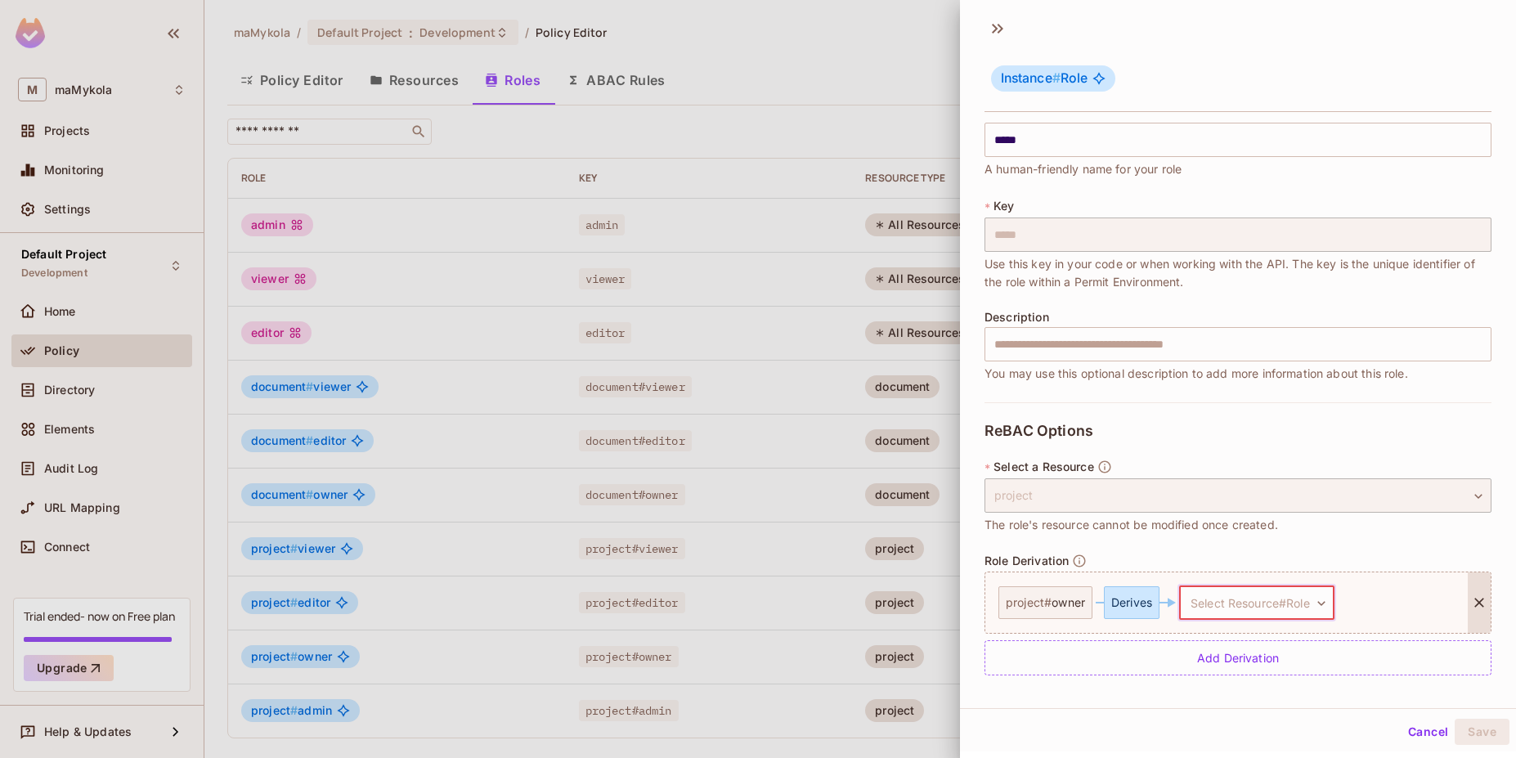
click at [1402, 724] on button "Cancel" at bounding box center [1428, 732] width 53 height 26
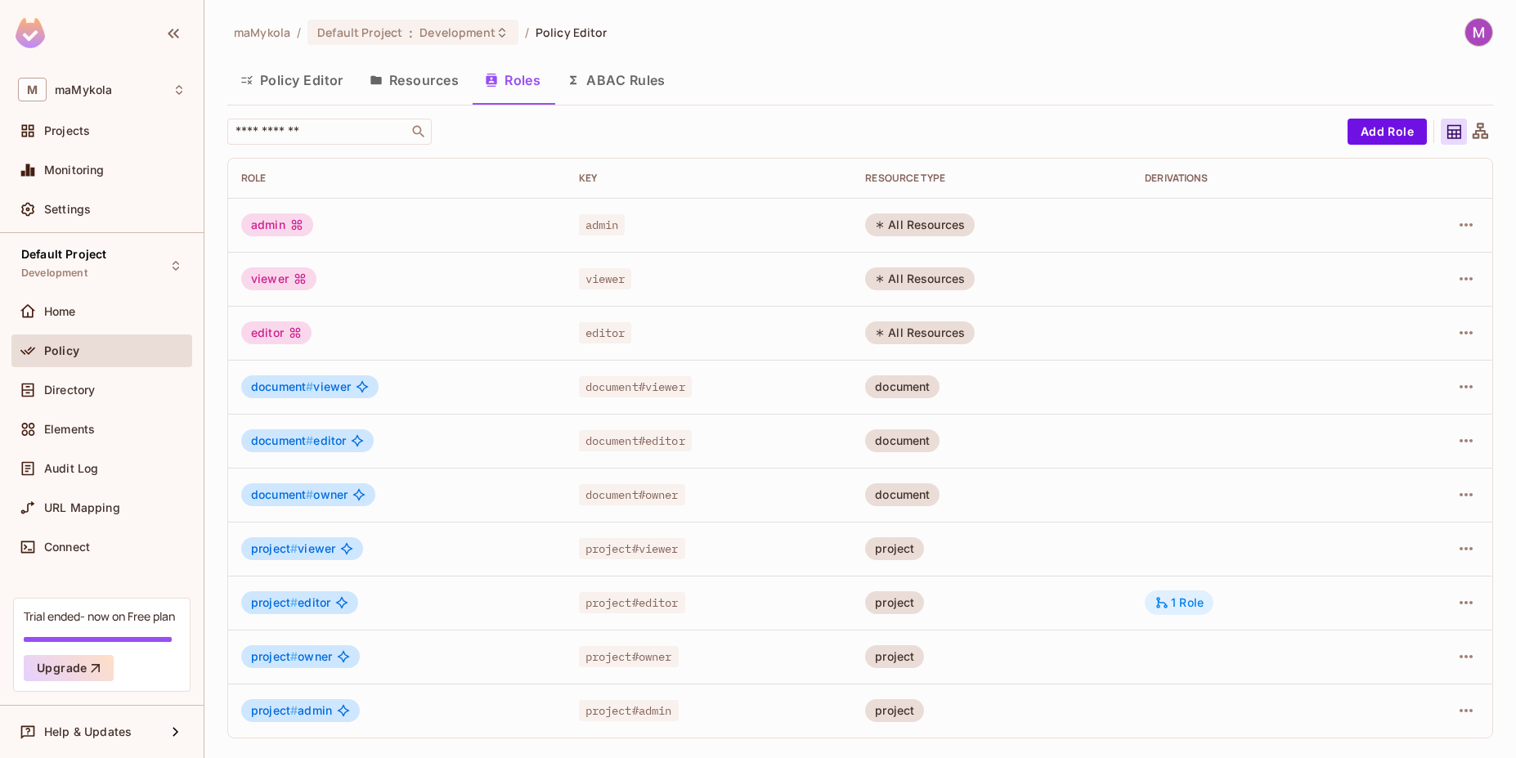
click at [1195, 601] on div "1 Role" at bounding box center [1179, 602] width 49 height 15
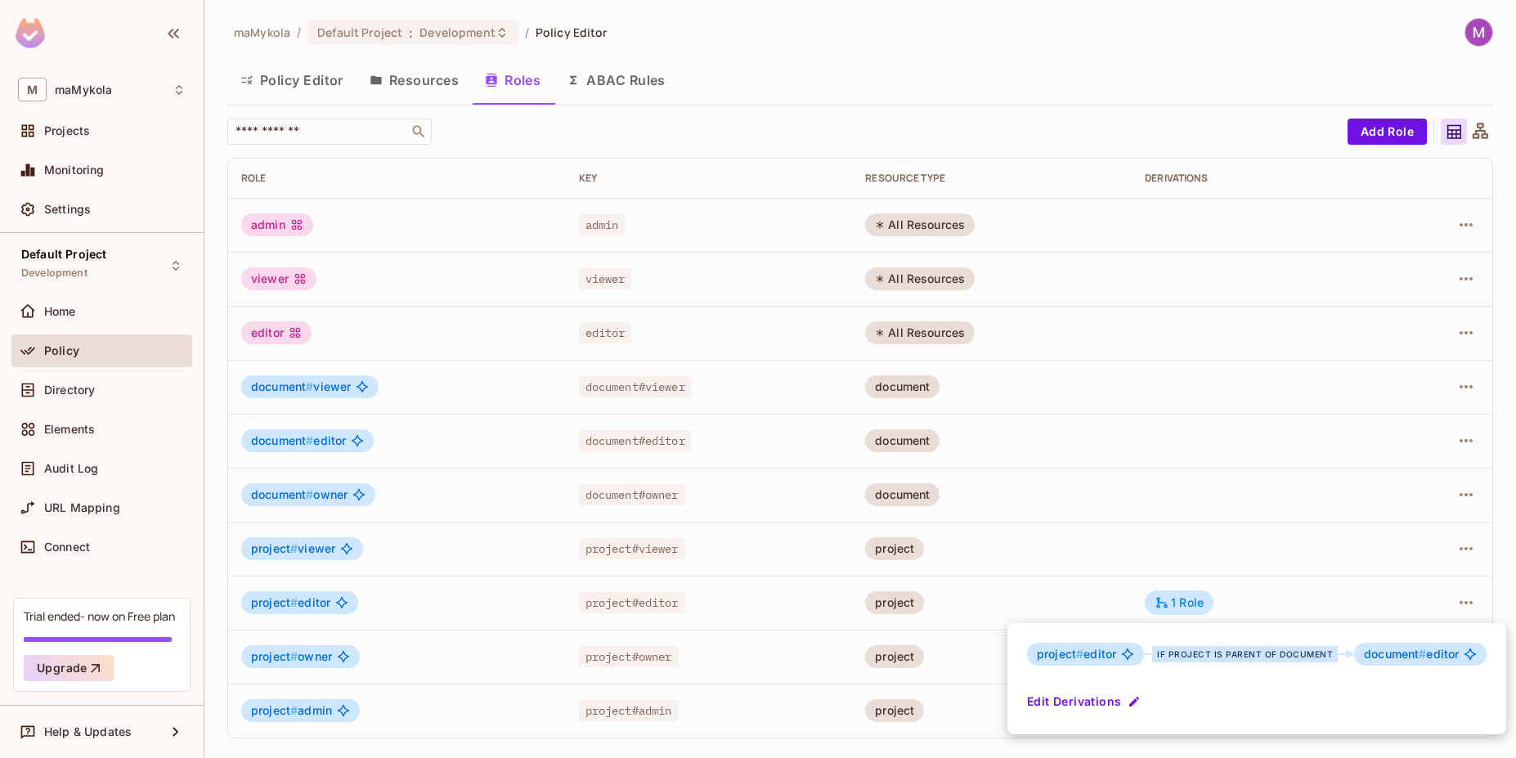
click at [1464, 599] on div at bounding box center [758, 379] width 1516 height 758
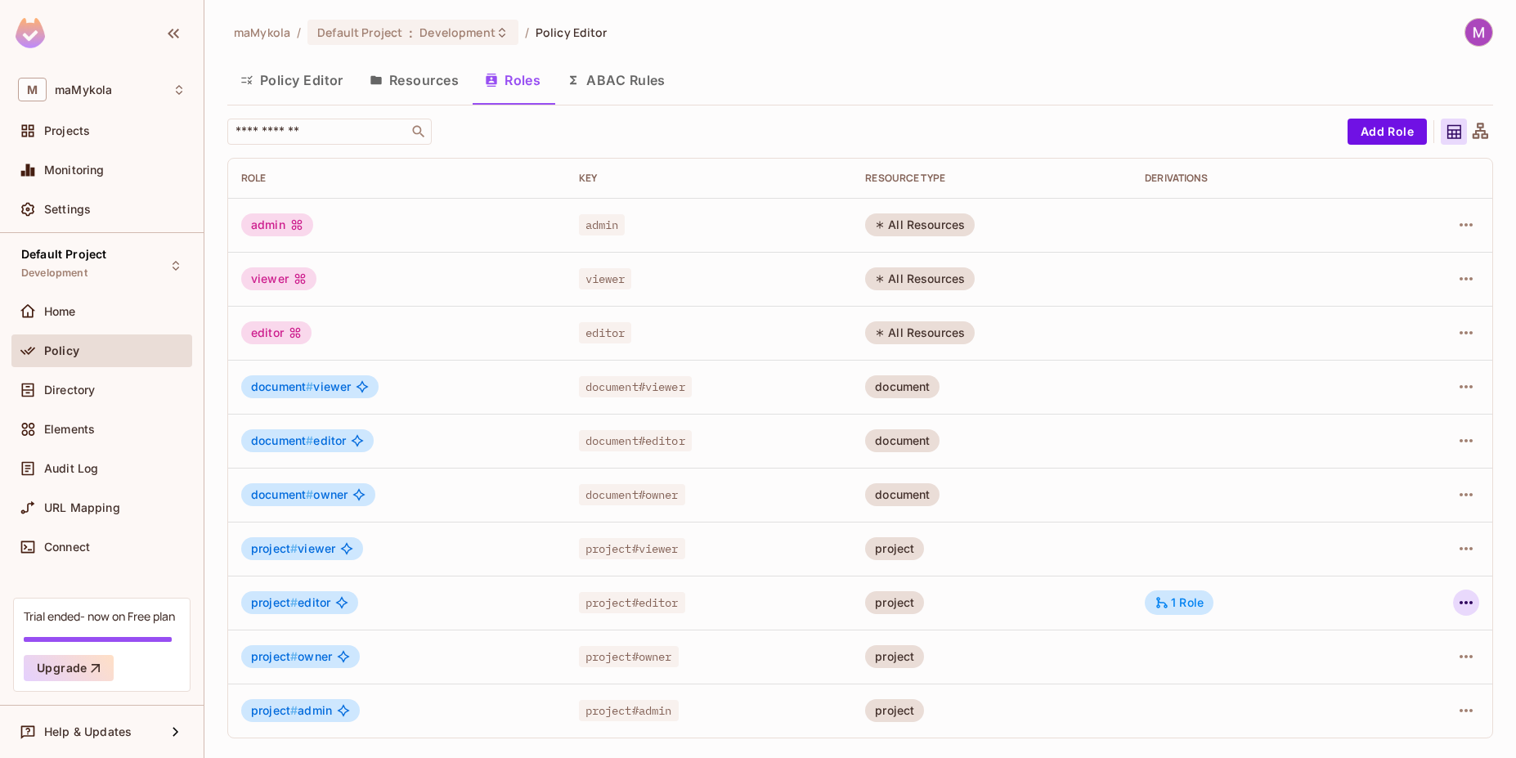
click at [1476, 599] on button "button" at bounding box center [1466, 603] width 26 height 26
click at [1378, 647] on div "Edit Role" at bounding box center [1393, 640] width 49 height 16
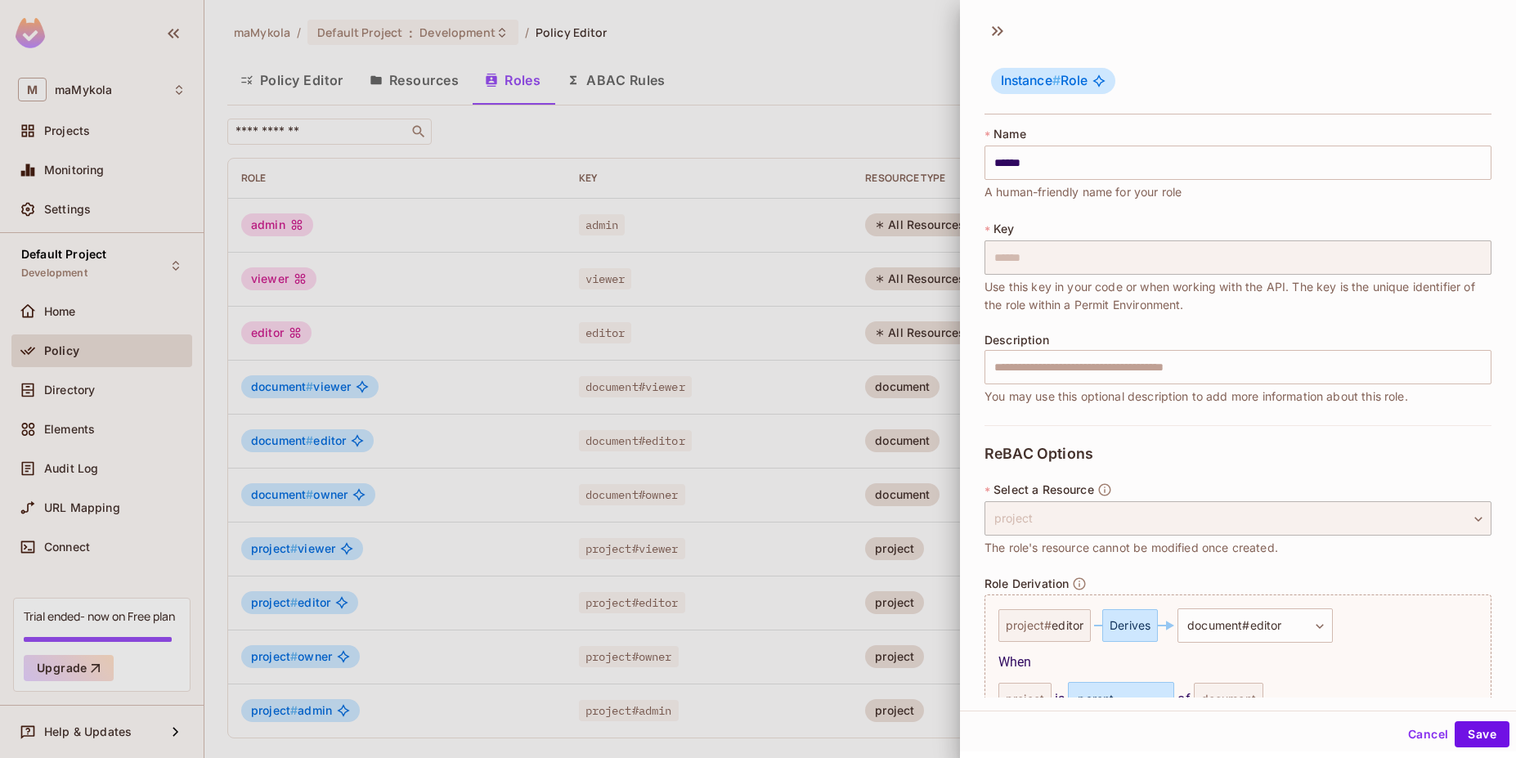
scroll to position [157, 0]
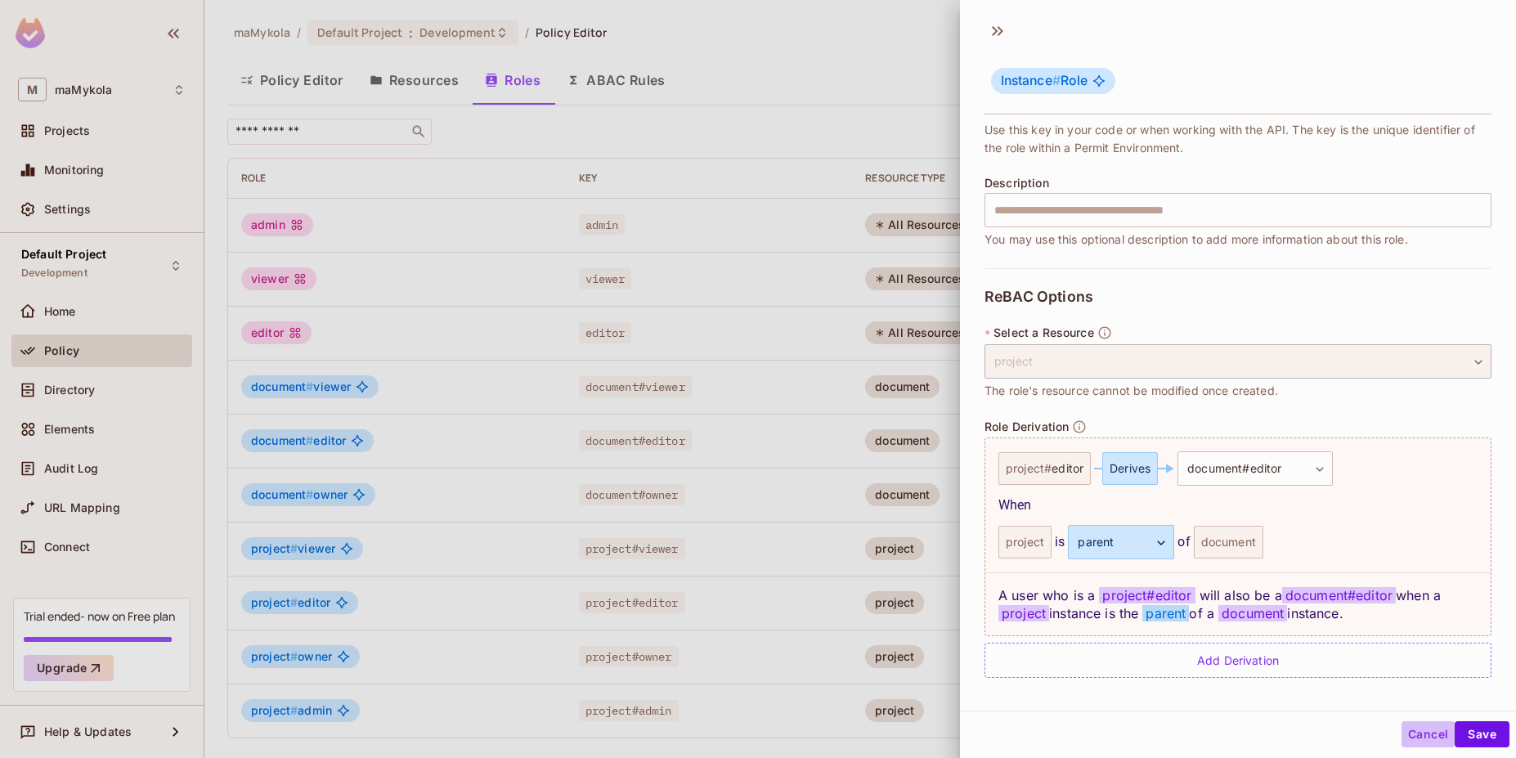
click at [1414, 731] on button "Cancel" at bounding box center [1428, 734] width 53 height 26
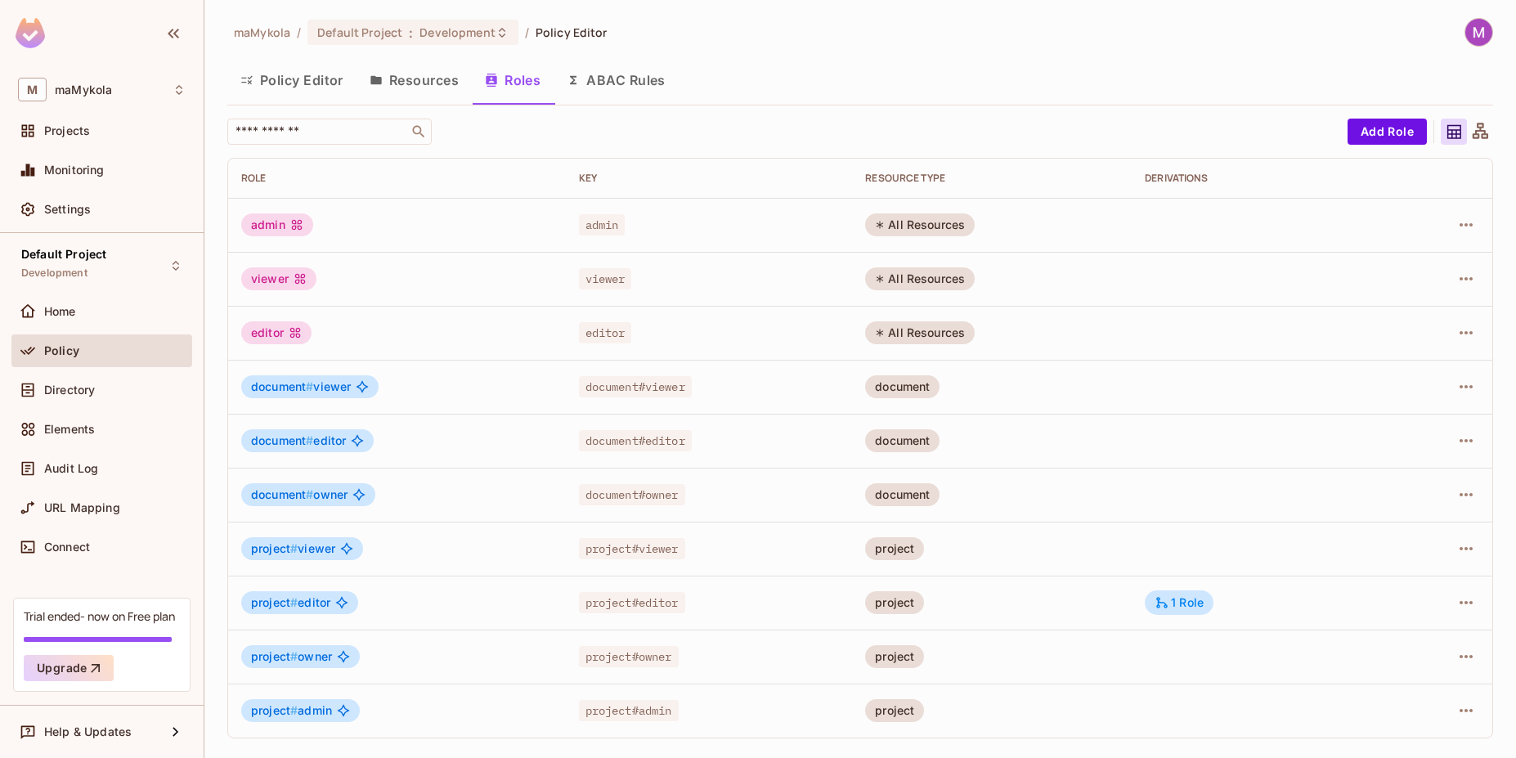
click at [286, 662] on span "project #" at bounding box center [274, 656] width 47 height 14
click at [1253, 653] on td at bounding box center [1258, 657] width 253 height 54
click at [1466, 662] on icon "button" at bounding box center [1466, 657] width 20 height 20
click at [1442, 689] on div "Edit Attributes" at bounding box center [1409, 684] width 81 height 16
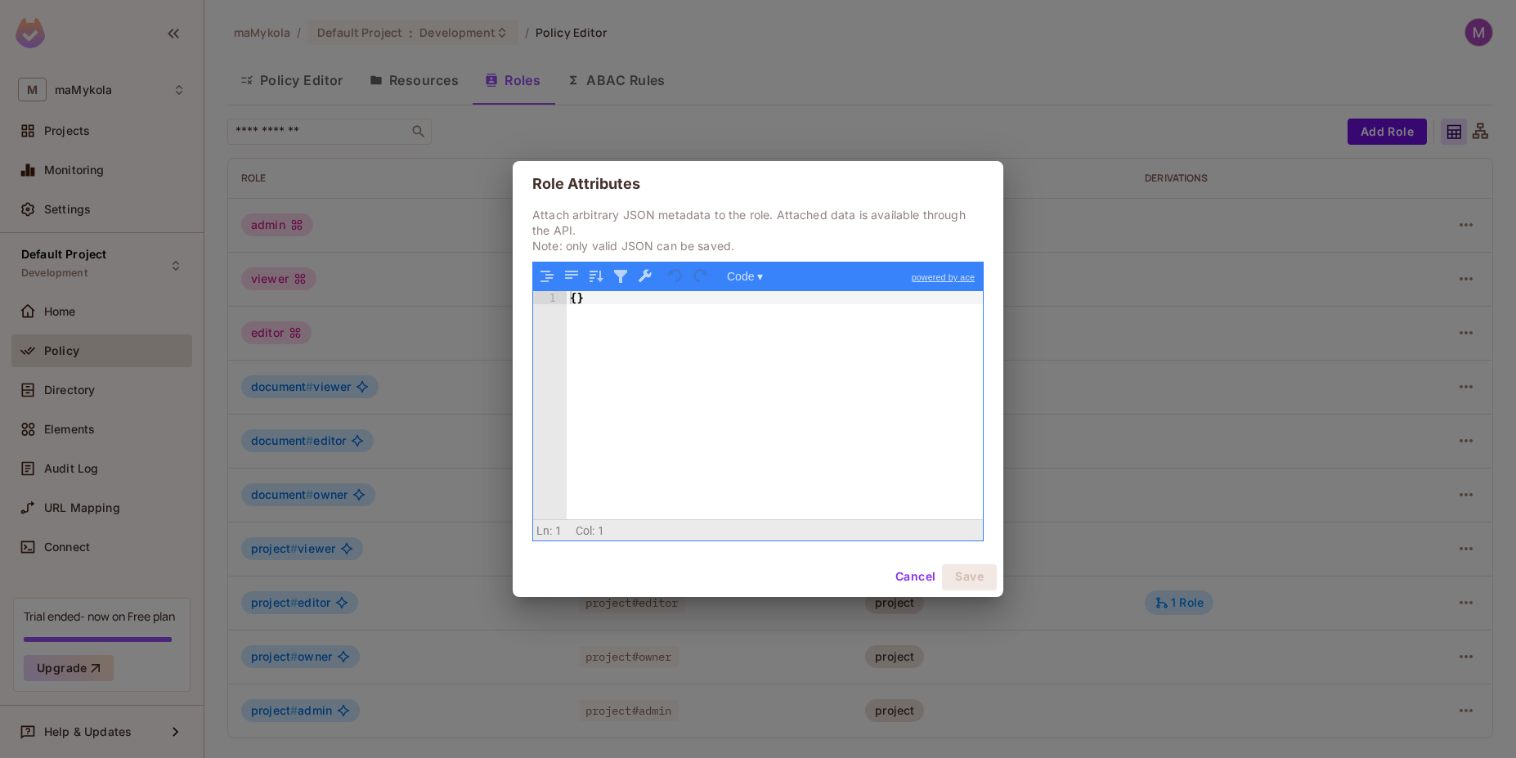
click at [901, 569] on button "Cancel" at bounding box center [915, 577] width 53 height 26
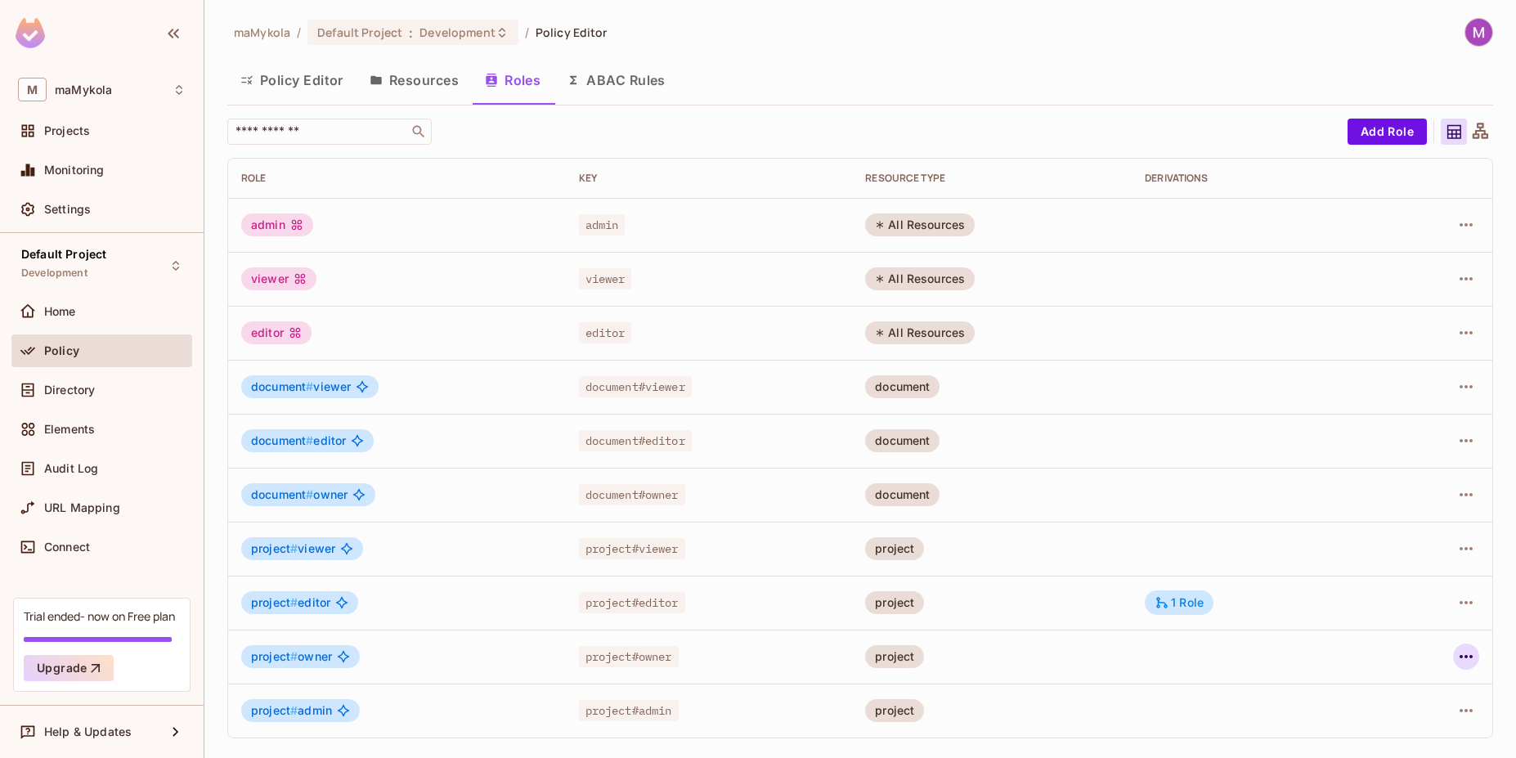
click at [1468, 661] on icon "button" at bounding box center [1466, 657] width 20 height 20
click at [1418, 650] on span "Edit Role" at bounding box center [1393, 648] width 59 height 26
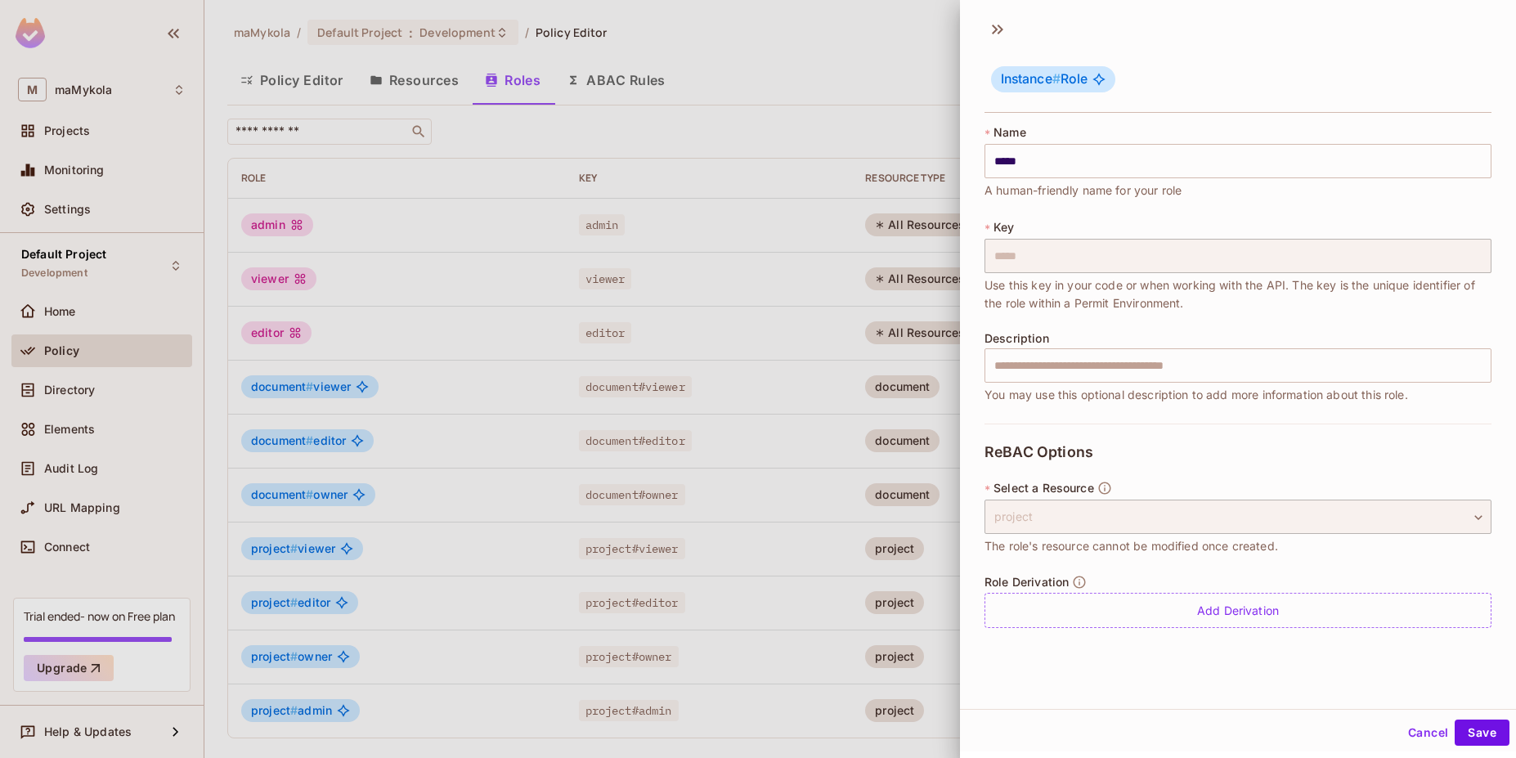
scroll to position [2, 0]
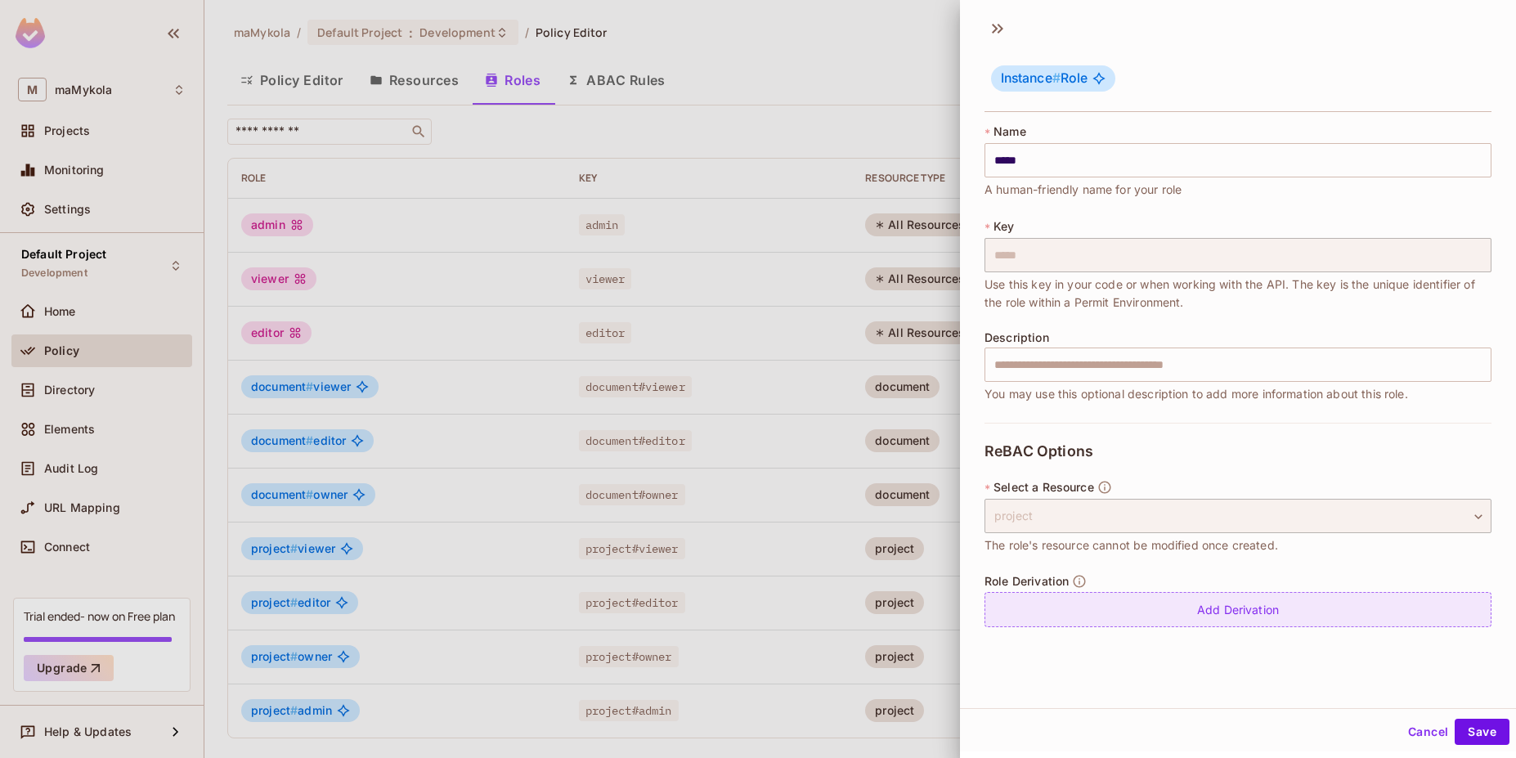
click at [1121, 617] on div "Add Derivation" at bounding box center [1238, 609] width 507 height 35
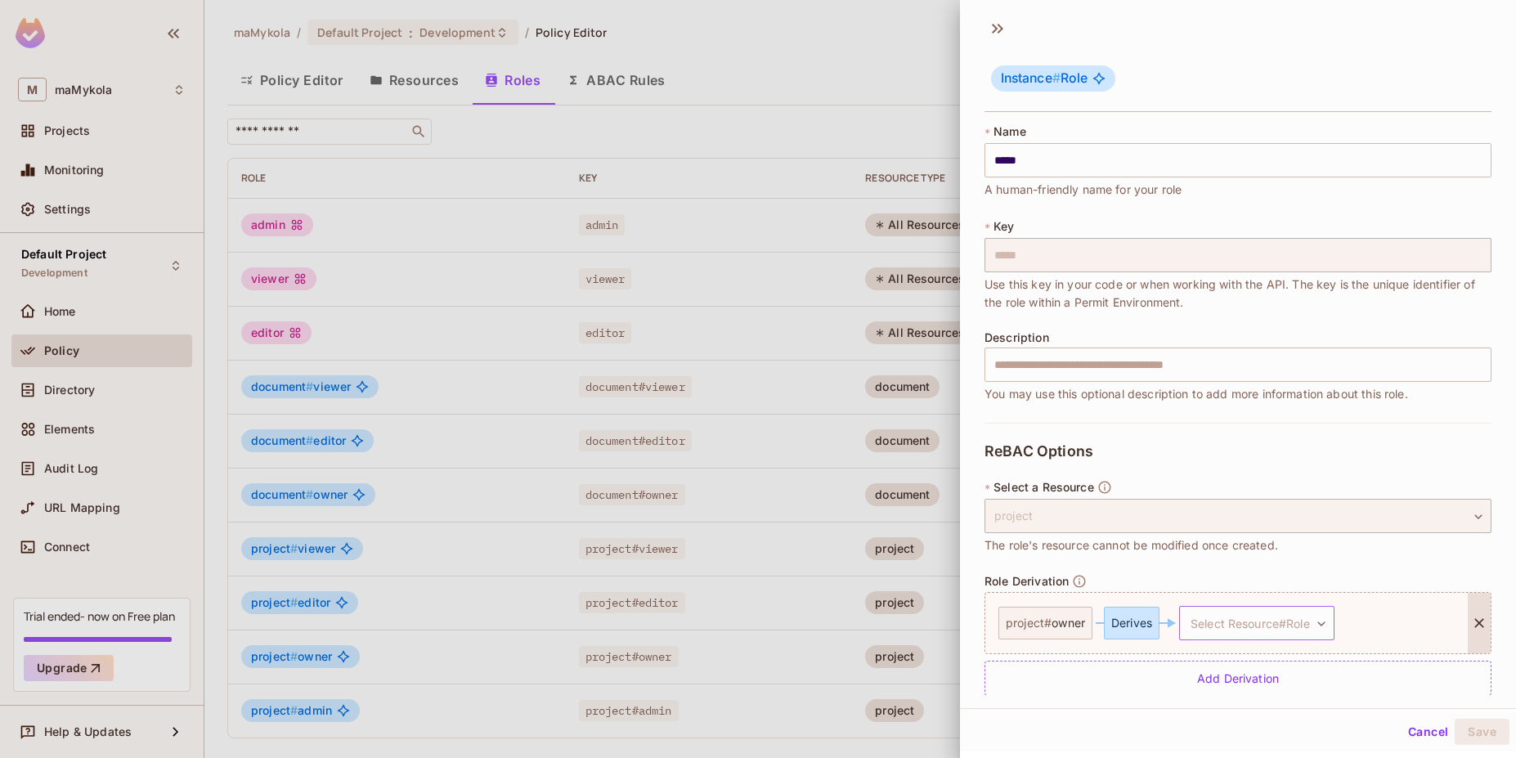
click at [1248, 623] on body "M maMykola Projects Monitoring Settings Default Project Development Home Policy…" at bounding box center [758, 379] width 1516 height 758
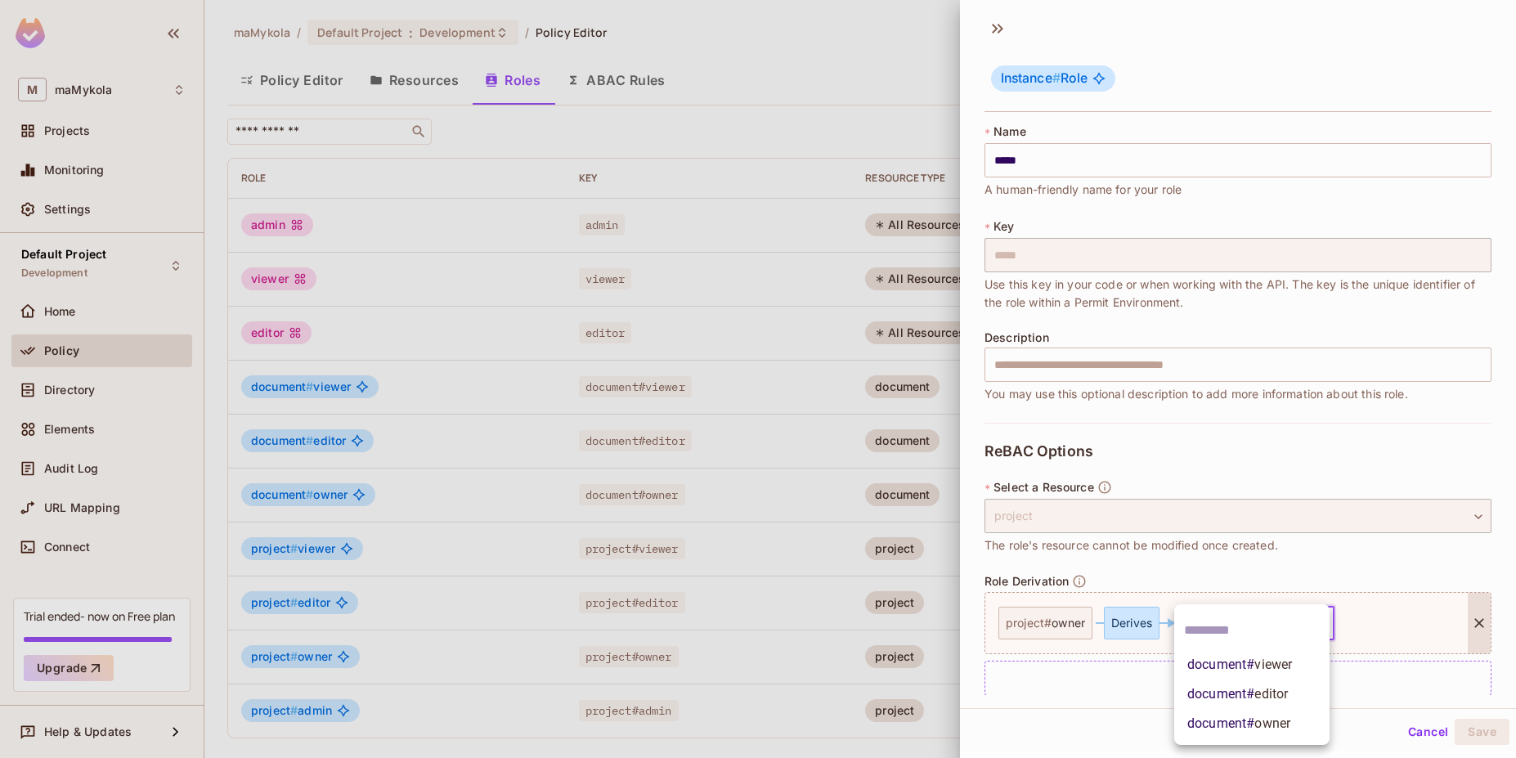
click at [1326, 569] on div at bounding box center [758, 379] width 1516 height 758
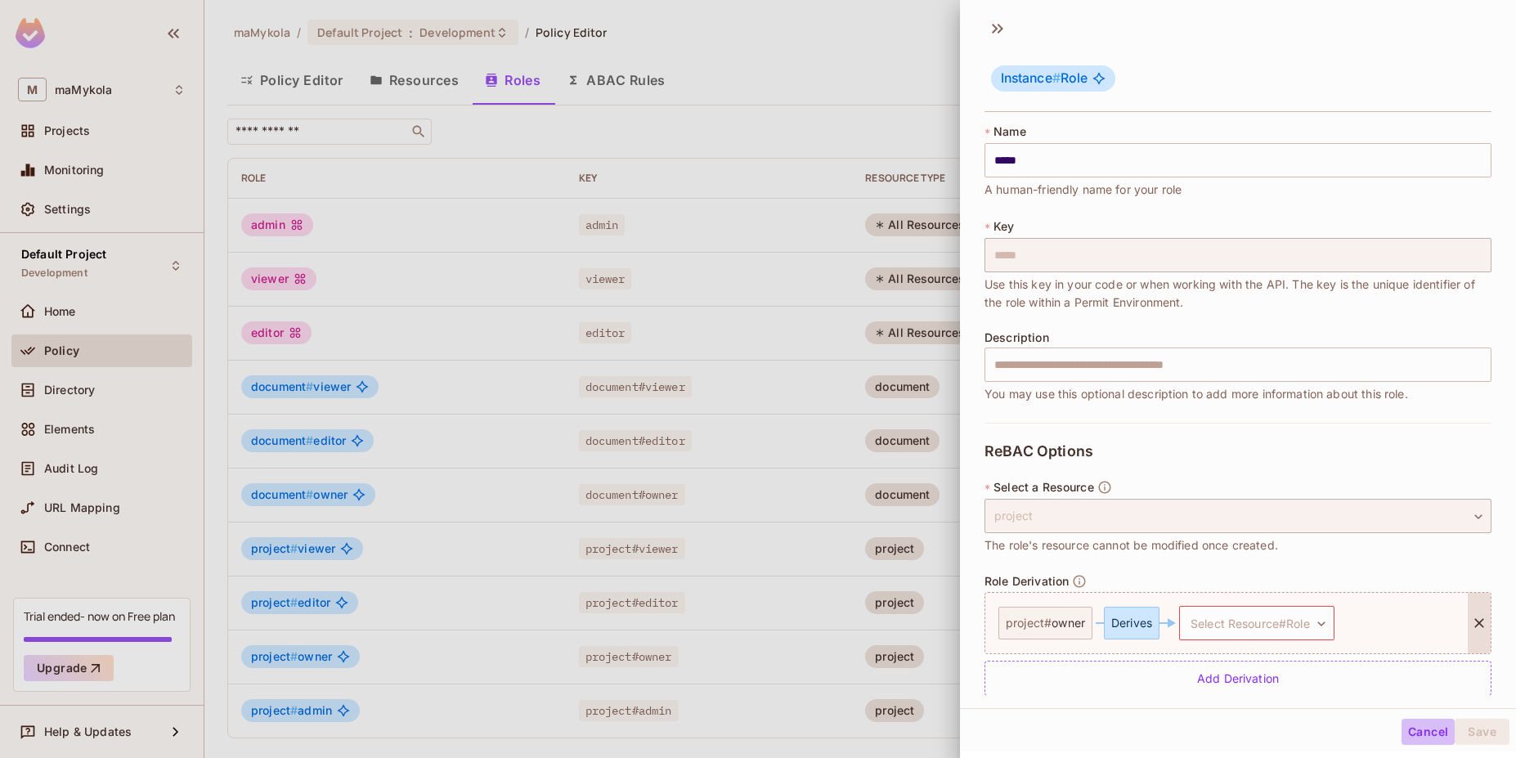
click at [1402, 726] on button "Cancel" at bounding box center [1428, 732] width 53 height 26
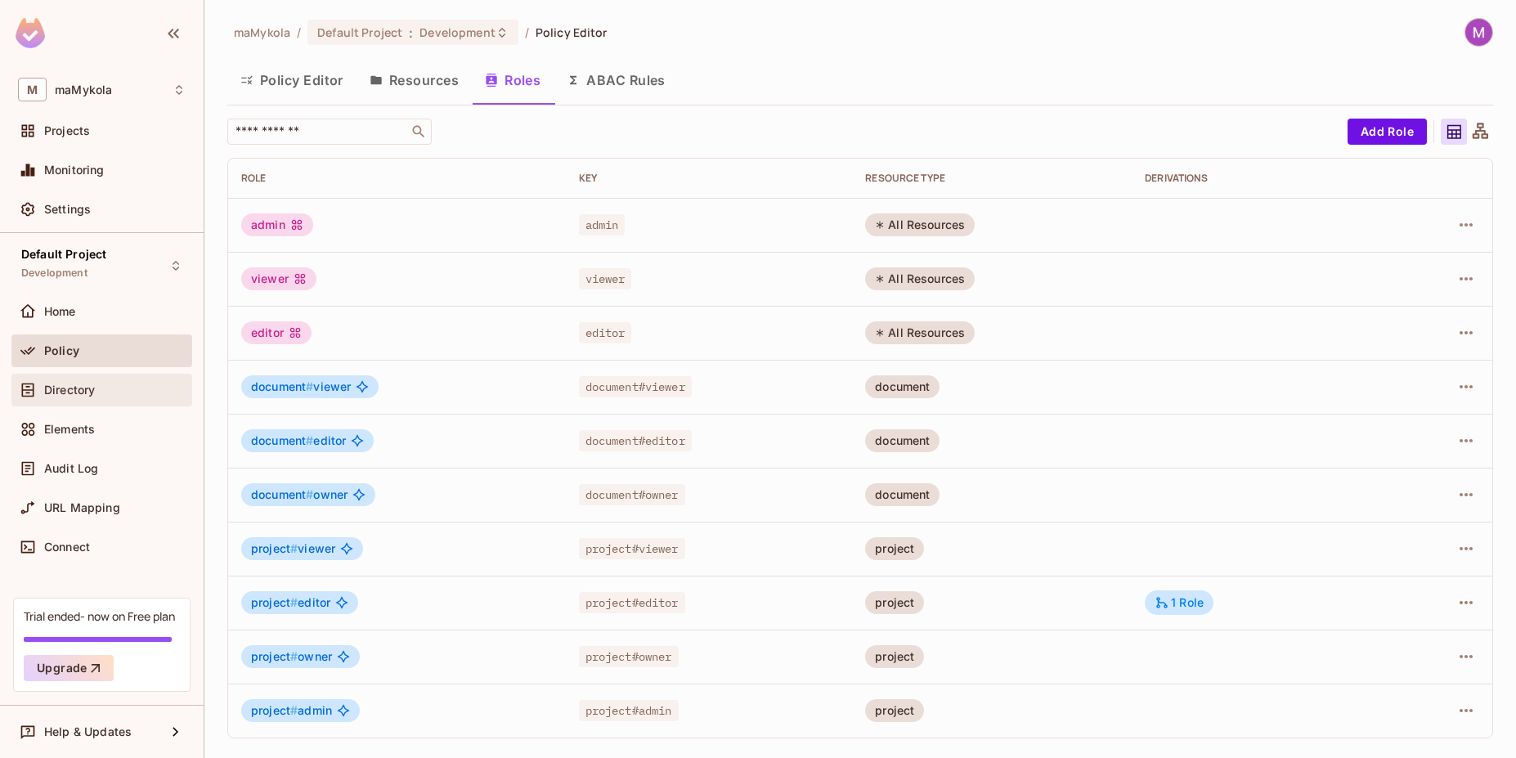
click at [87, 393] on span "Directory" at bounding box center [69, 390] width 51 height 13
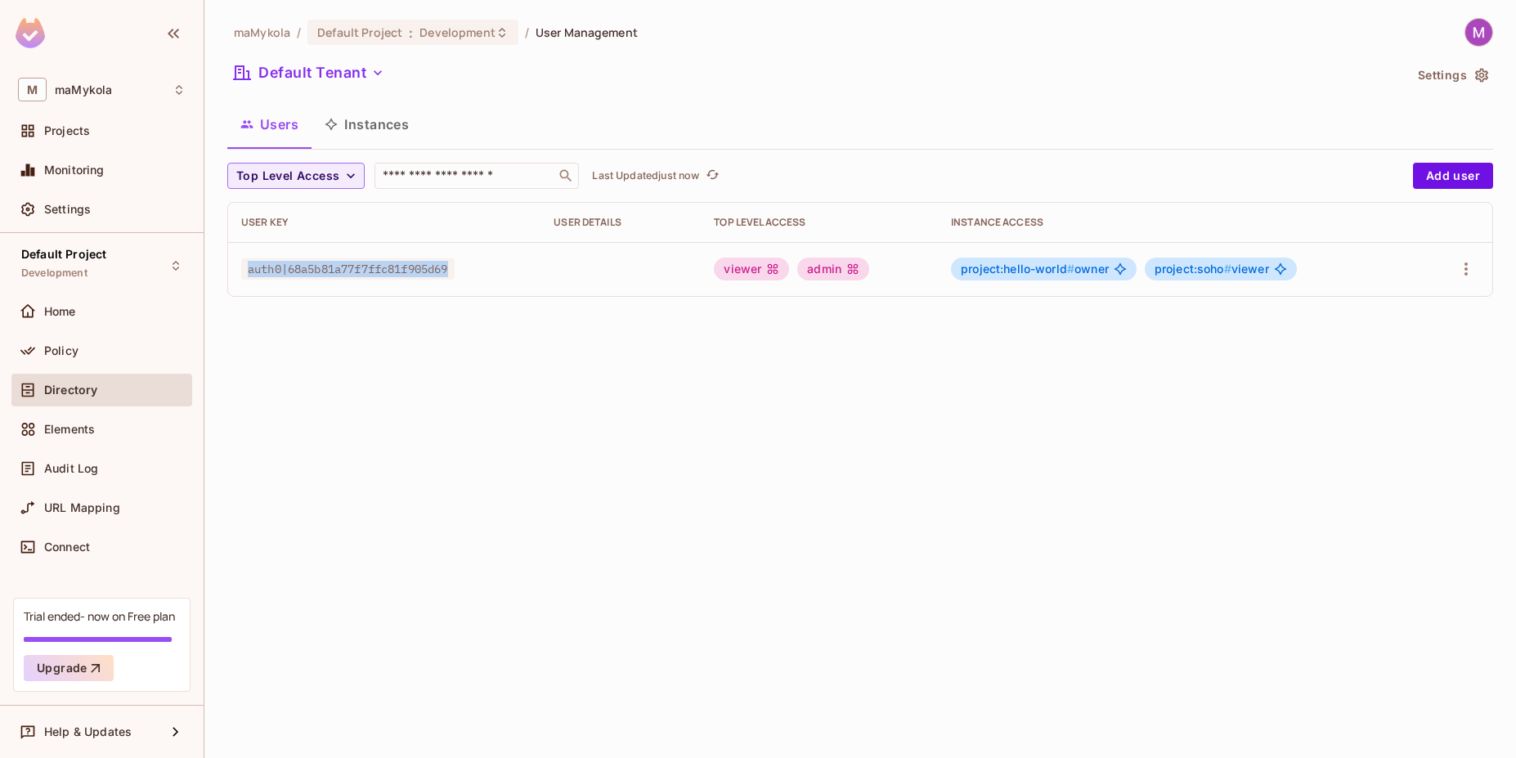
drag, startPoint x: 249, startPoint y: 274, endPoint x: 467, endPoint y: 264, distance: 218.5
click at [467, 264] on div "auth0|68a5b81a77f7ffc81f905d69" at bounding box center [384, 269] width 286 height 16
copy span "auth0|68a5b81a77f7ffc81f905d69"
click at [429, 400] on div "maMykola / Default Project : Development / User Management Default Tenant Setti…" at bounding box center [860, 379] width 1312 height 758
click at [1469, 271] on icon "button" at bounding box center [1466, 269] width 20 height 20
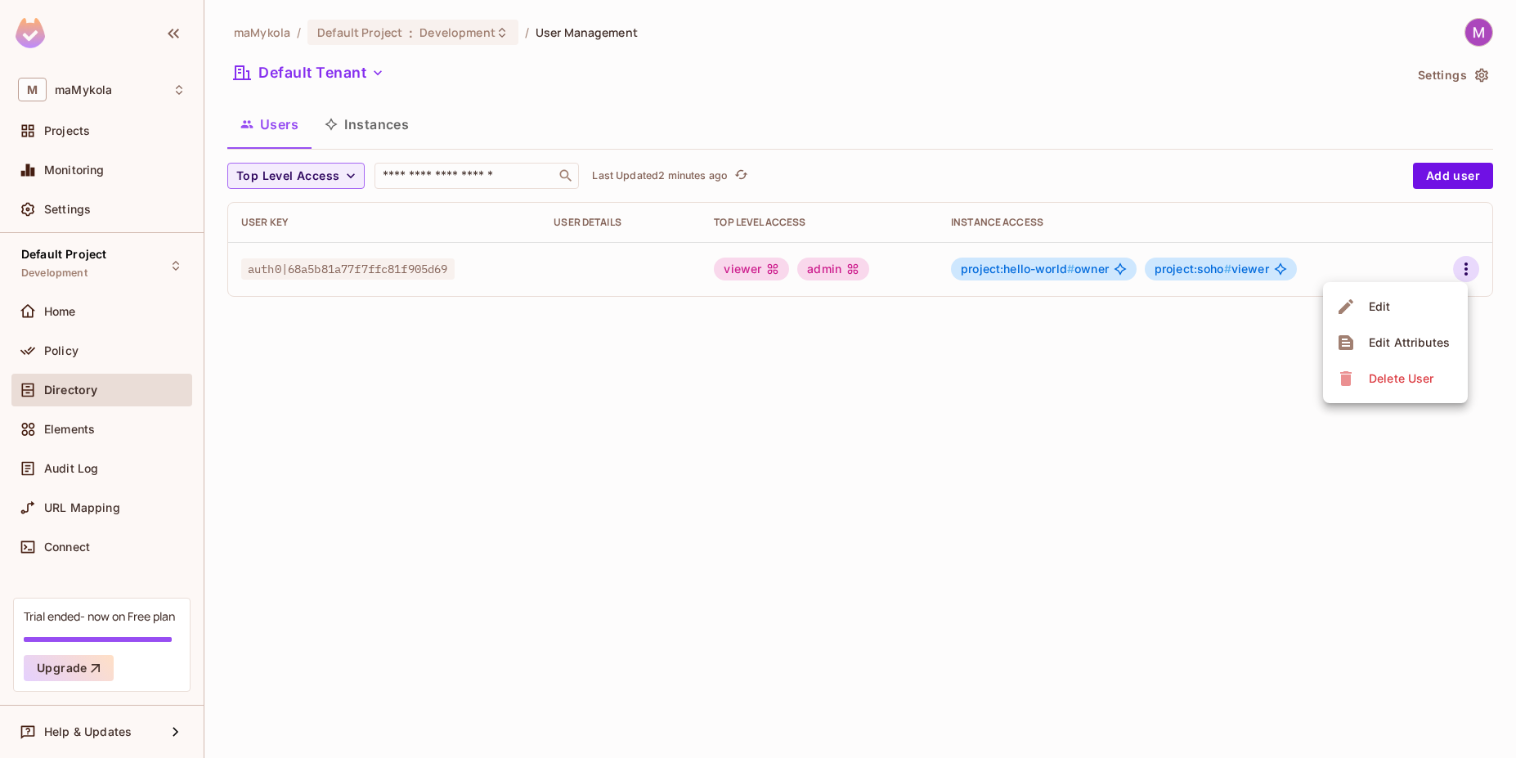
click at [1438, 298] on li "Edit" at bounding box center [1395, 307] width 145 height 36
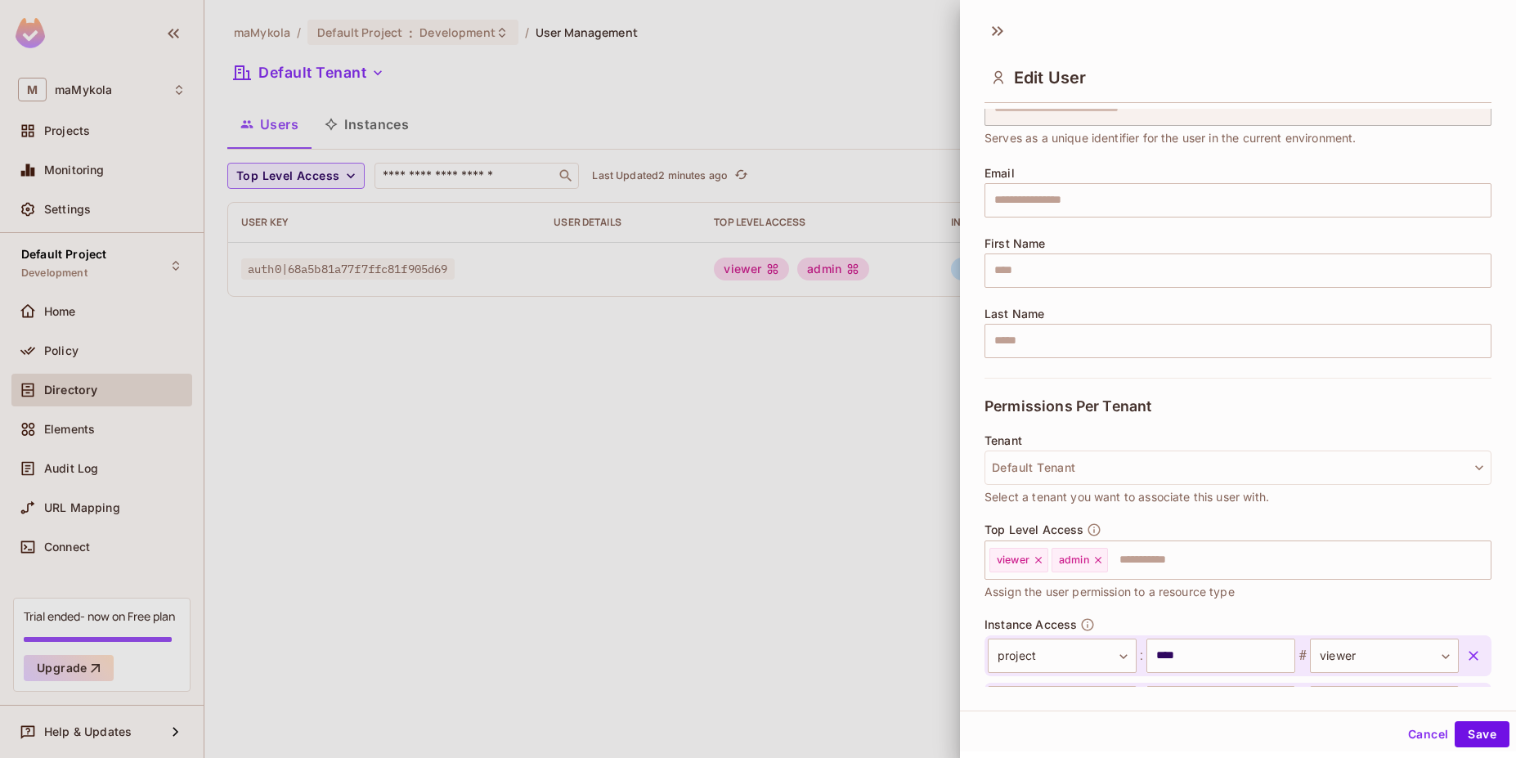
scroll to position [98, 0]
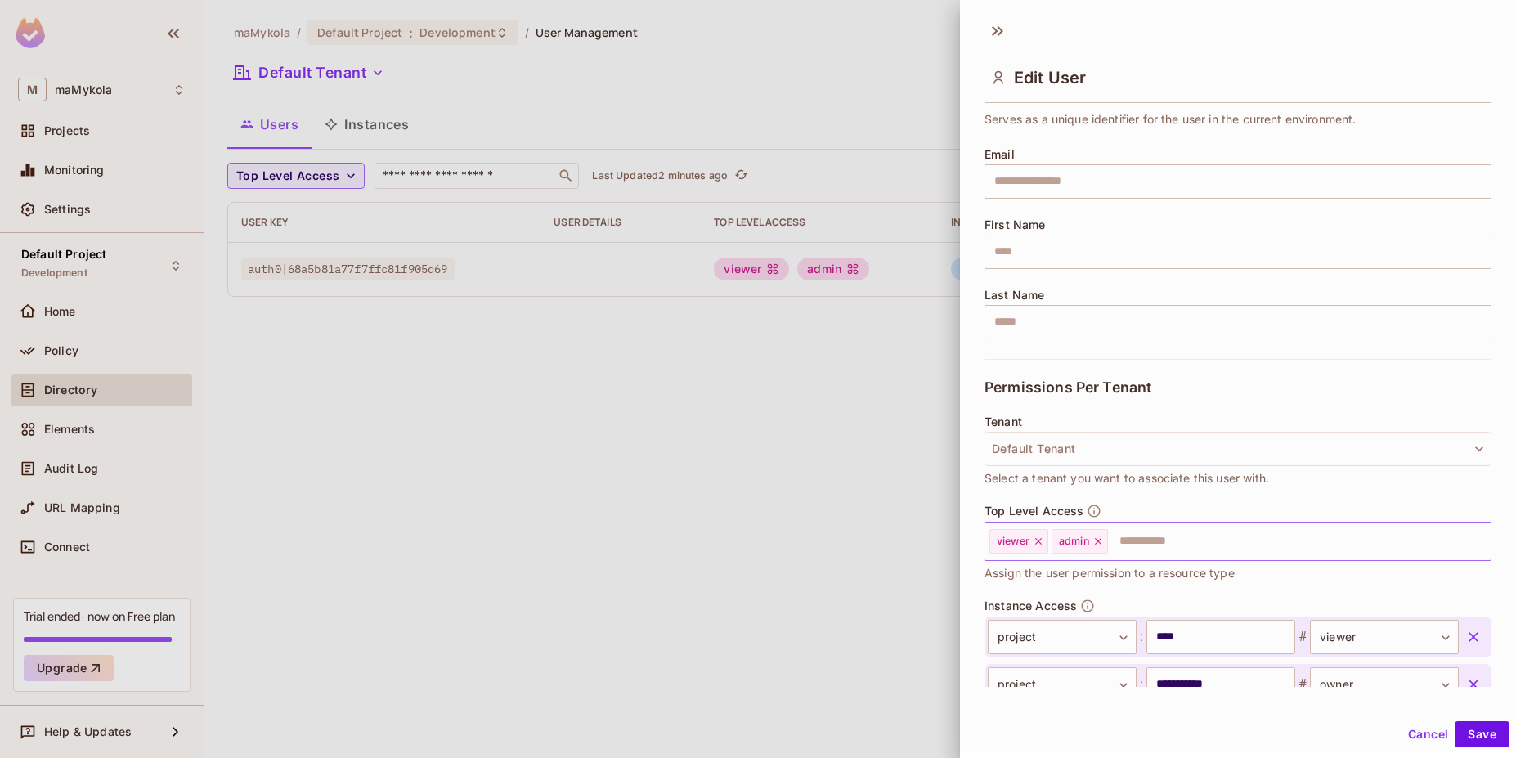
click at [1175, 539] on input "text" at bounding box center [1285, 541] width 350 height 33
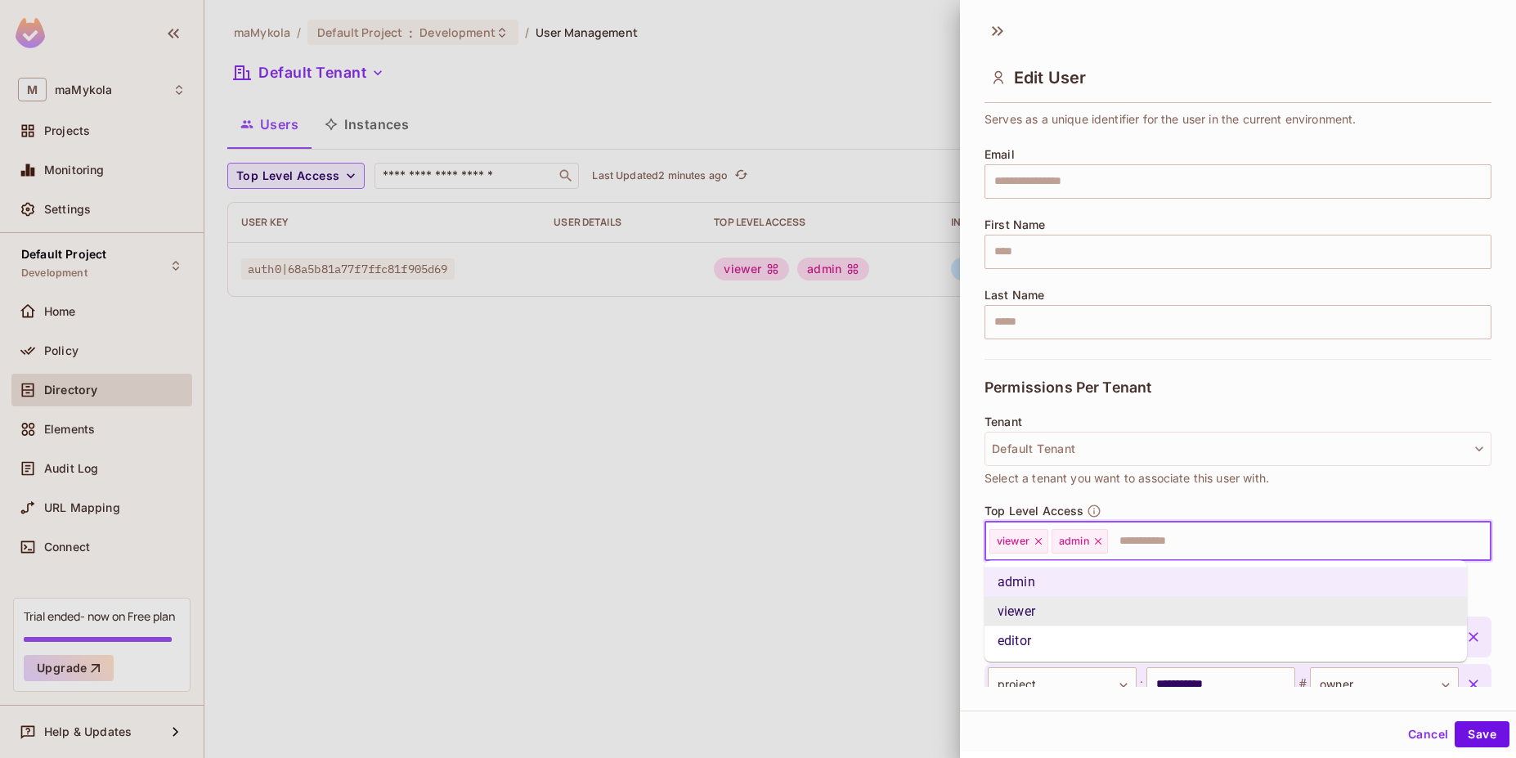
click at [759, 601] on div at bounding box center [758, 379] width 1516 height 758
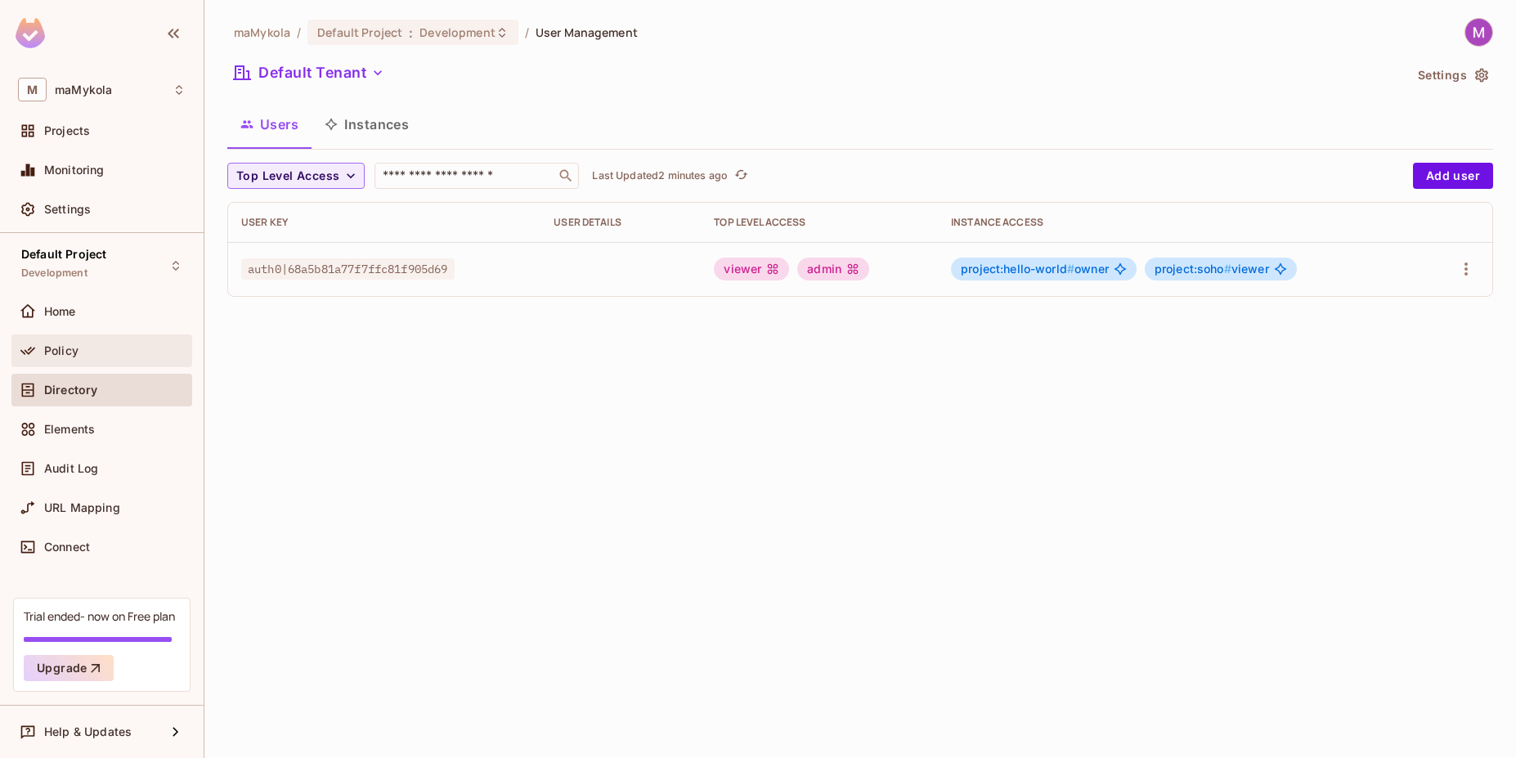
click at [72, 341] on div "Policy" at bounding box center [102, 351] width 168 height 20
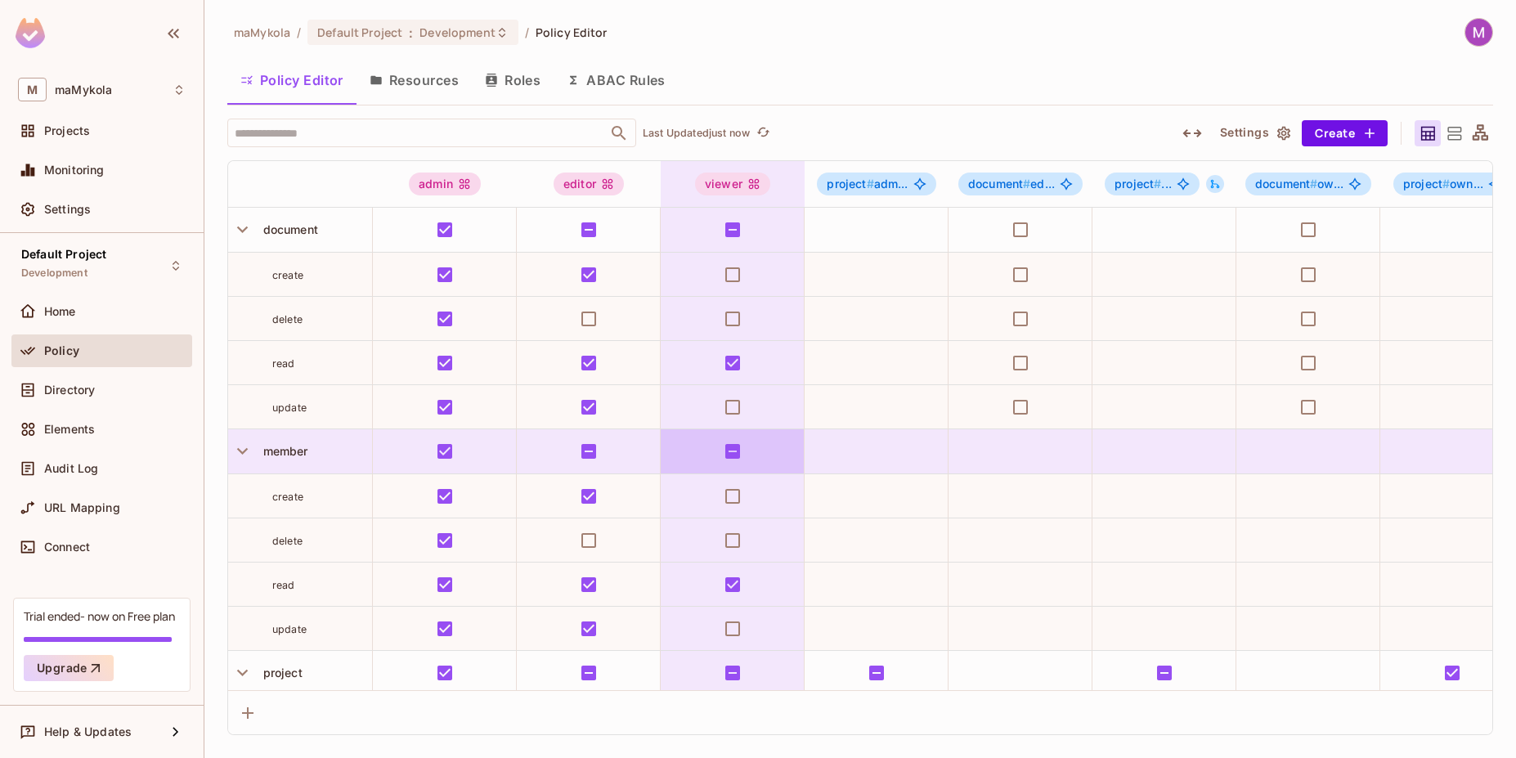
scroll to position [195, 0]
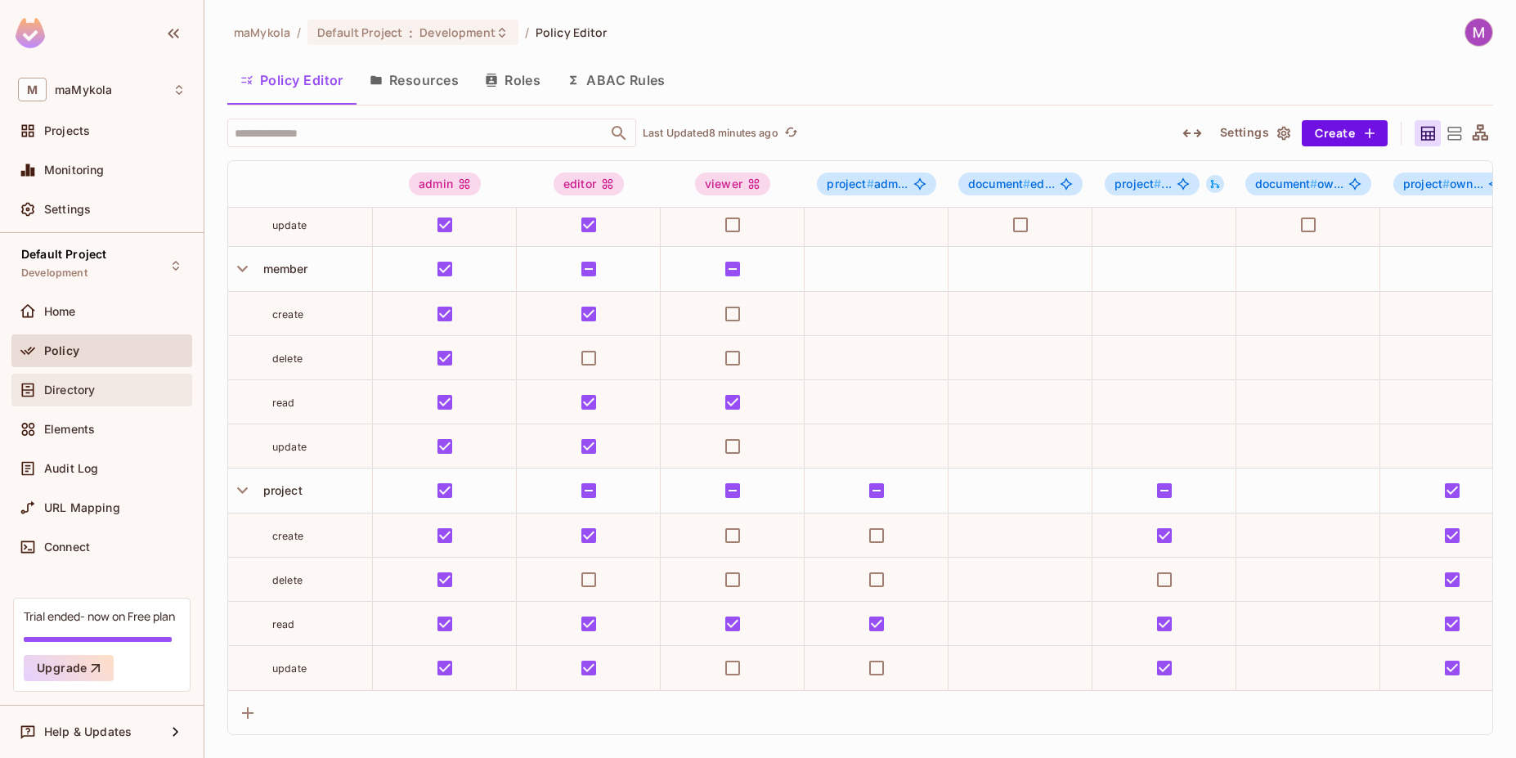
click at [112, 400] on div "Directory" at bounding box center [101, 390] width 181 height 33
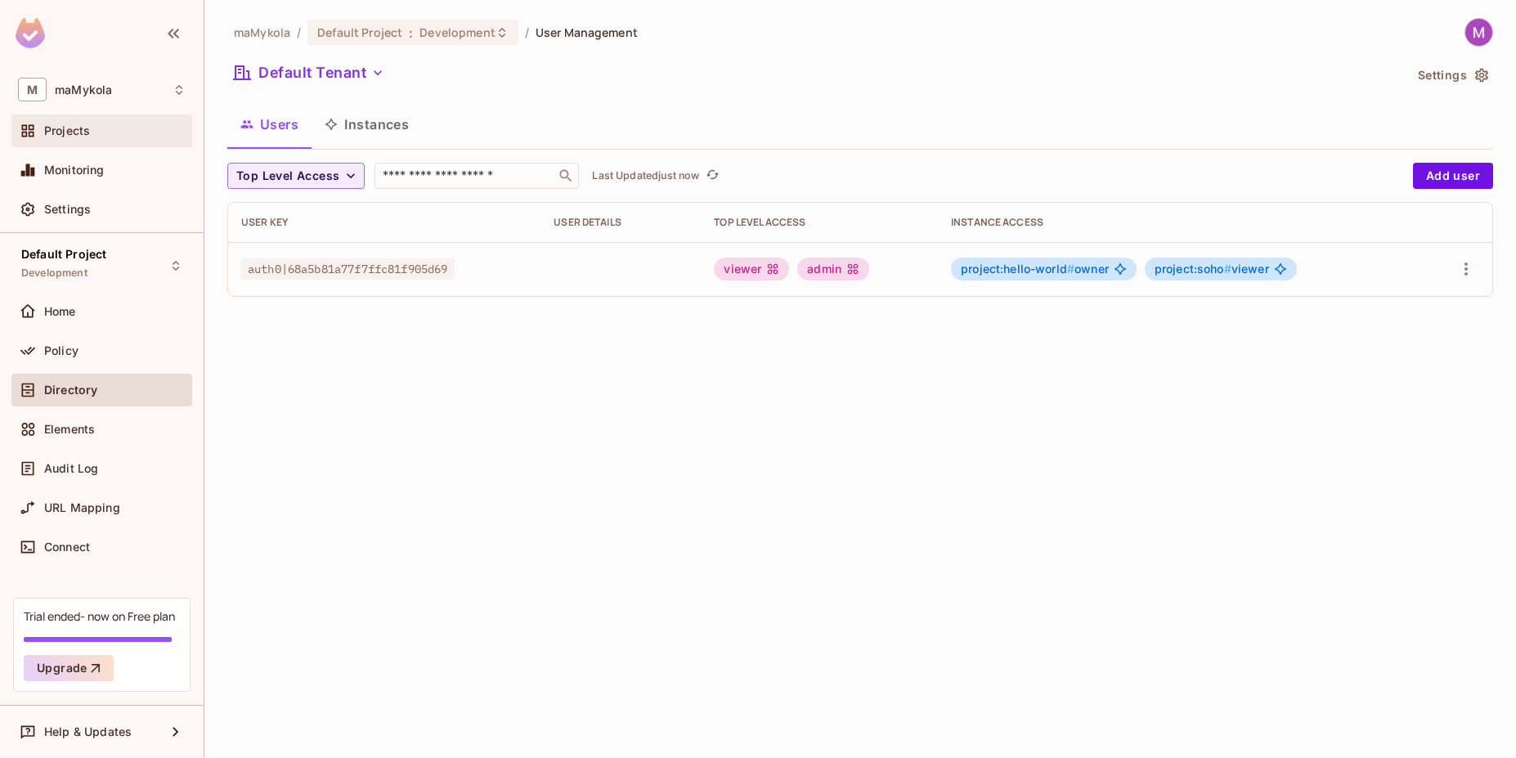
click at [85, 140] on div "Projects" at bounding box center [102, 131] width 168 height 20
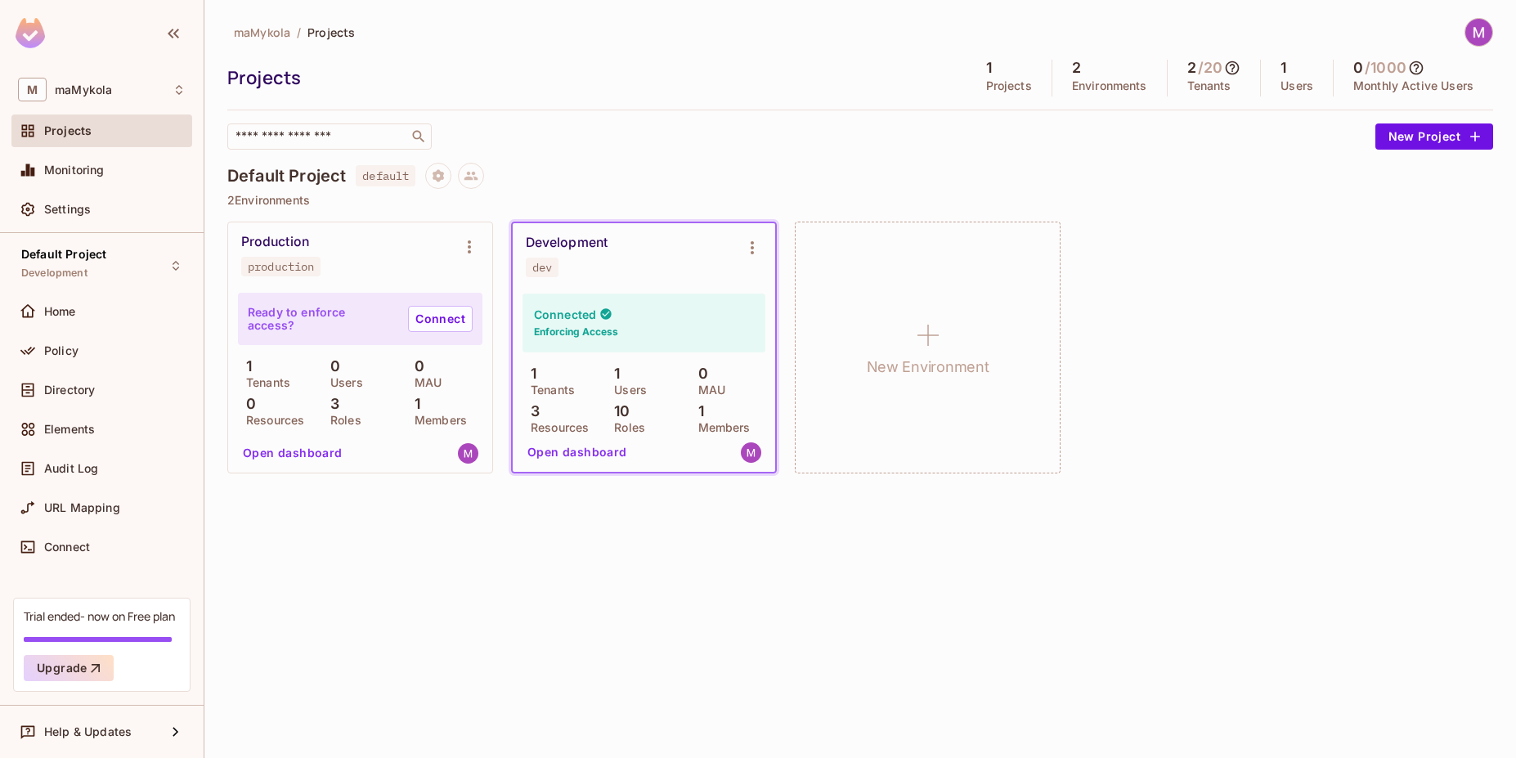
click at [280, 455] on button "Open dashboard" at bounding box center [292, 453] width 113 height 26
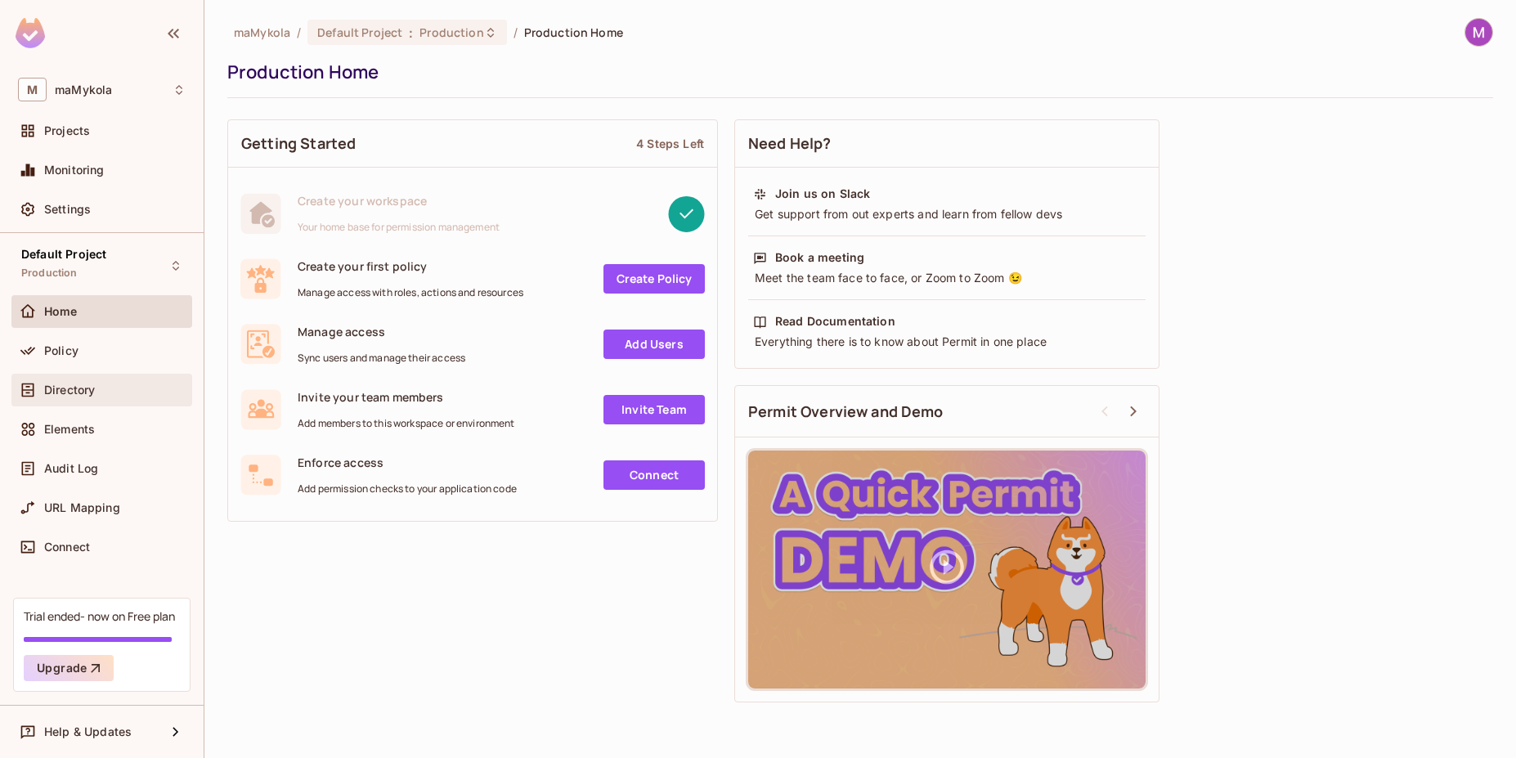
click at [80, 404] on div "Directory" at bounding box center [101, 390] width 181 height 33
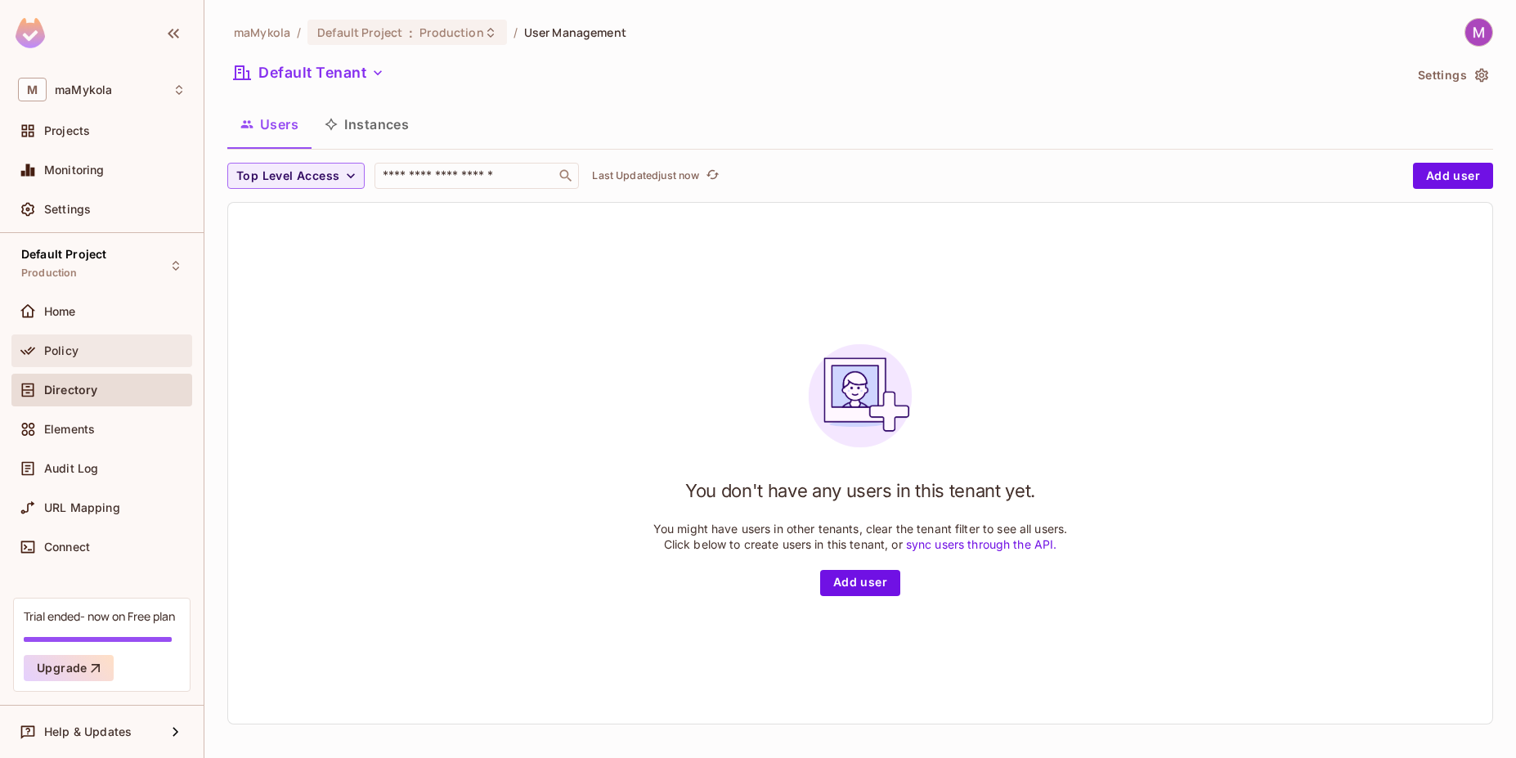
click at [59, 341] on div "Policy" at bounding box center [102, 351] width 168 height 20
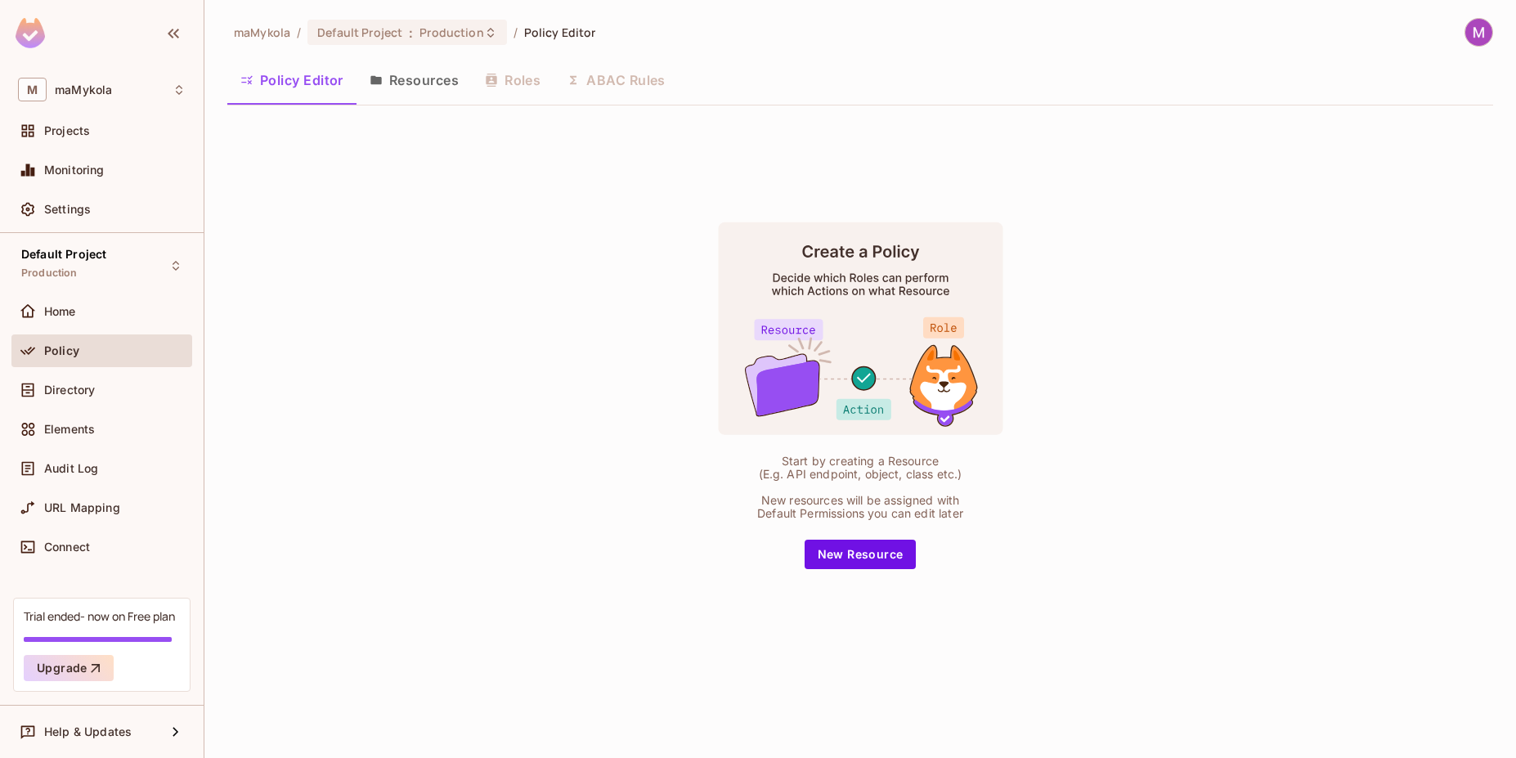
click at [418, 92] on button "Resources" at bounding box center [414, 80] width 115 height 41
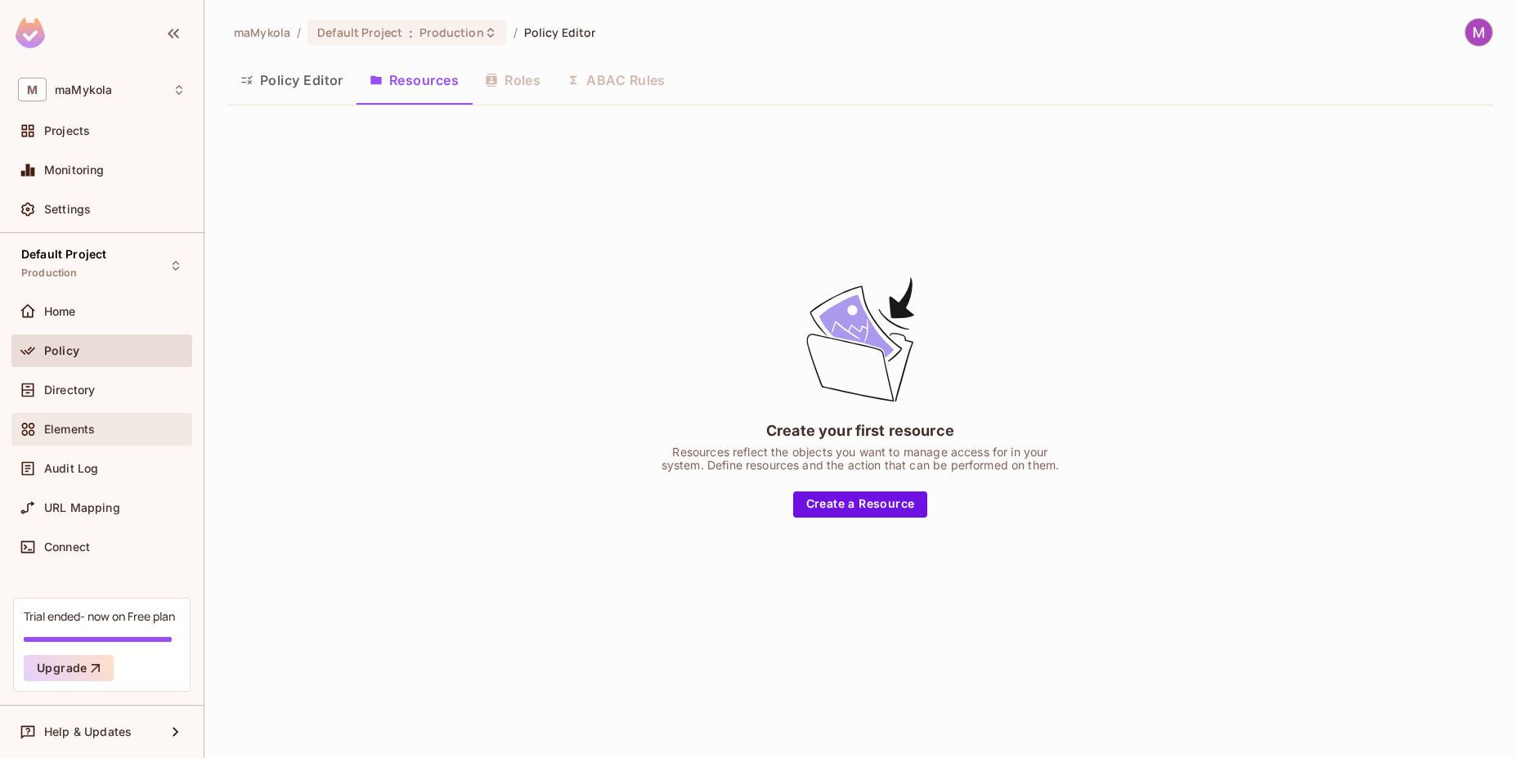
click at [91, 440] on div "Elements" at bounding box center [101, 429] width 181 height 33
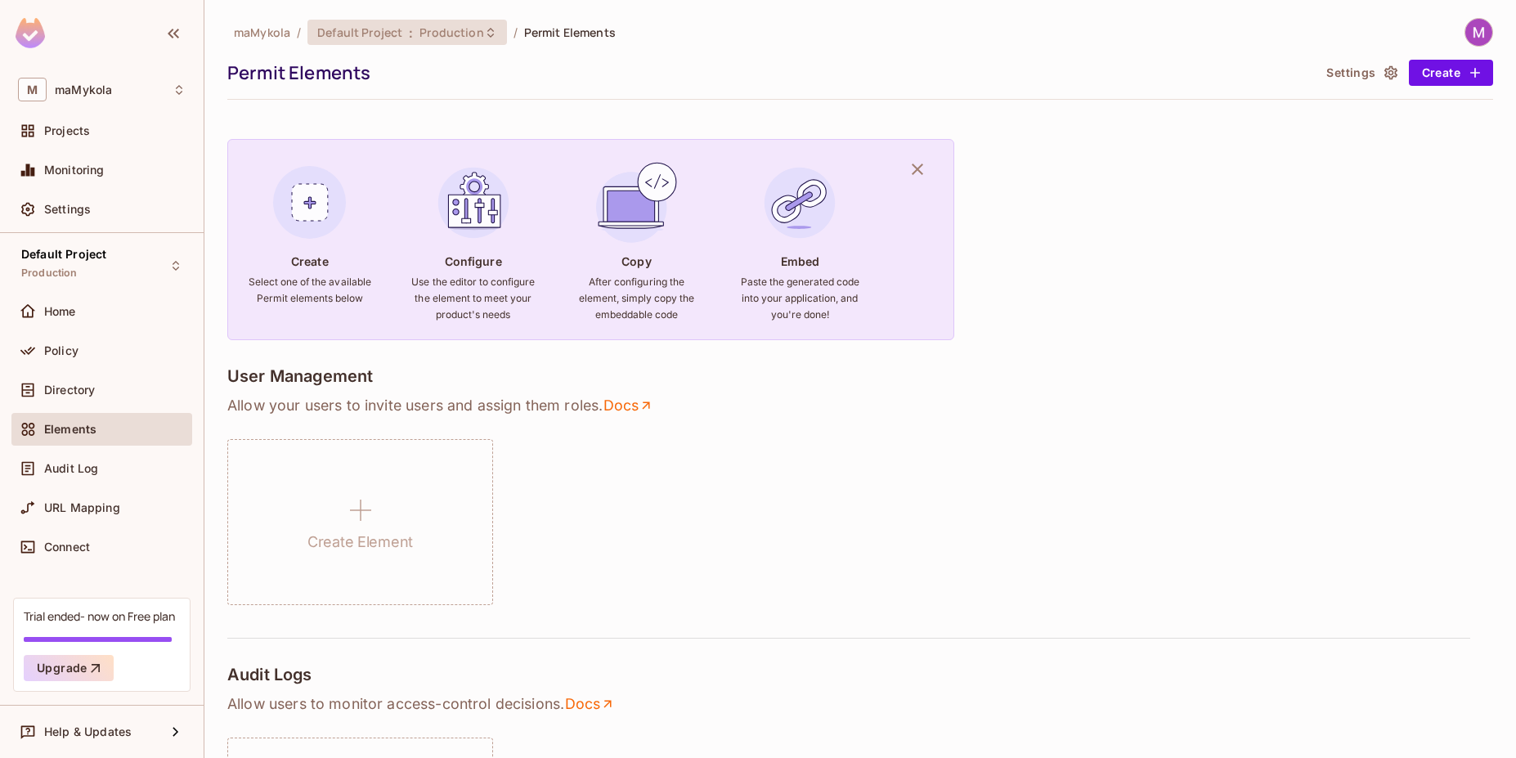
click at [442, 29] on span "Production" at bounding box center [451, 33] width 64 height 16
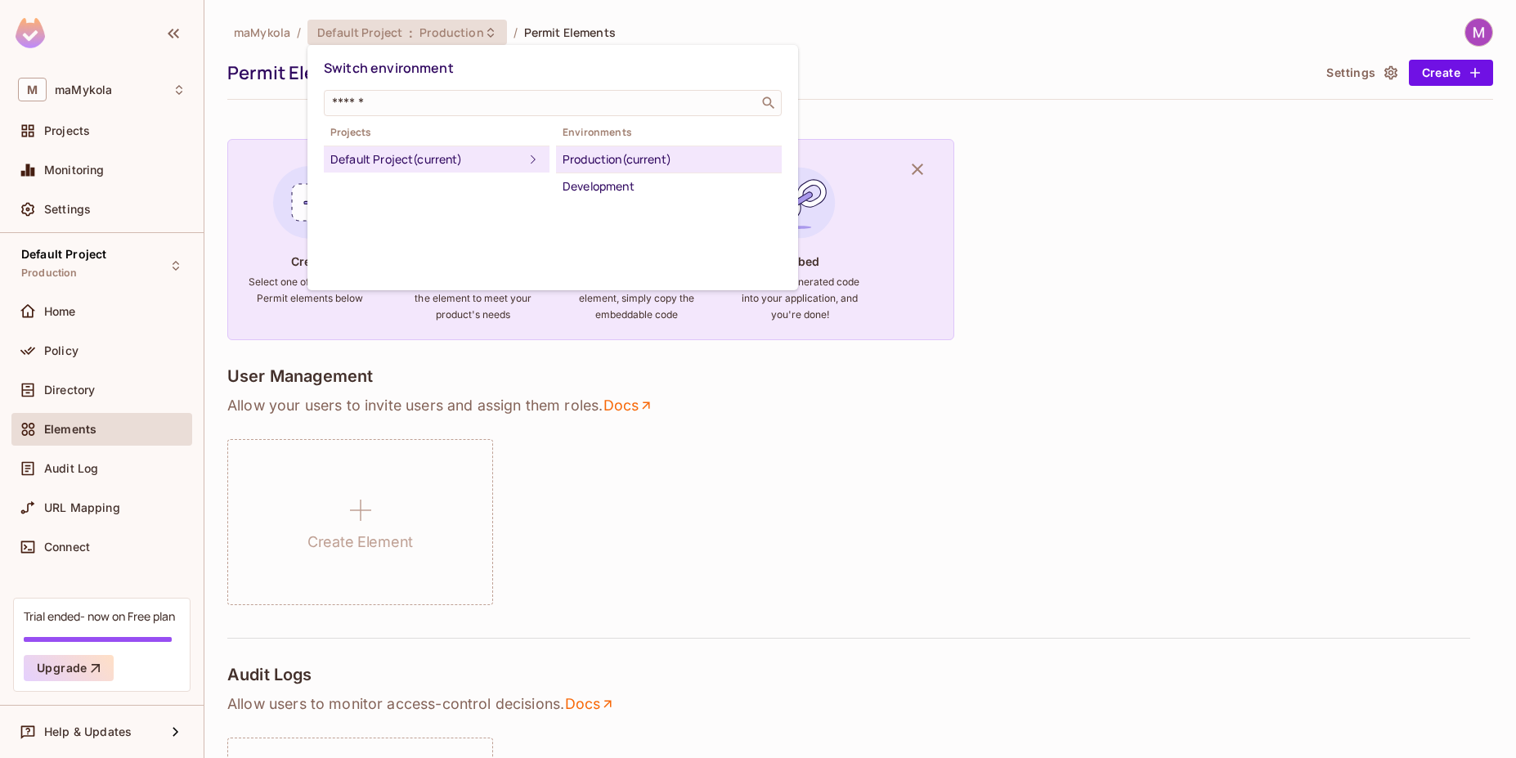
click at [53, 313] on div at bounding box center [758, 379] width 1516 height 758
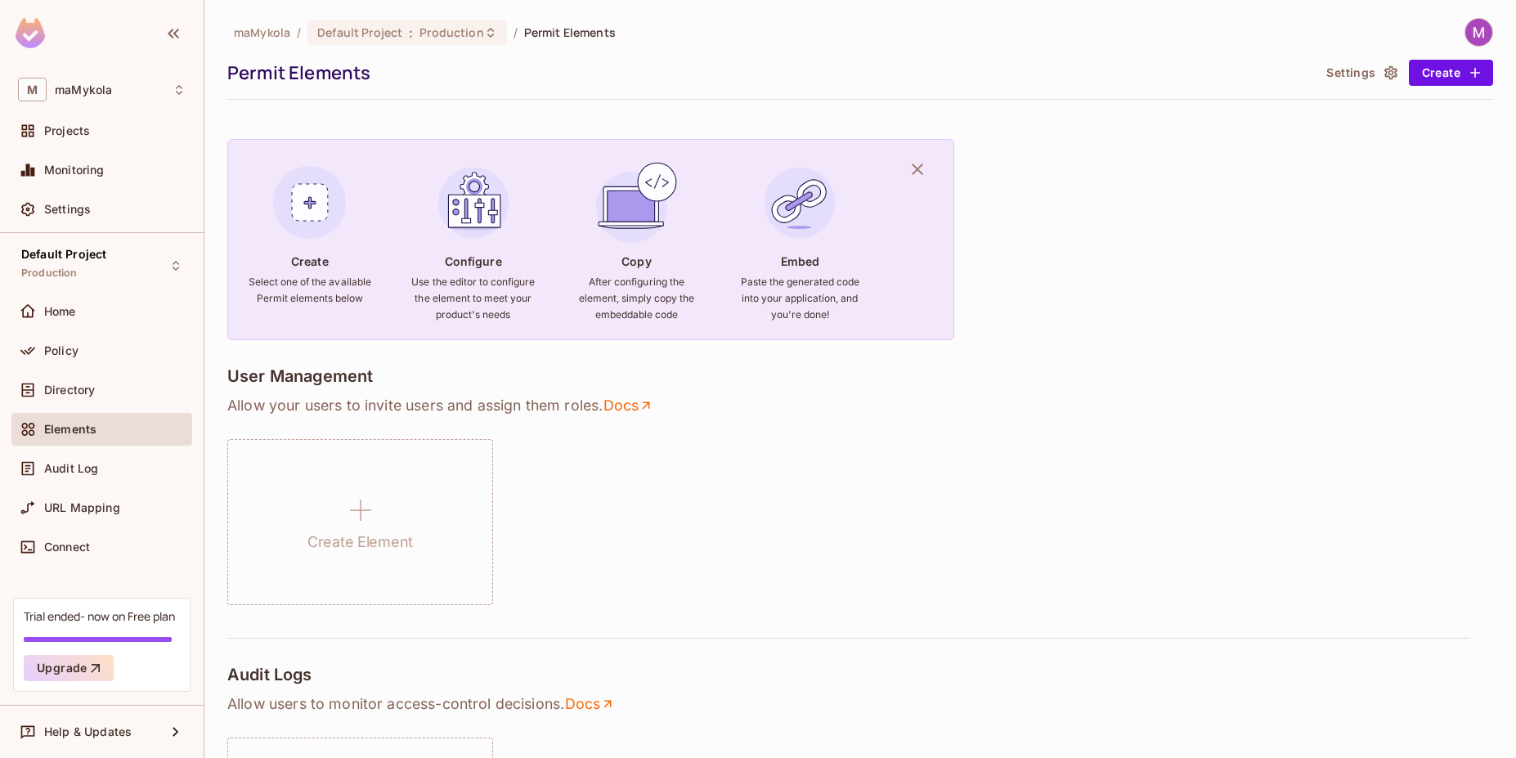
click at [102, 308] on div "Switch environment ​ Projects Default Project (current) Environments Production…" at bounding box center [758, 379] width 1516 height 758
click at [70, 312] on span "Home" at bounding box center [60, 311] width 32 height 13
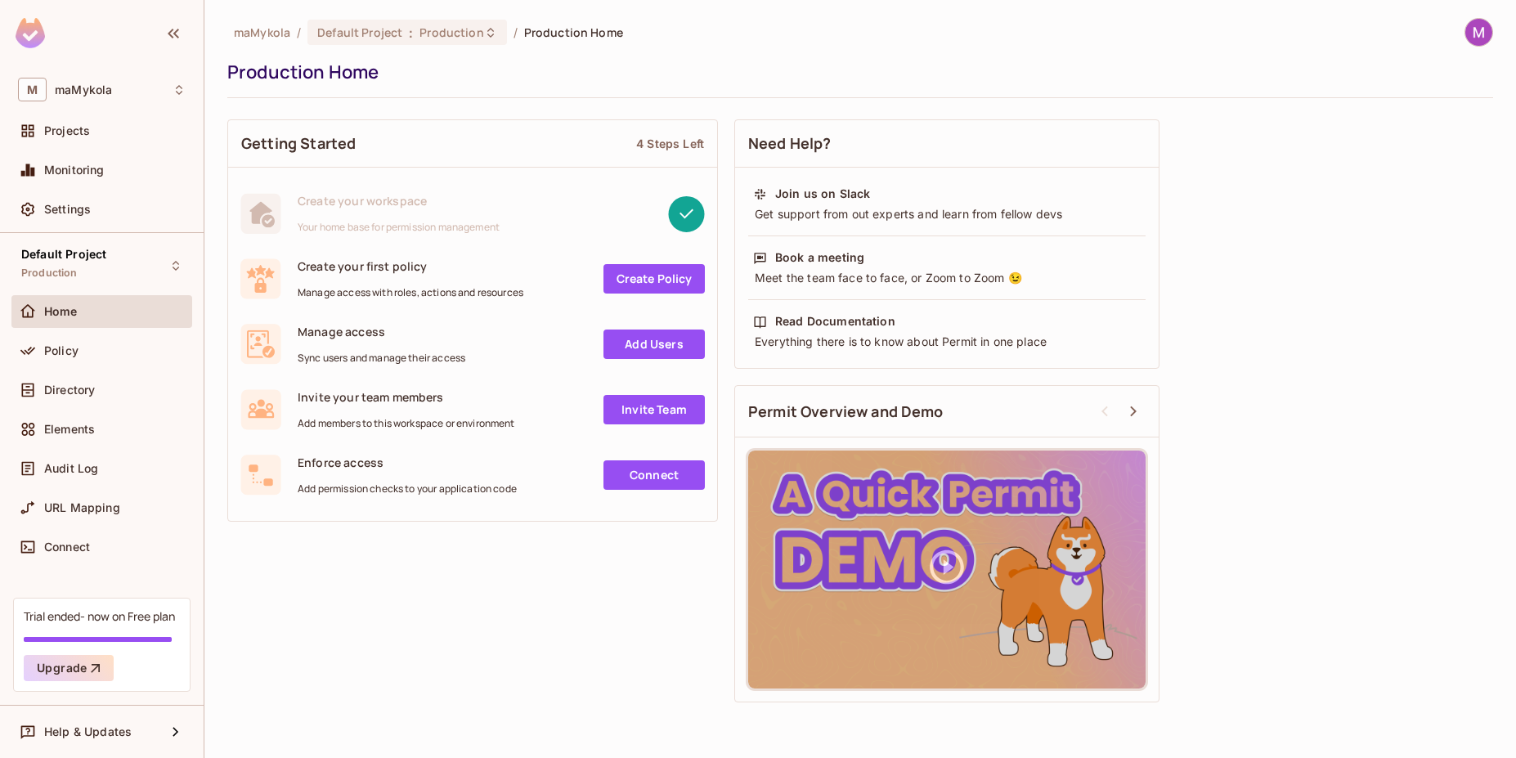
click at [325, 64] on div "Production Home" at bounding box center [856, 72] width 1258 height 25
click at [478, 29] on span "Production" at bounding box center [451, 33] width 64 height 16
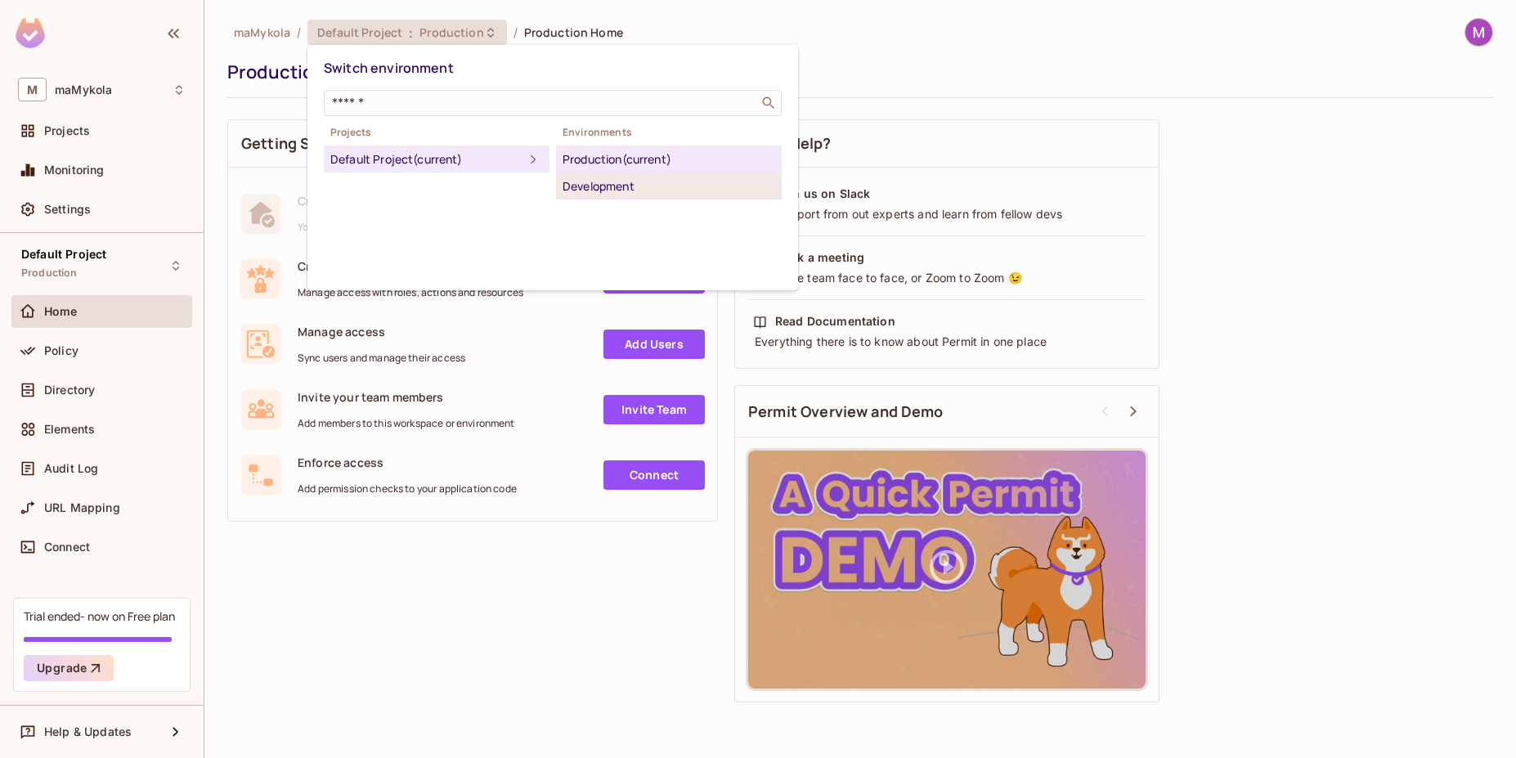
click at [657, 187] on div "Development" at bounding box center [669, 187] width 213 height 20
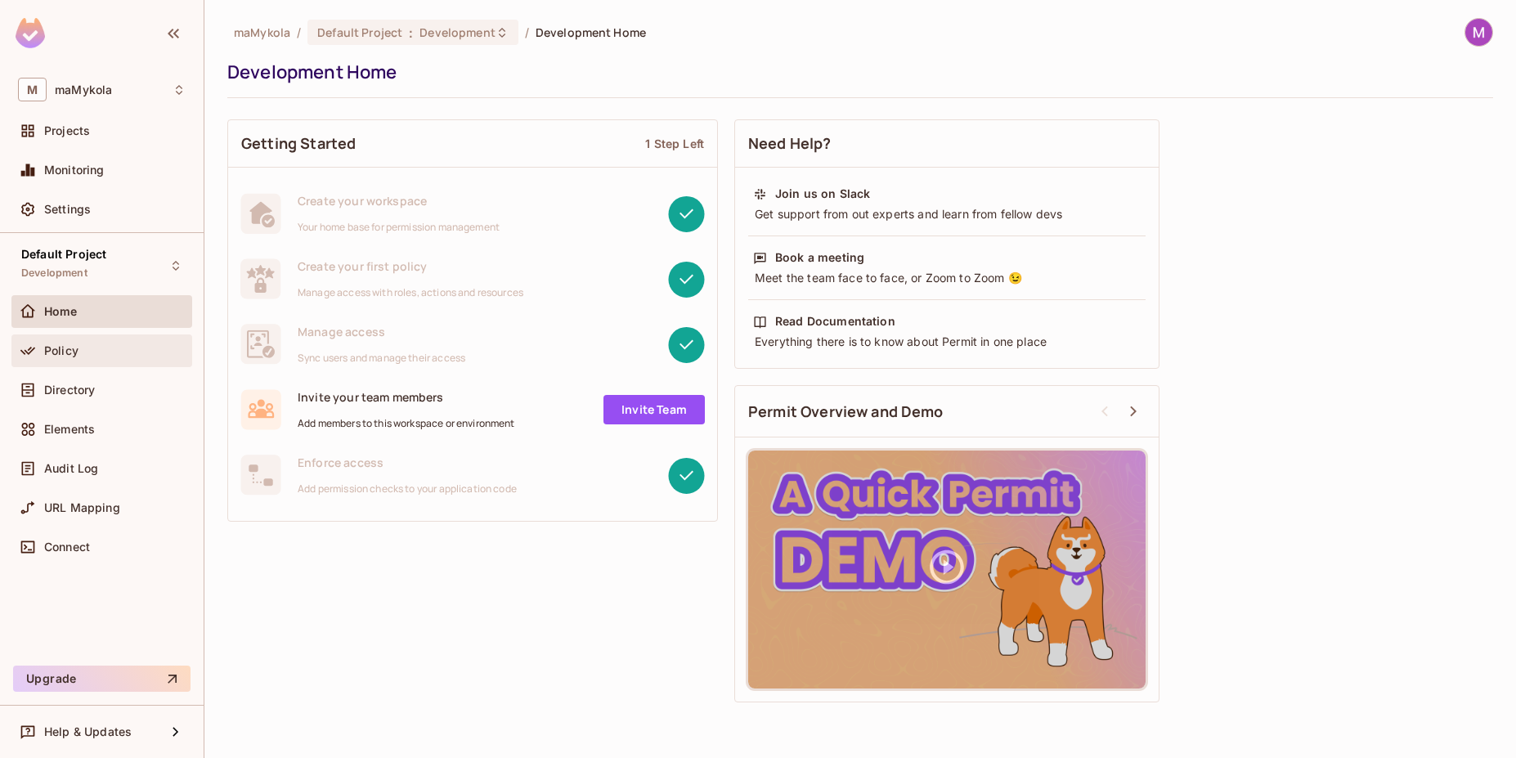
click at [86, 356] on div "Policy" at bounding box center [114, 350] width 141 height 13
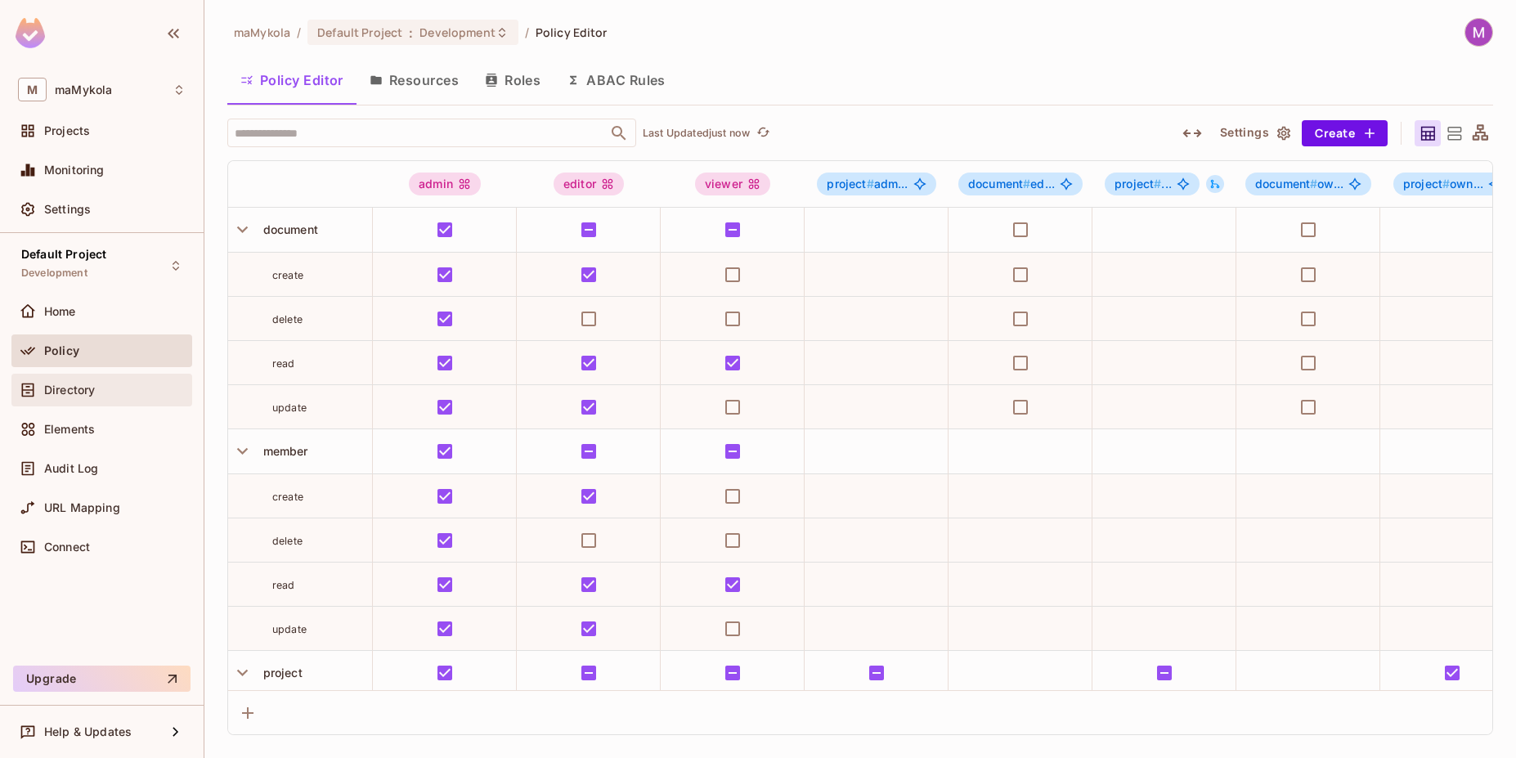
click at [98, 390] on div "Directory" at bounding box center [114, 390] width 141 height 13
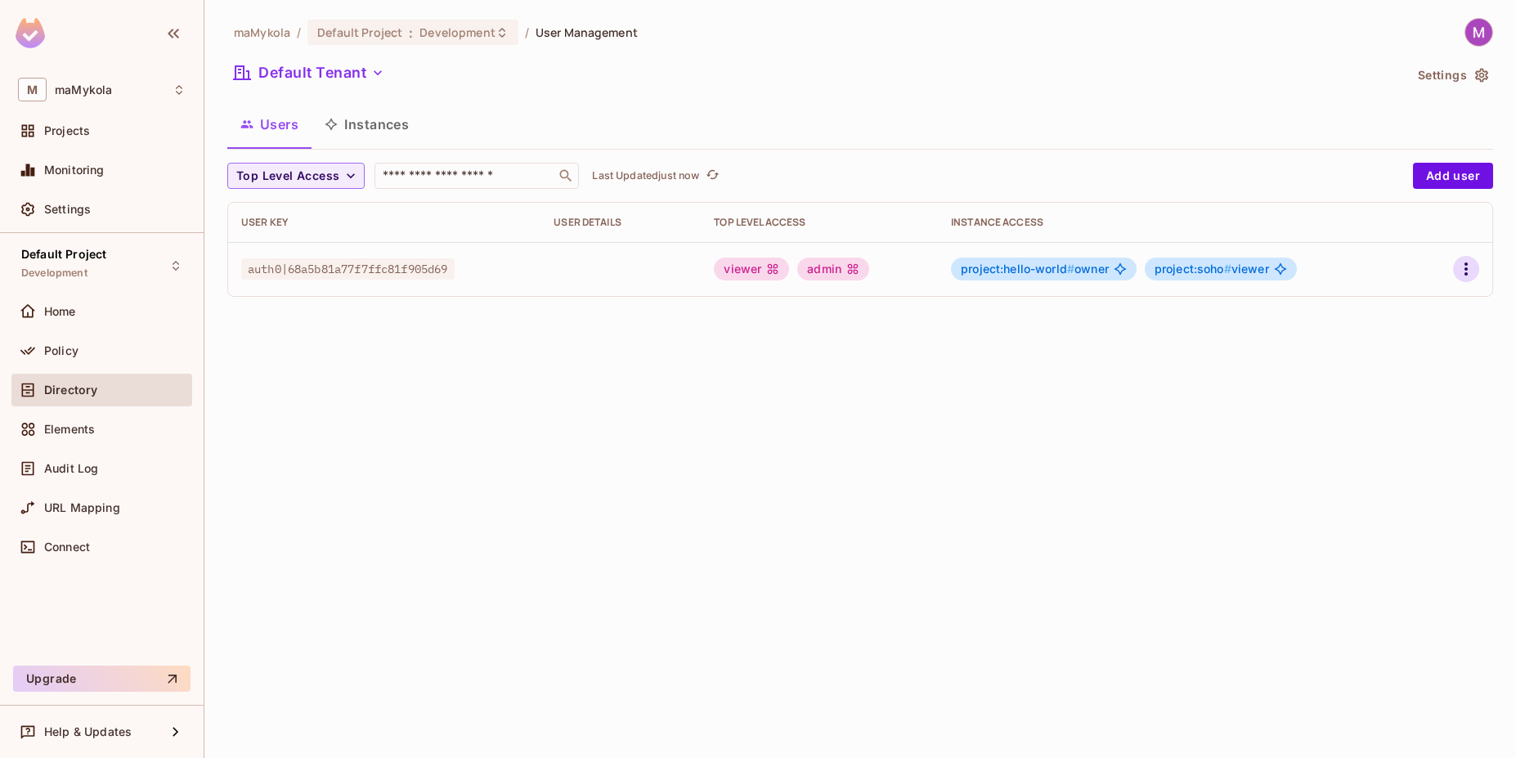
click at [1469, 264] on icon "button" at bounding box center [1466, 269] width 20 height 20
click at [1409, 310] on li "Edit" at bounding box center [1395, 307] width 145 height 36
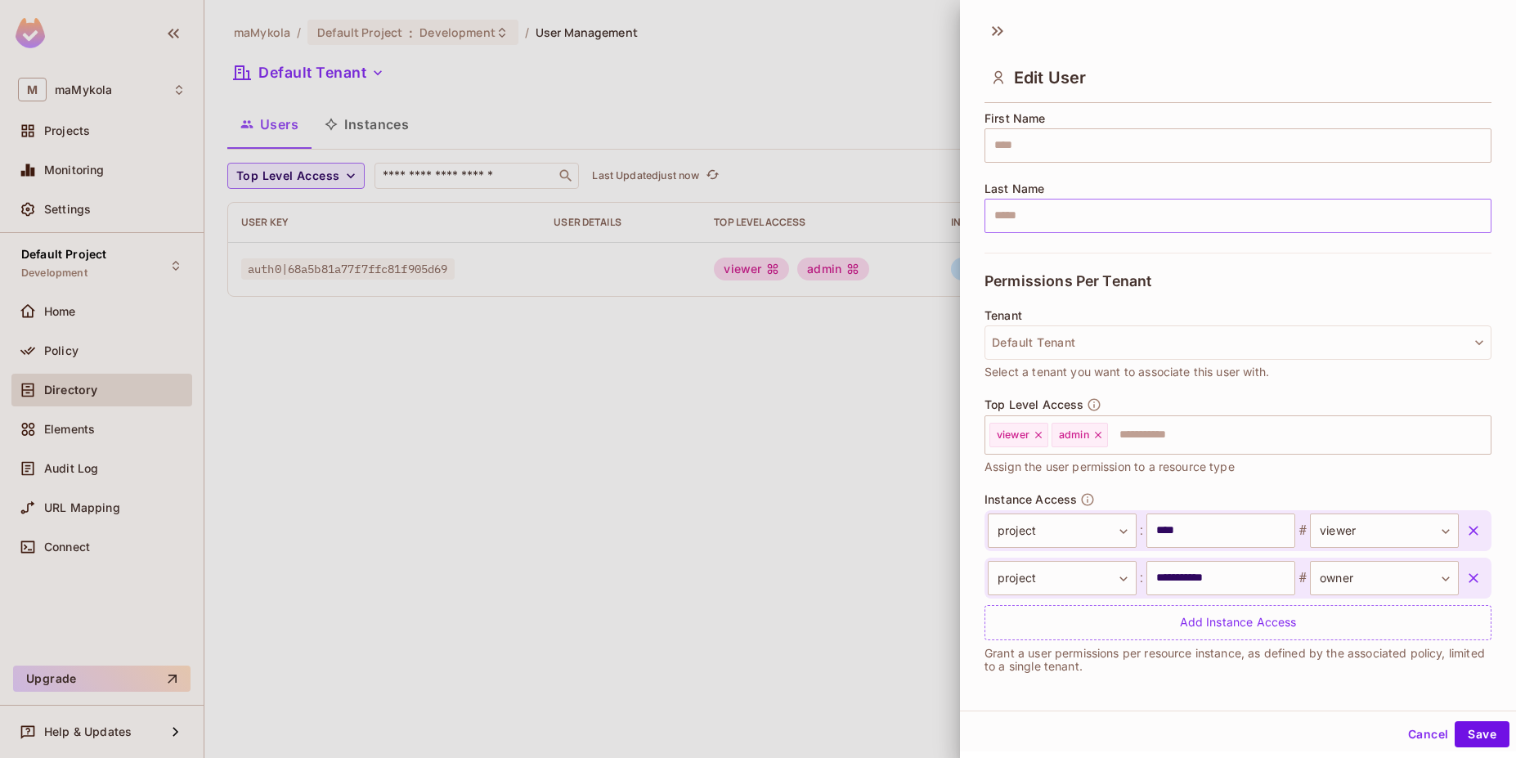
scroll to position [207, 0]
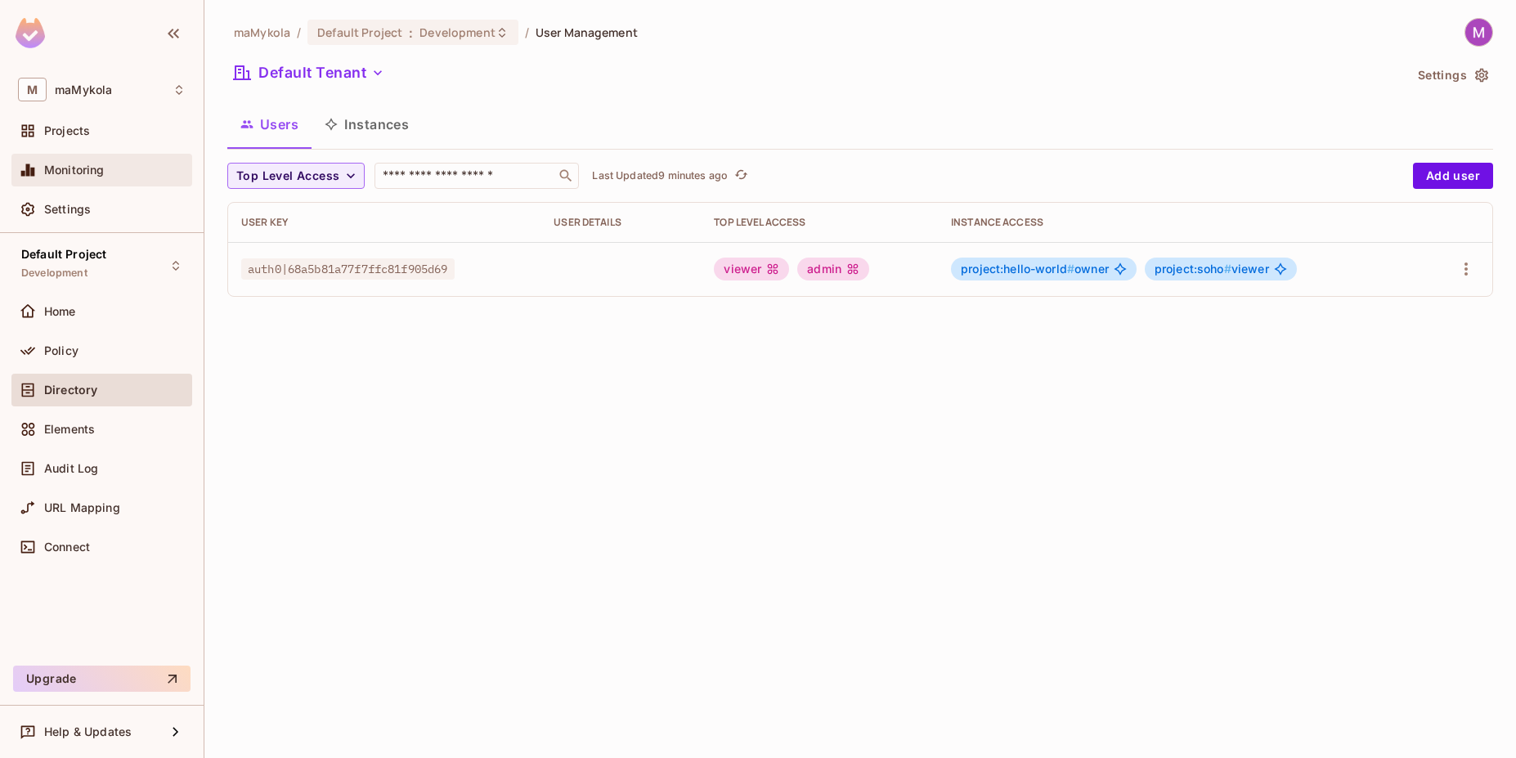
click at [77, 171] on span "Monitoring" at bounding box center [74, 170] width 61 height 13
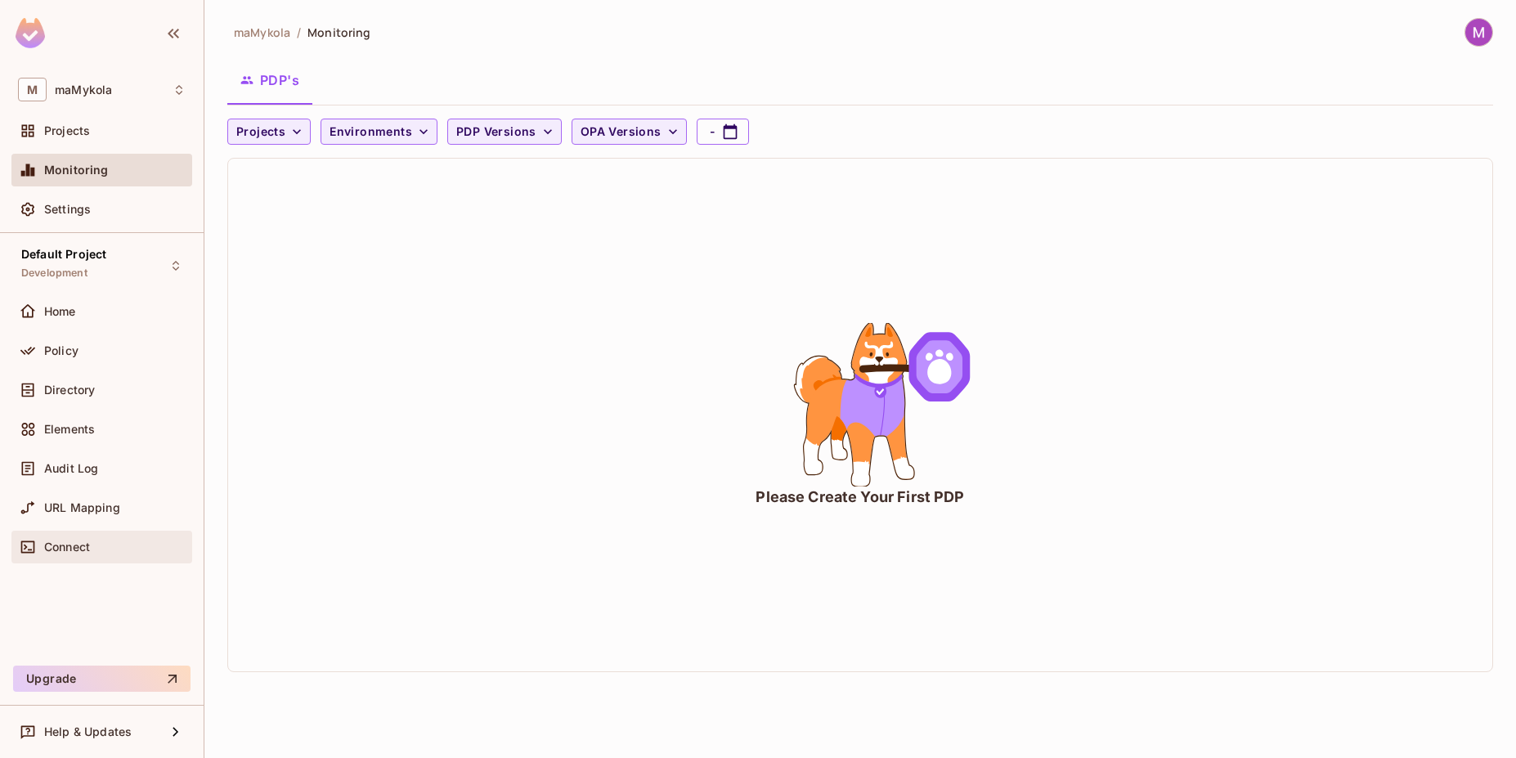
click at [114, 557] on div "Connect" at bounding box center [101, 547] width 181 height 33
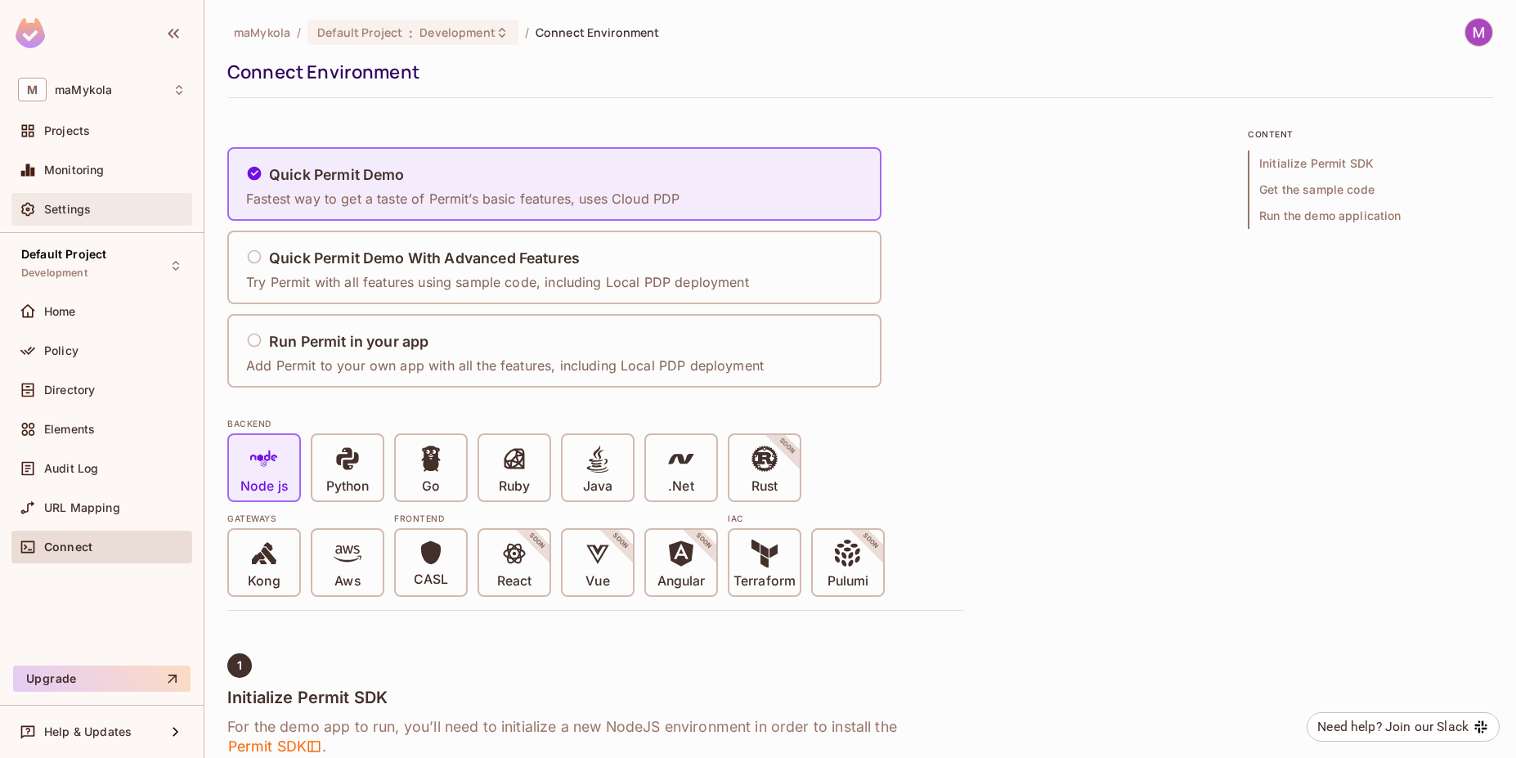
click at [78, 194] on div "Settings" at bounding box center [101, 209] width 181 height 33
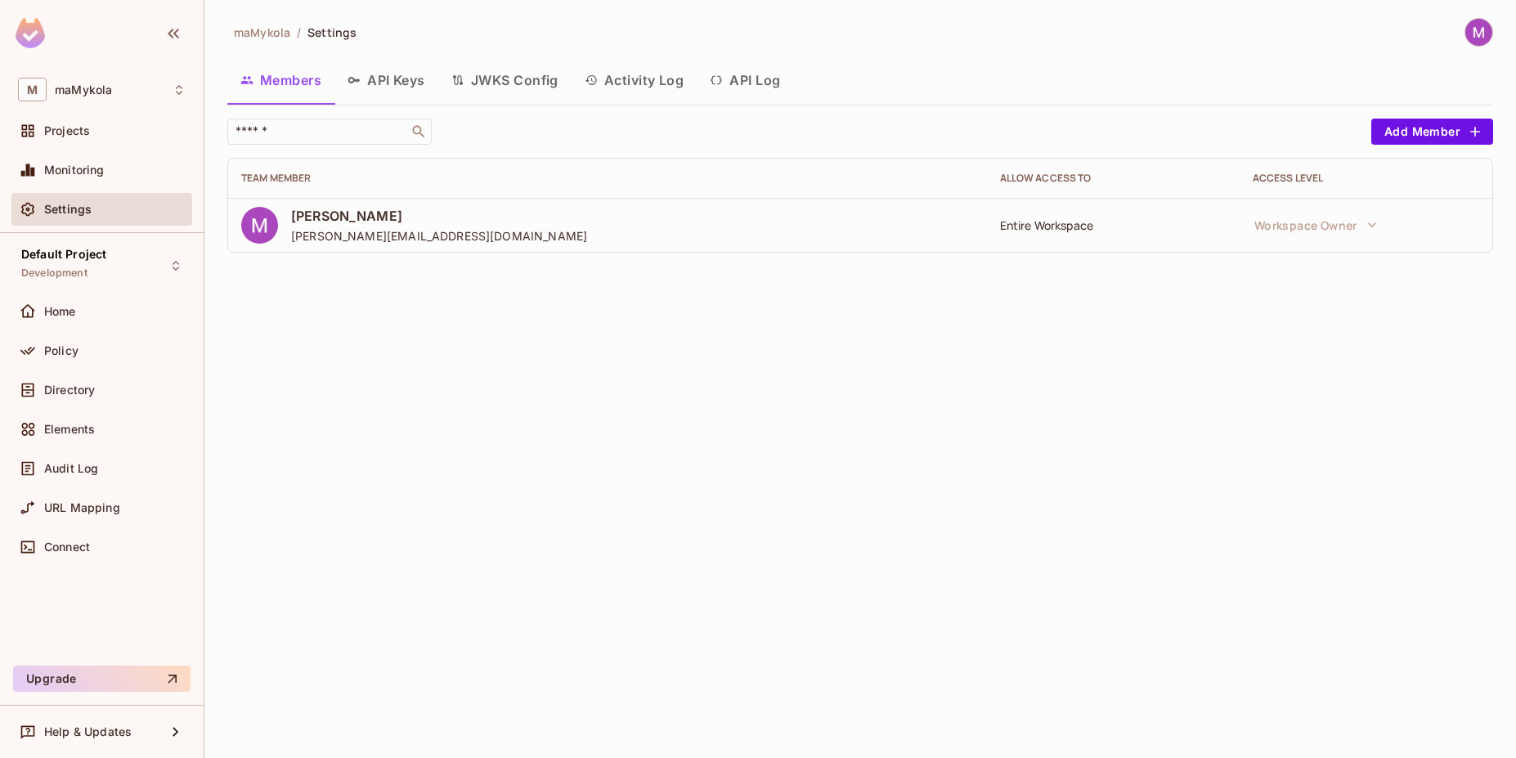
click at [646, 78] on button "Activity Log" at bounding box center [635, 80] width 126 height 41
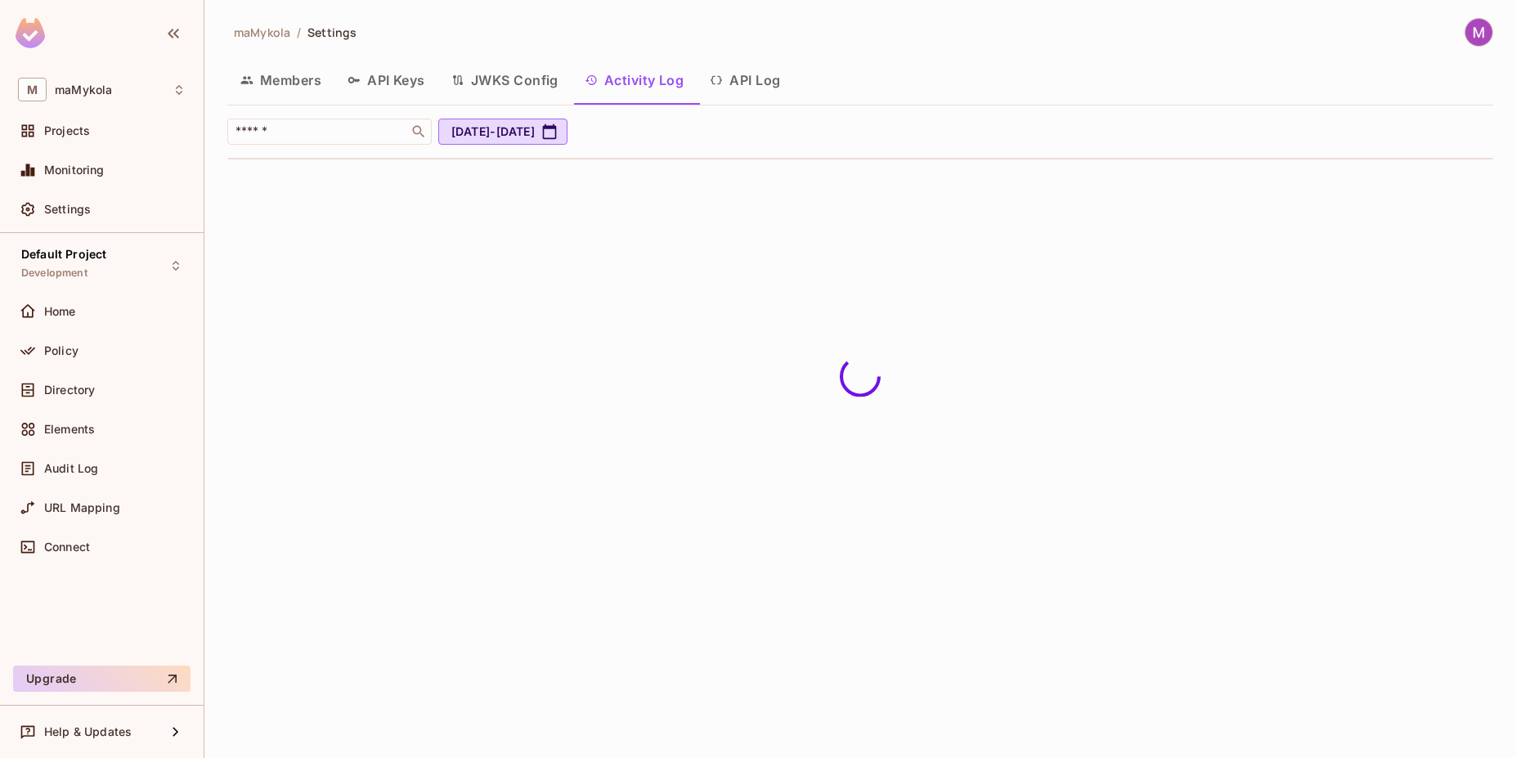
click at [748, 78] on button "API Log" at bounding box center [745, 80] width 96 height 41
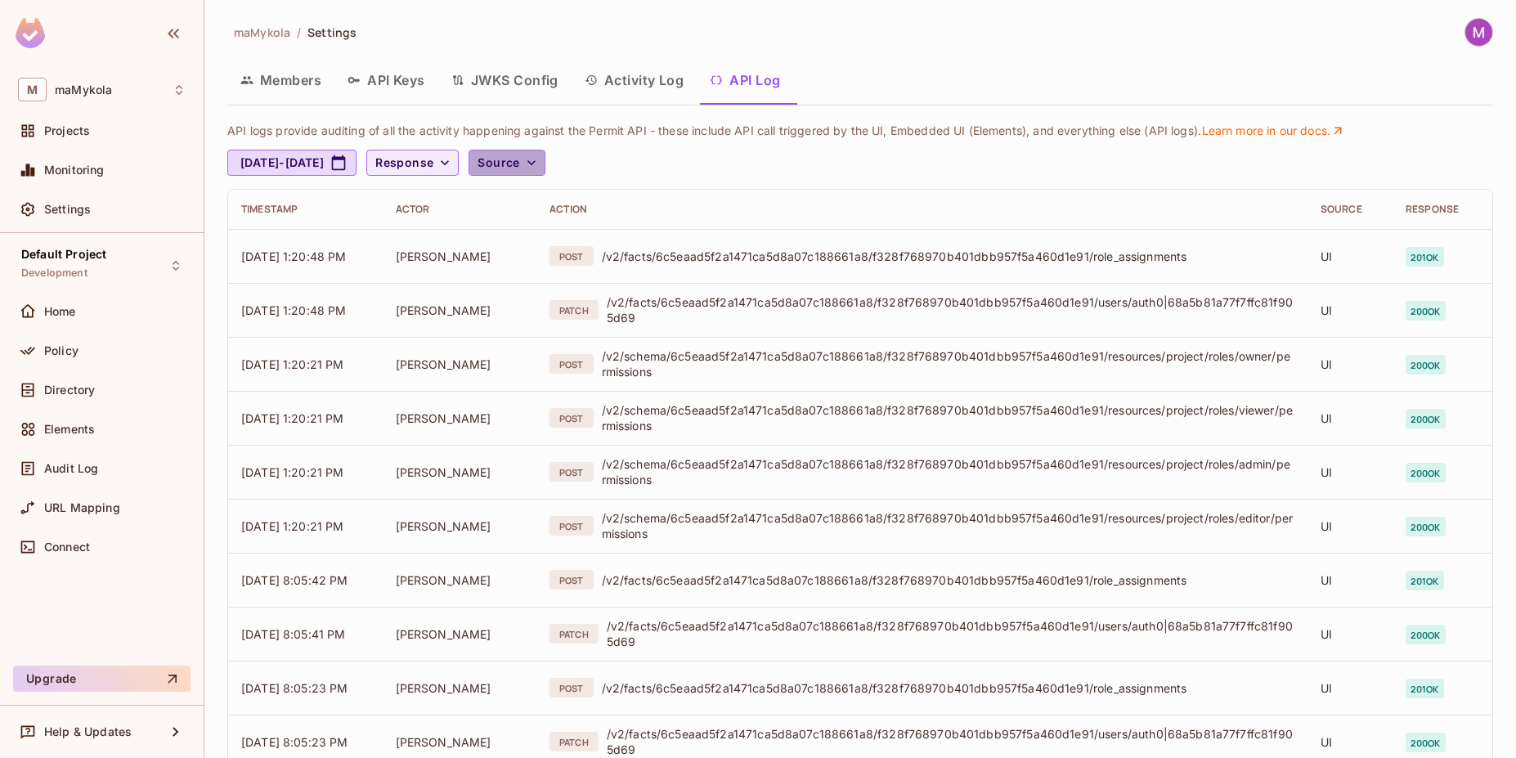
click at [519, 161] on span "Source" at bounding box center [499, 163] width 42 height 20
click at [585, 202] on span "API logs" at bounding box center [593, 200] width 70 height 16
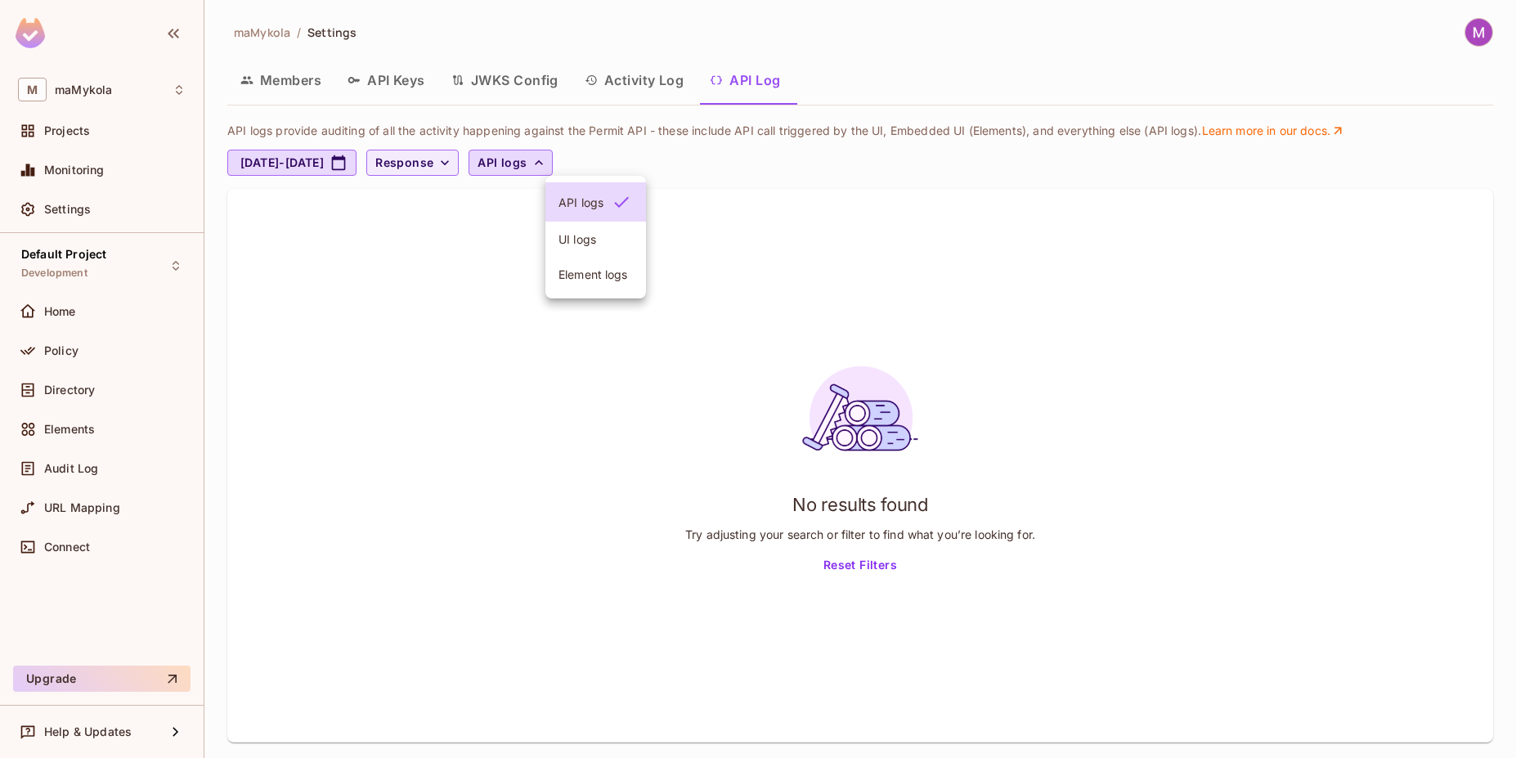
click at [515, 165] on div at bounding box center [758, 379] width 1516 height 758
click at [433, 166] on span "Response" at bounding box center [404, 163] width 58 height 20
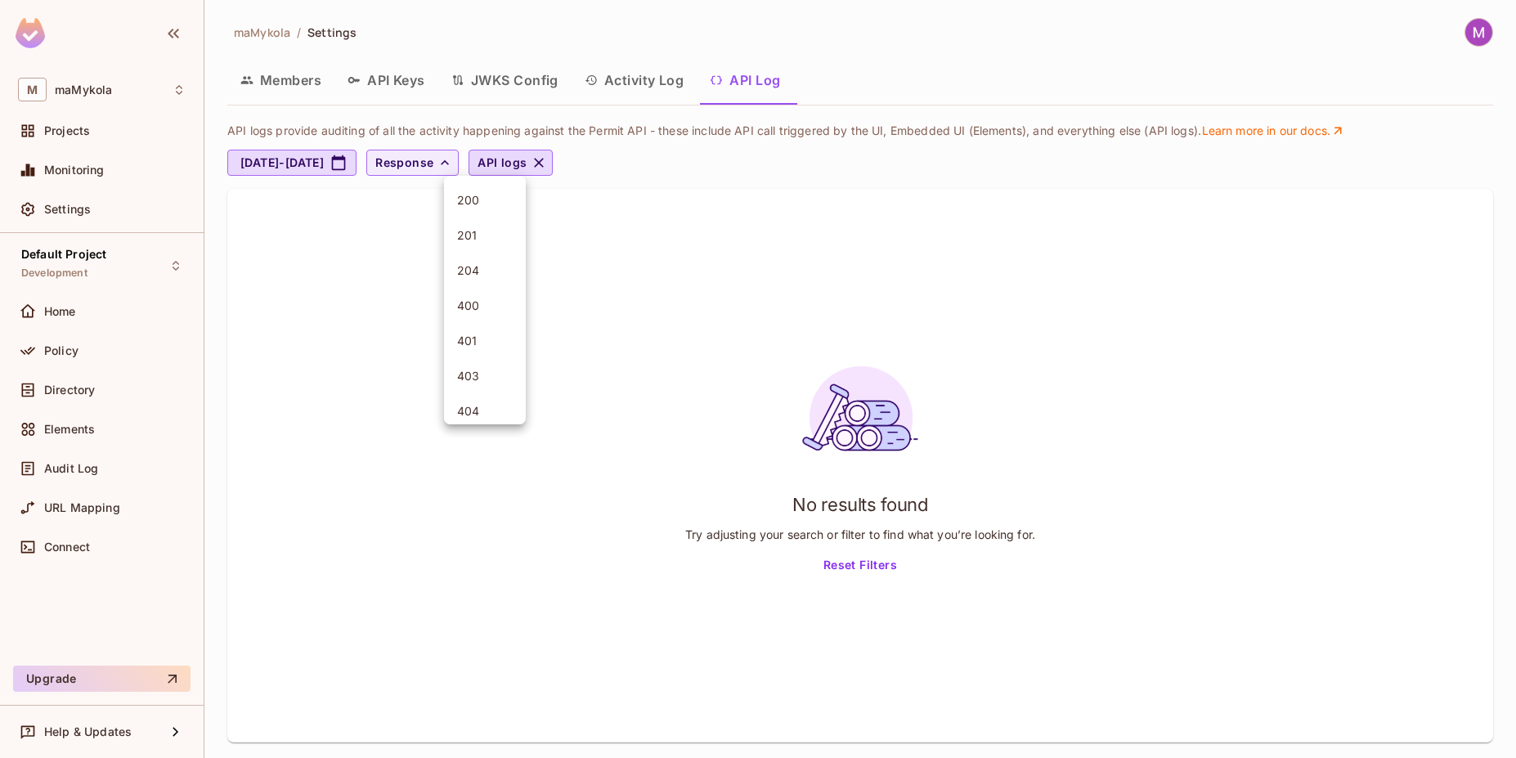
click at [509, 164] on div at bounding box center [758, 379] width 1516 height 758
click at [547, 167] on icon "button" at bounding box center [539, 163] width 16 height 16
